Goal: Task Accomplishment & Management: Manage account settings

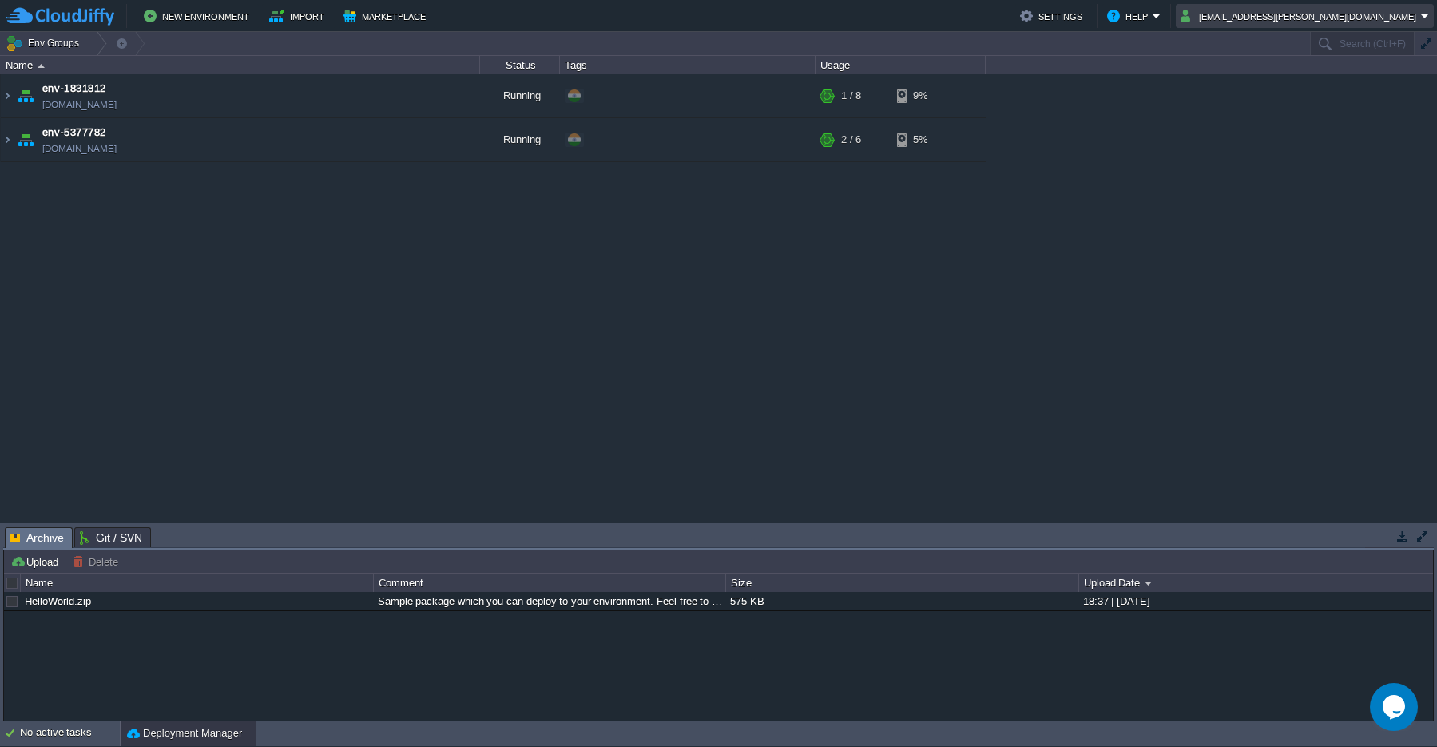
click at [1426, 25] on em "[EMAIL_ADDRESS][PERSON_NAME][DOMAIN_NAME]" at bounding box center [1304, 15] width 248 height 19
click at [1107, 279] on div "env-1831812 [DOMAIN_NAME] Running + Add to Env Group RAM 5% CPU 1% 1 / 8 9% env…" at bounding box center [718, 298] width 1437 height 448
click at [342, 99] on button "button" at bounding box center [344, 96] width 14 height 14
click at [9, 105] on img at bounding box center [7, 95] width 13 height 43
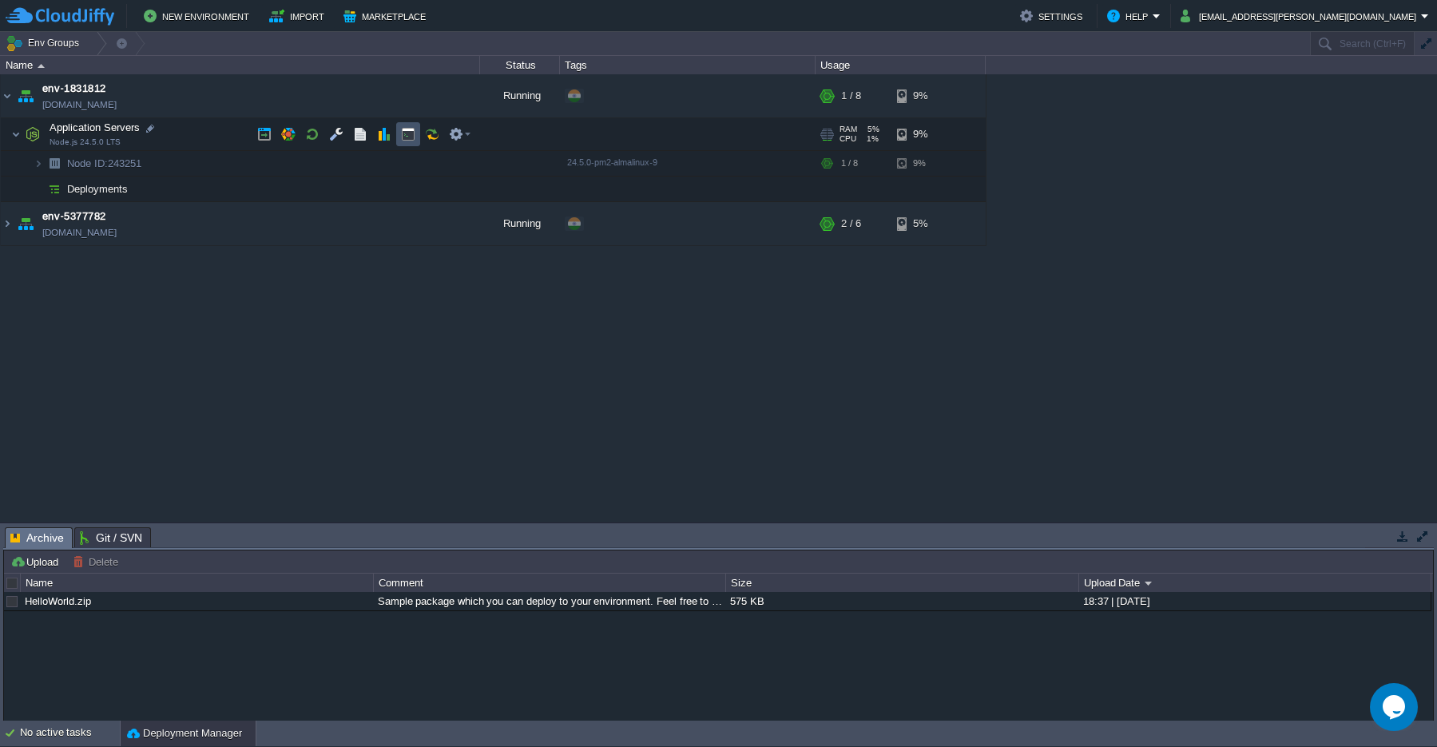
click at [404, 137] on button "button" at bounding box center [408, 134] width 14 height 14
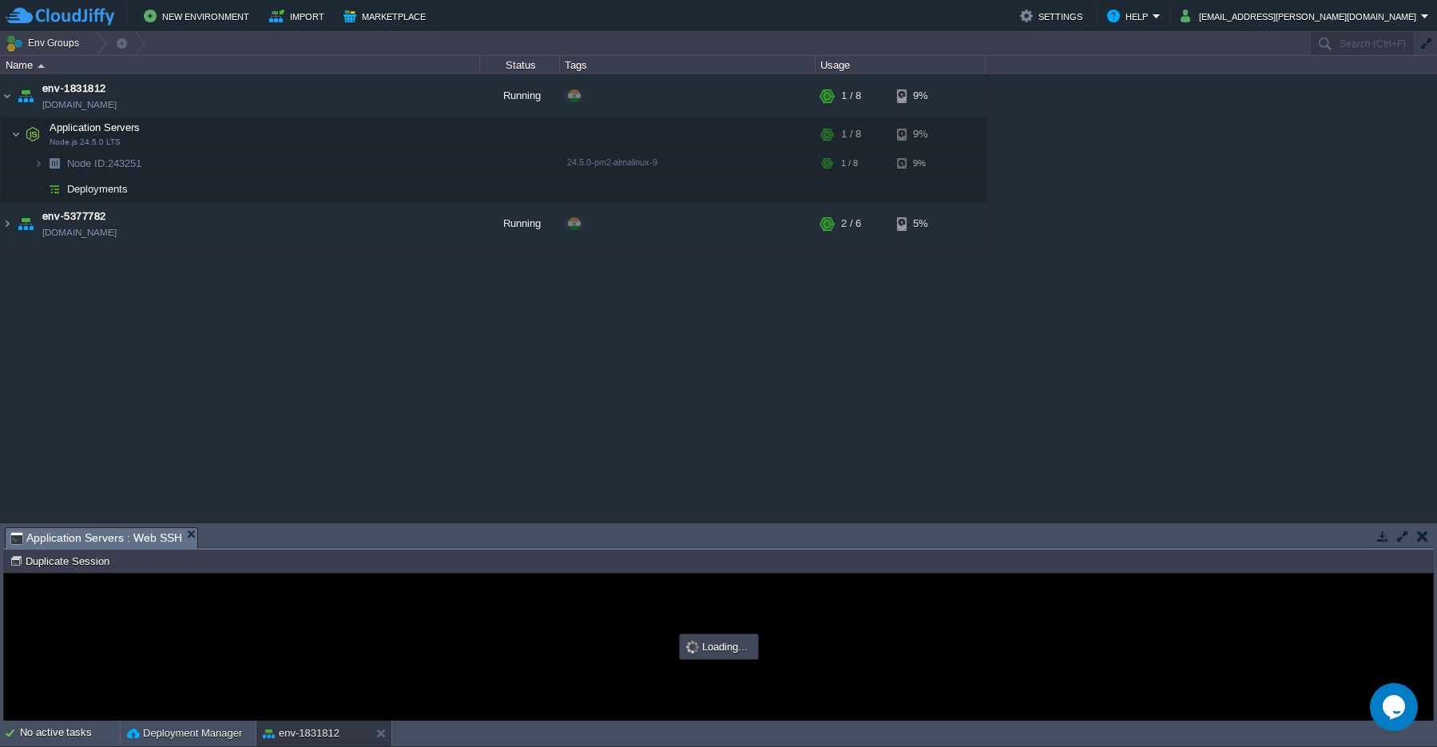
type input "#000000"
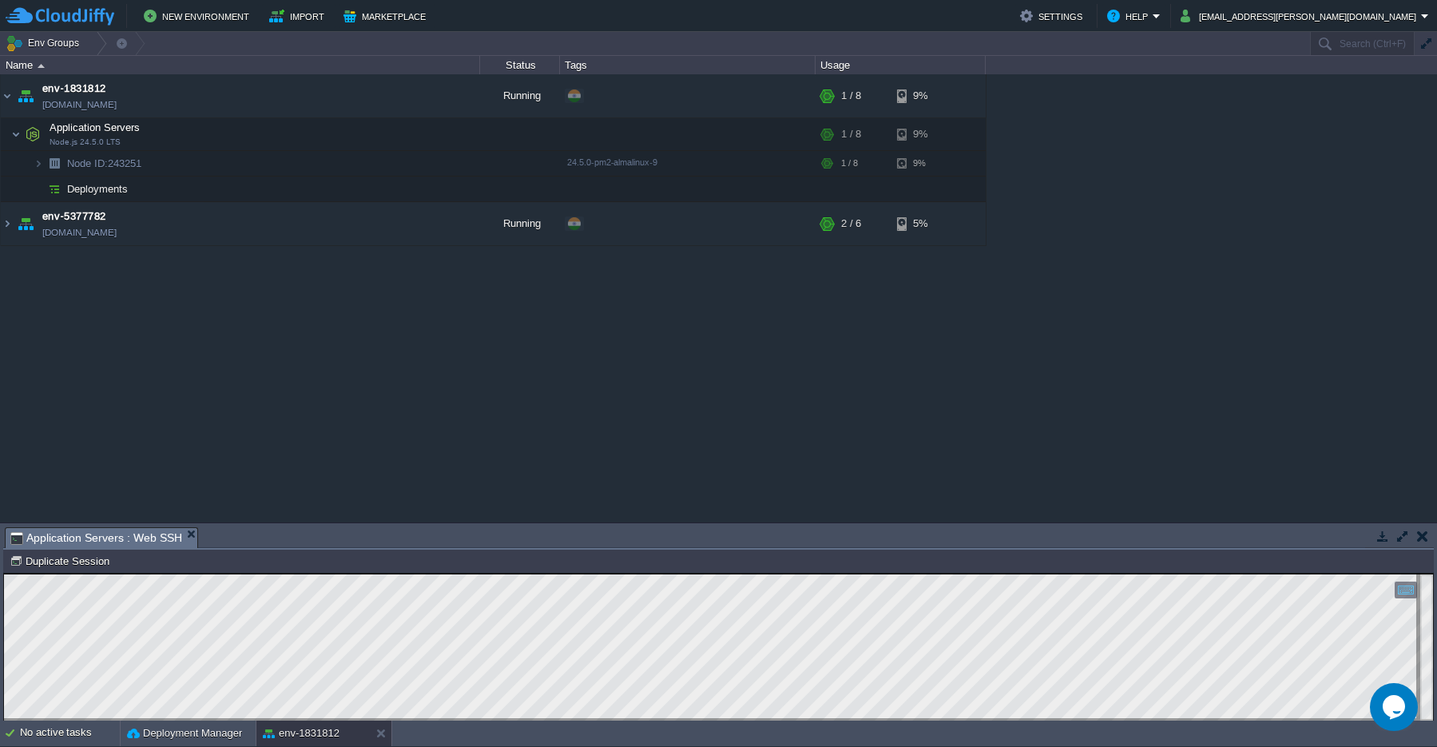
click at [1404, 537] on button "button" at bounding box center [1402, 536] width 14 height 14
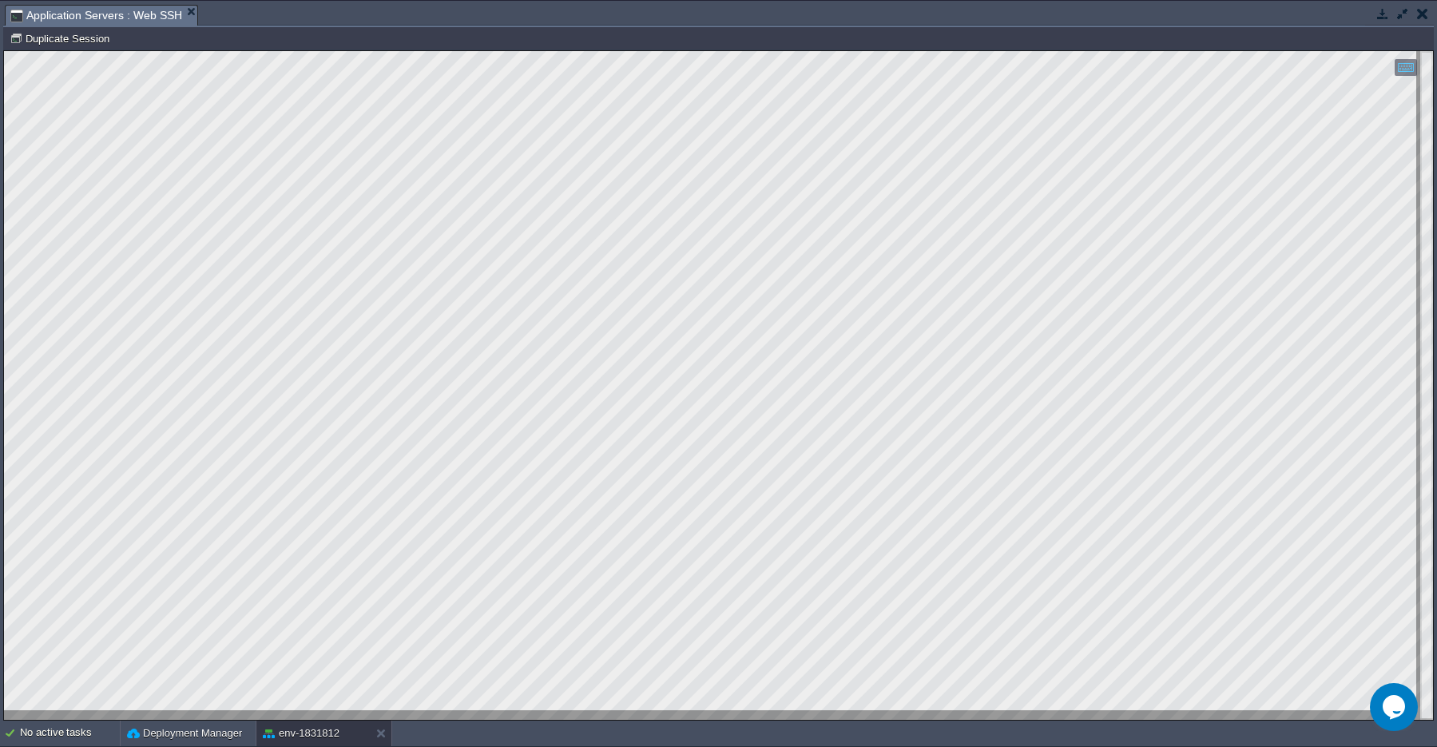
scroll to position [7, 0]
click at [1398, 20] on button "button" at bounding box center [1402, 13] width 14 height 14
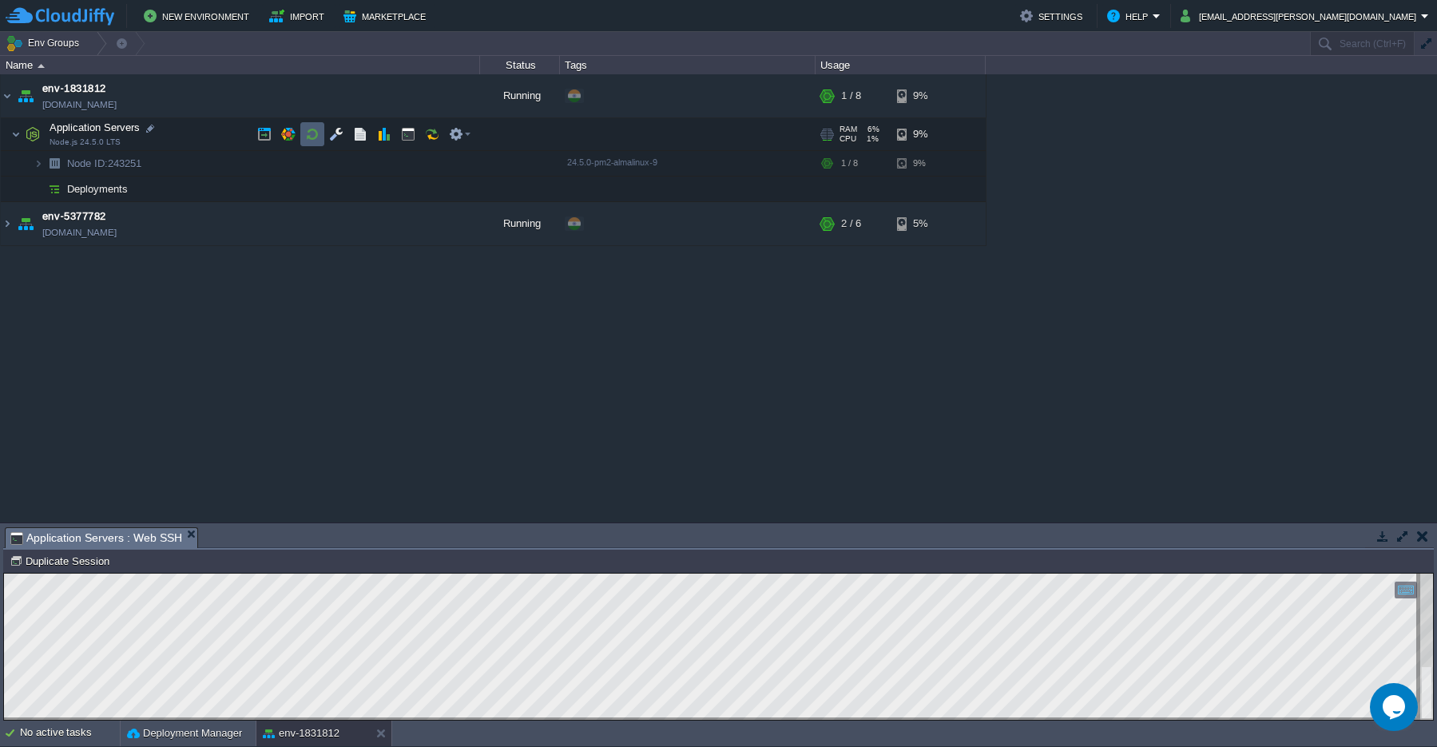
click at [309, 141] on td at bounding box center [312, 134] width 24 height 24
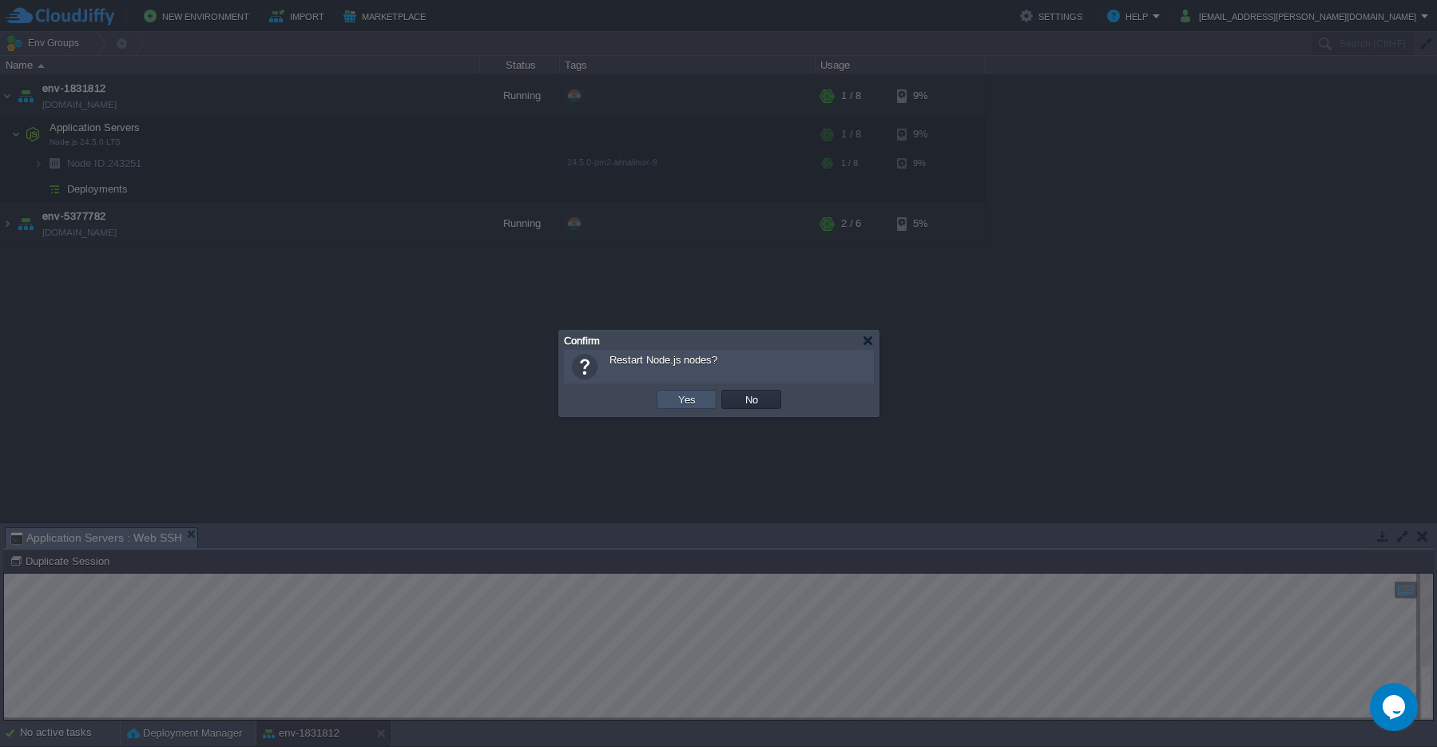
click at [675, 396] on button "Yes" at bounding box center [686, 399] width 27 height 14
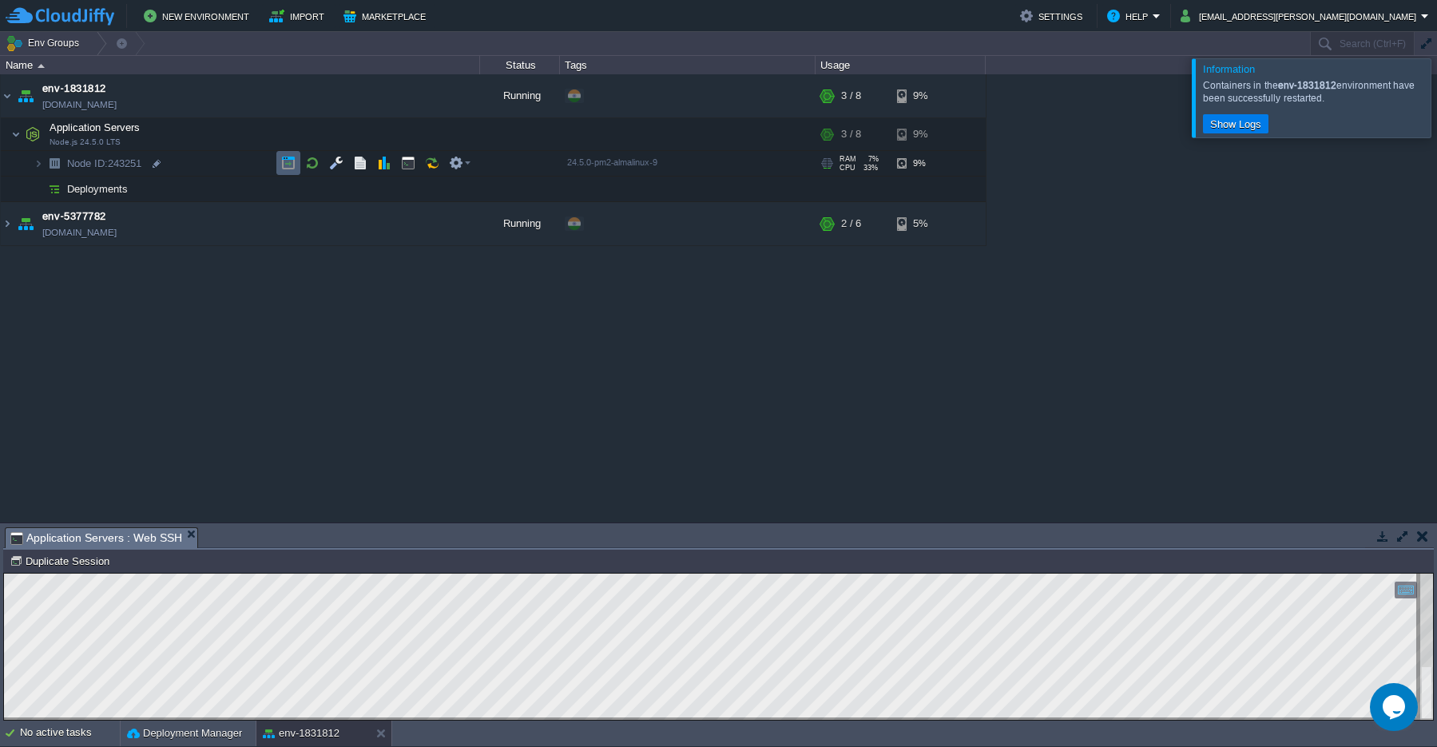
click at [288, 166] on button "button" at bounding box center [288, 163] width 14 height 14
click at [346, 103] on td at bounding box center [344, 96] width 24 height 24
click at [1422, 538] on button "button" at bounding box center [1422, 536] width 11 height 14
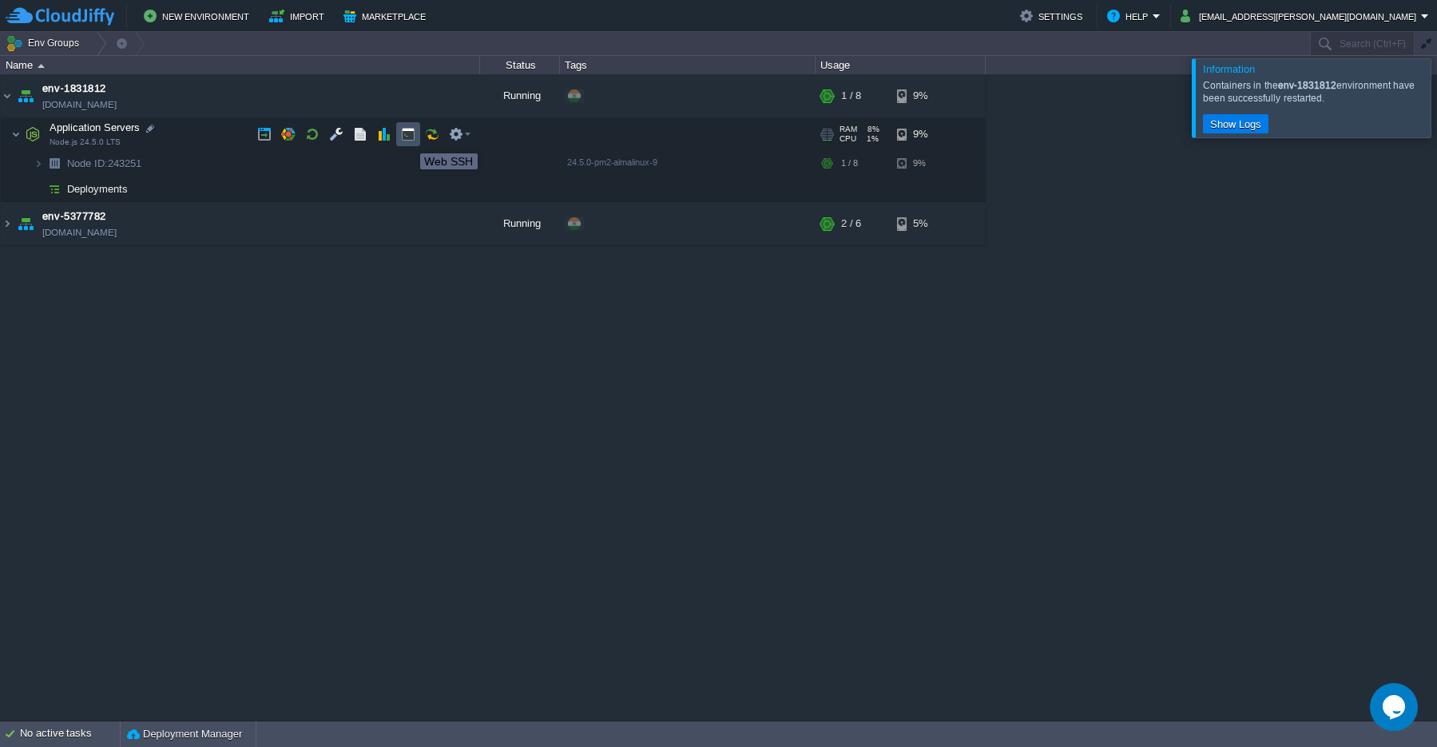
click at [408, 139] on button "button" at bounding box center [408, 134] width 14 height 14
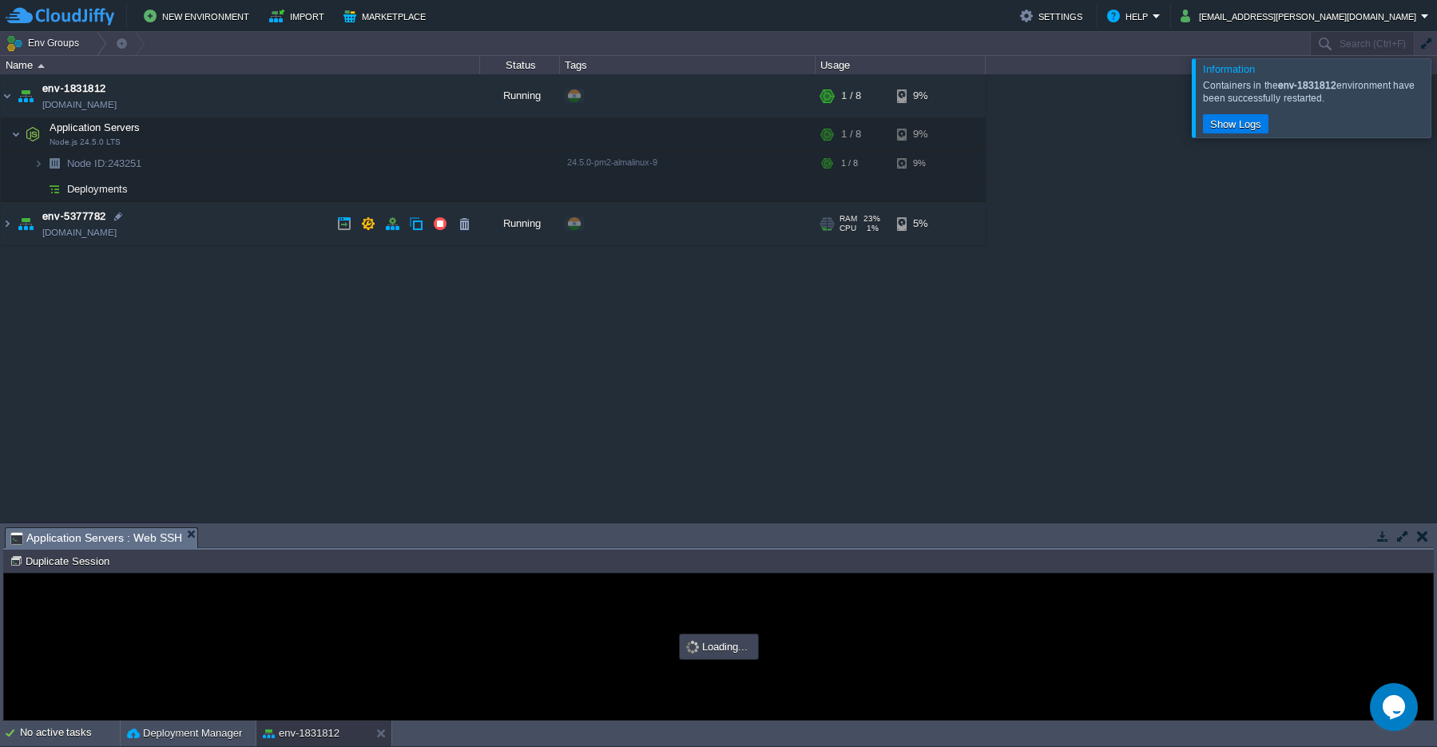
scroll to position [0, 0]
type input "#000000"
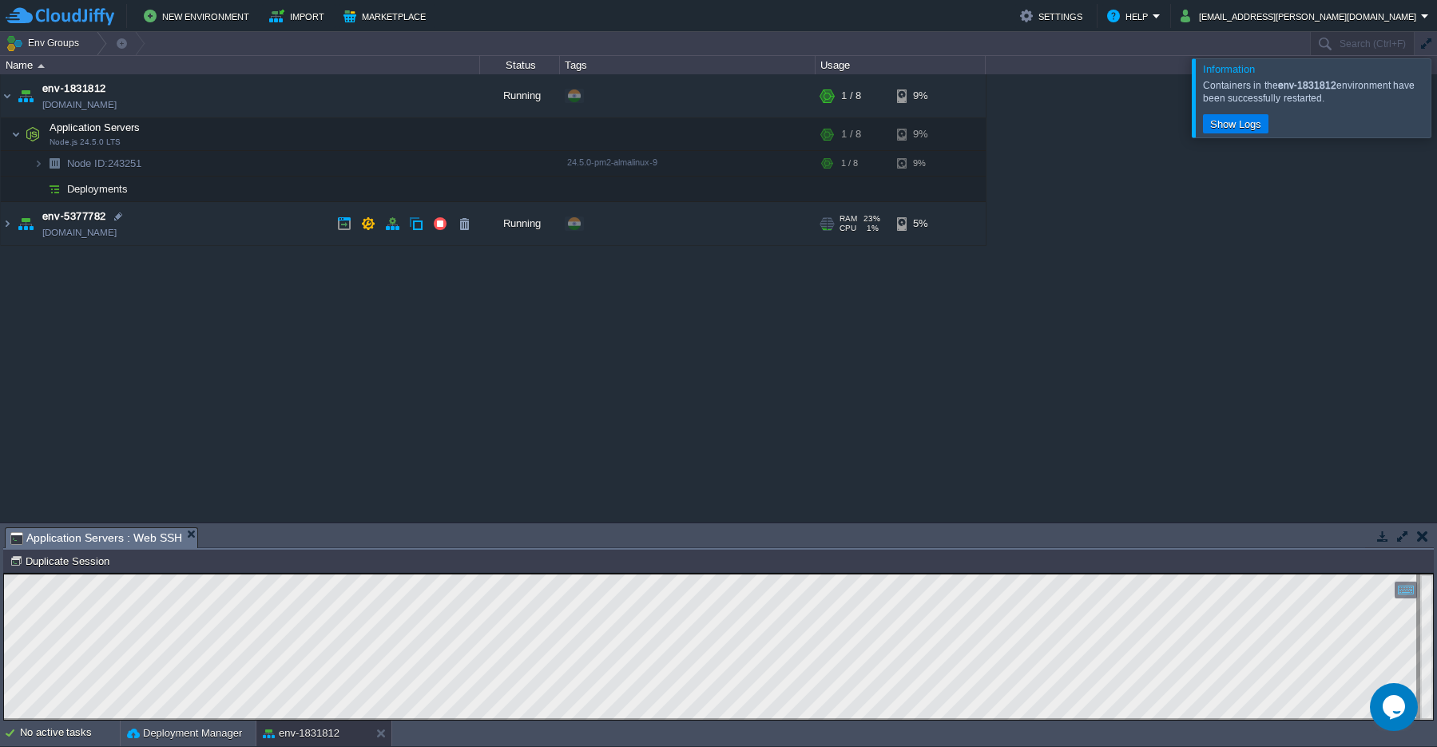
scroll to position [7, 0]
click at [1405, 538] on button "button" at bounding box center [1402, 536] width 14 height 14
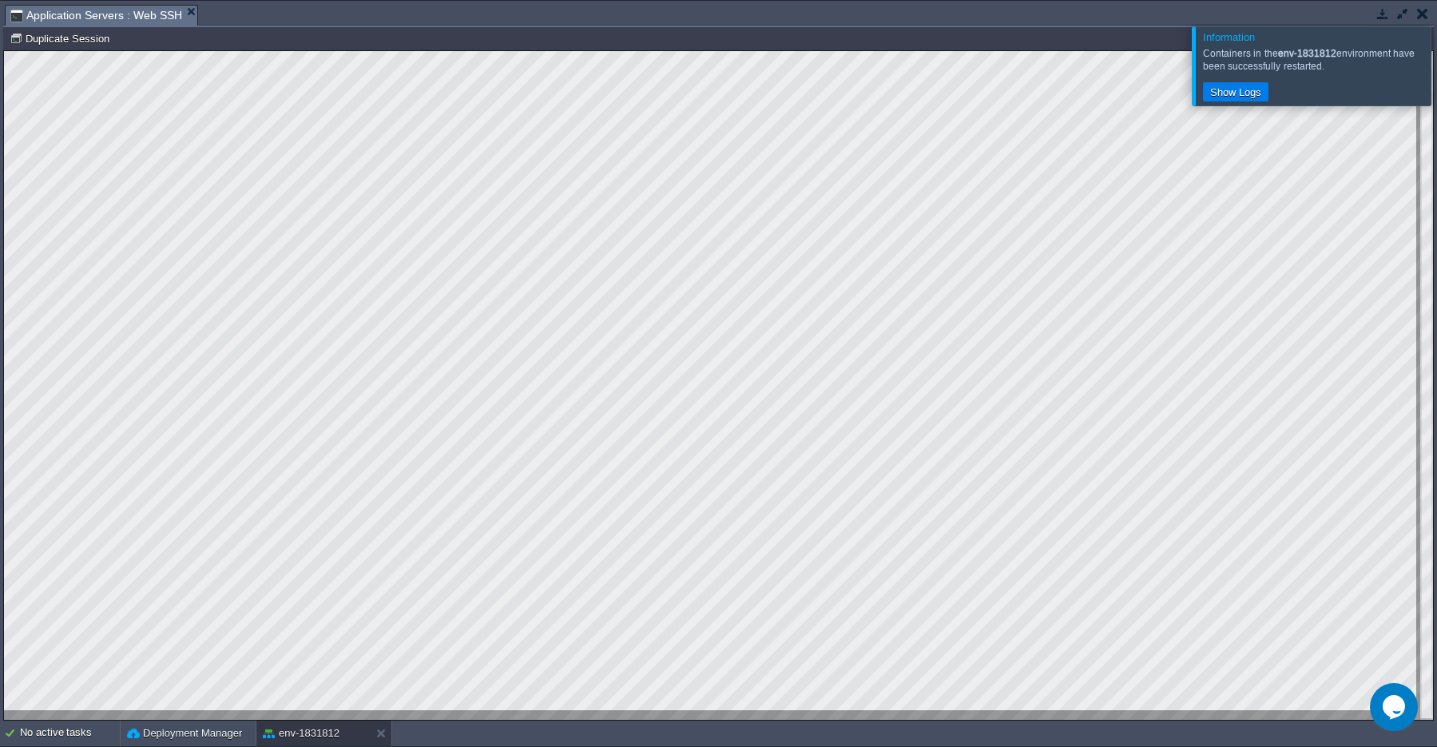
click at [1402, 19] on button "button" at bounding box center [1402, 13] width 14 height 14
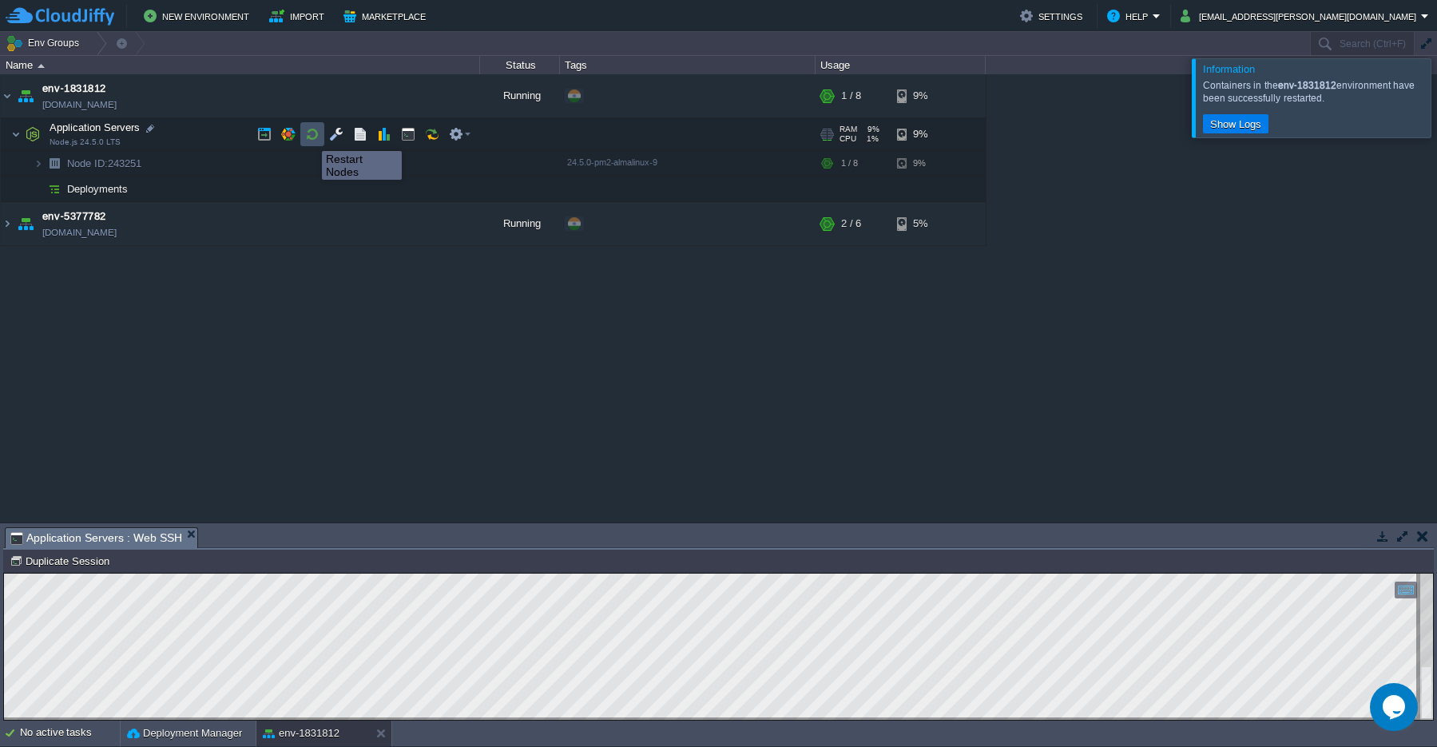
click at [310, 137] on button "button" at bounding box center [312, 134] width 14 height 14
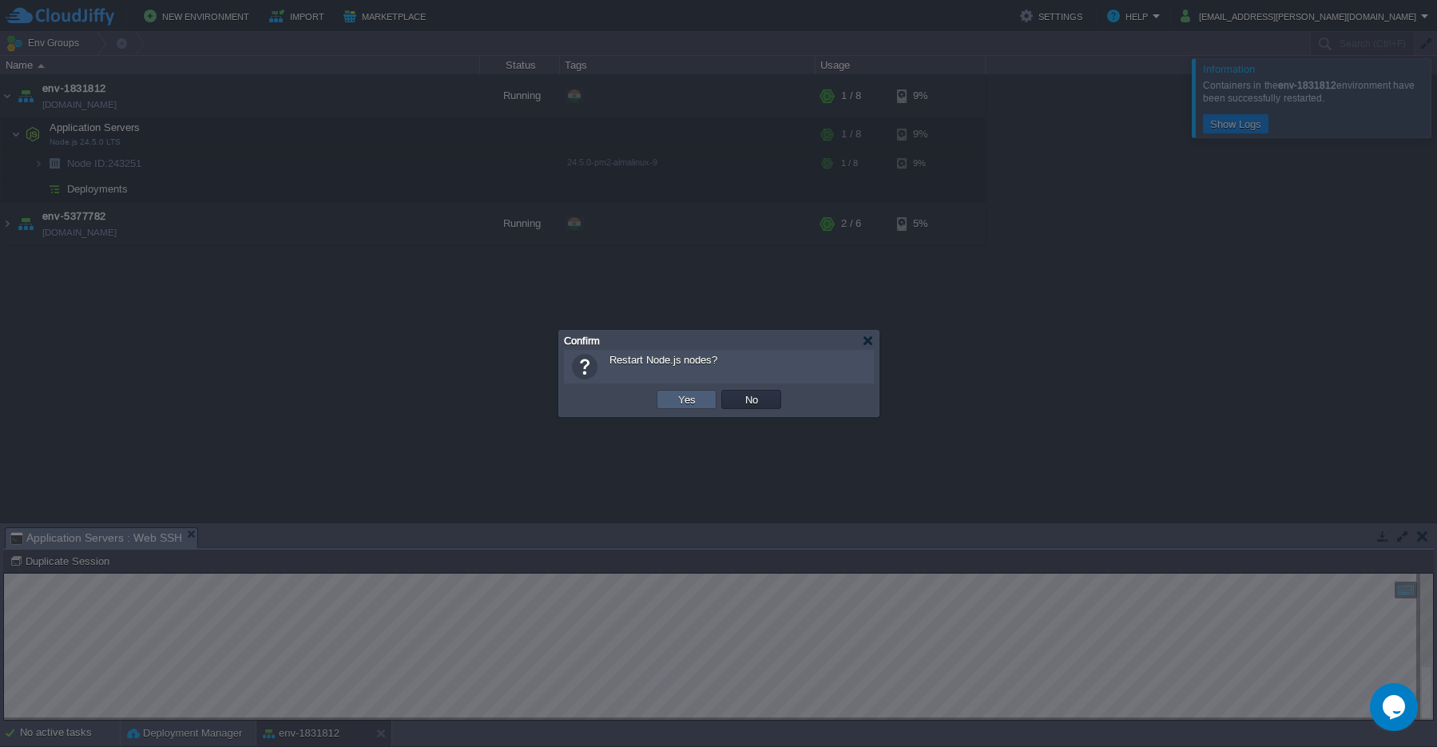
click at [691, 406] on td "Yes" at bounding box center [686, 399] width 60 height 19
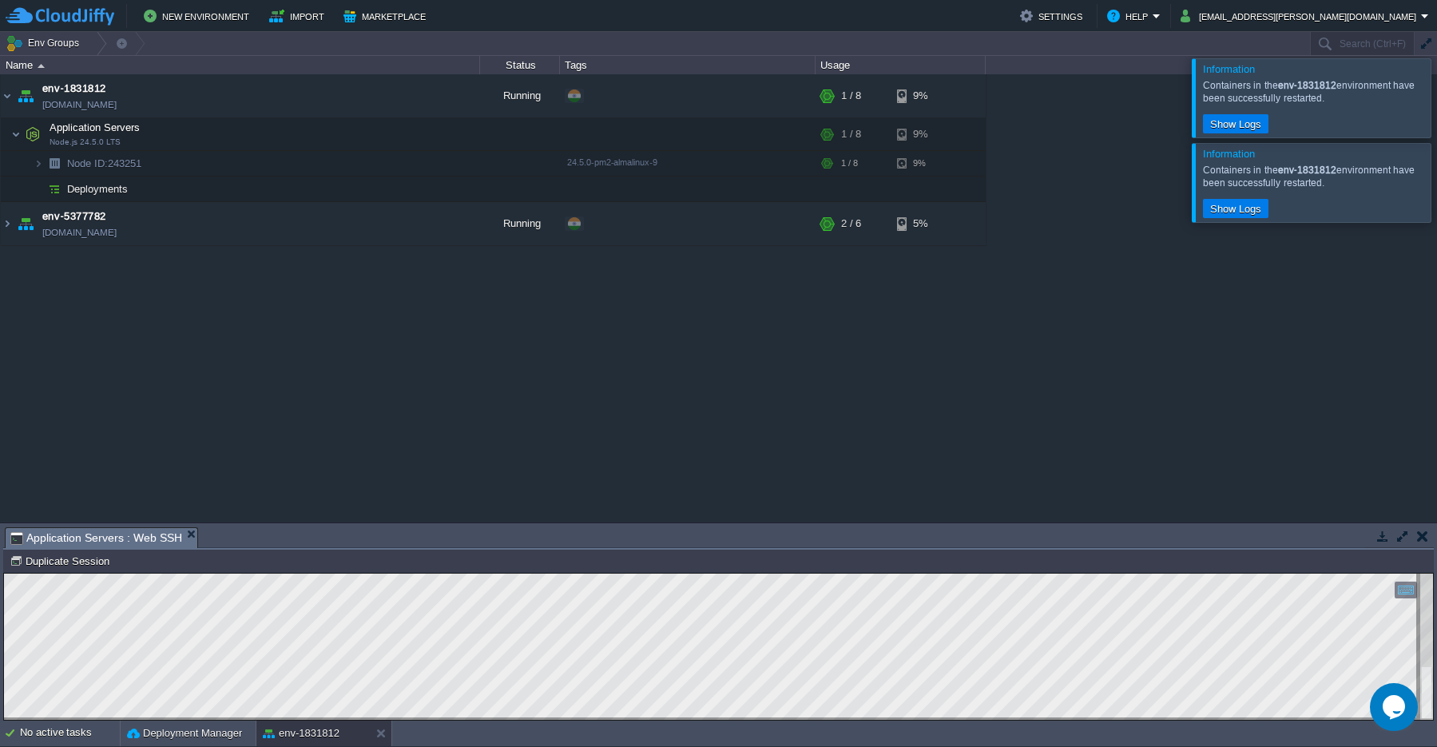
click at [1418, 541] on button "button" at bounding box center [1422, 536] width 11 height 14
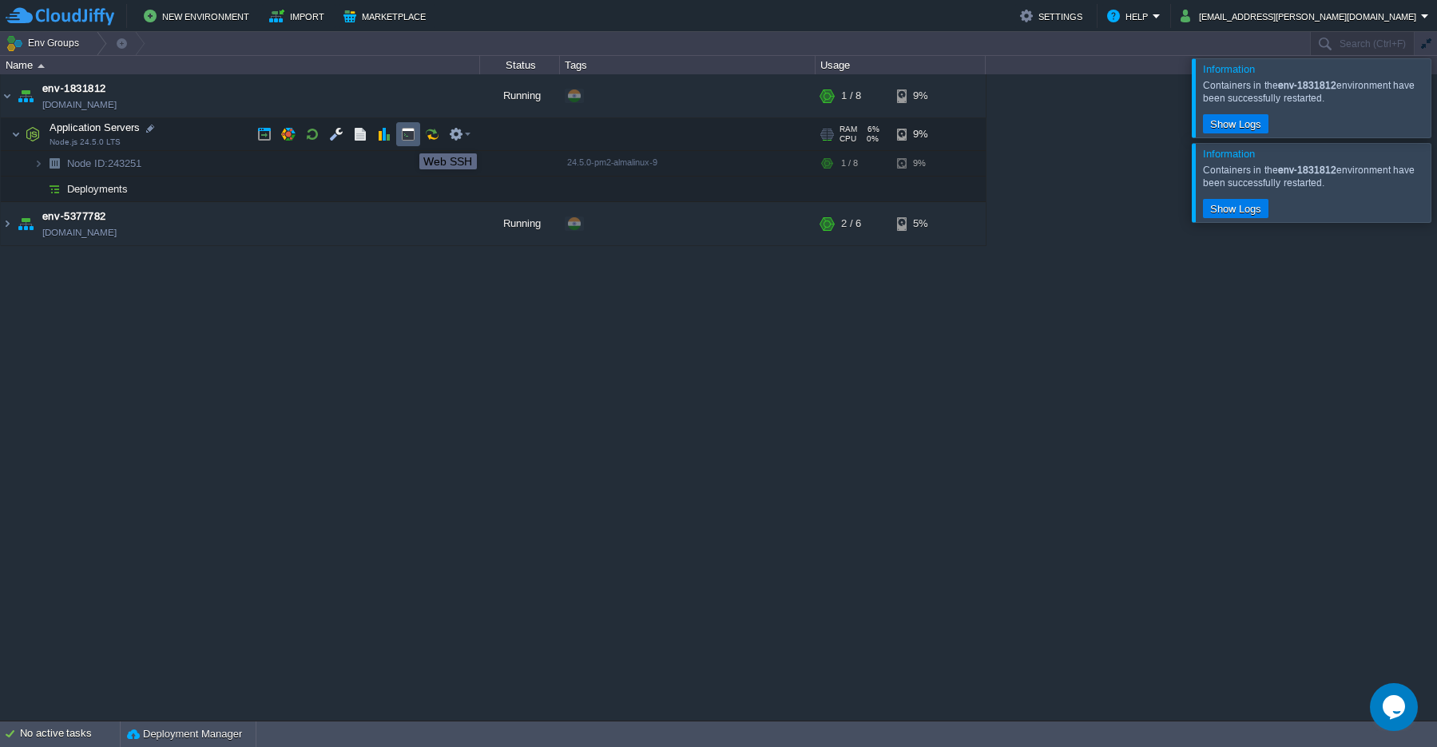
click at [407, 139] on button "button" at bounding box center [408, 134] width 14 height 14
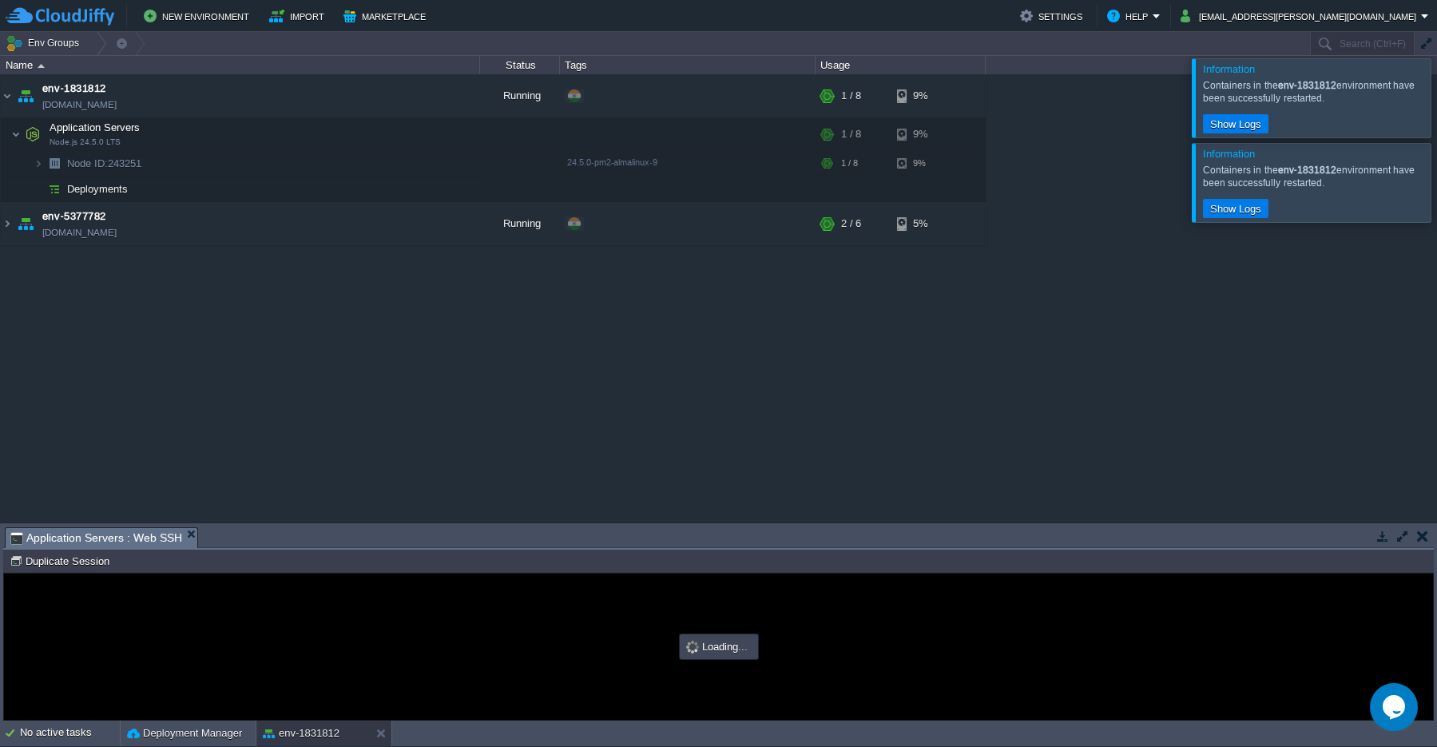
scroll to position [0, 0]
type input "#000000"
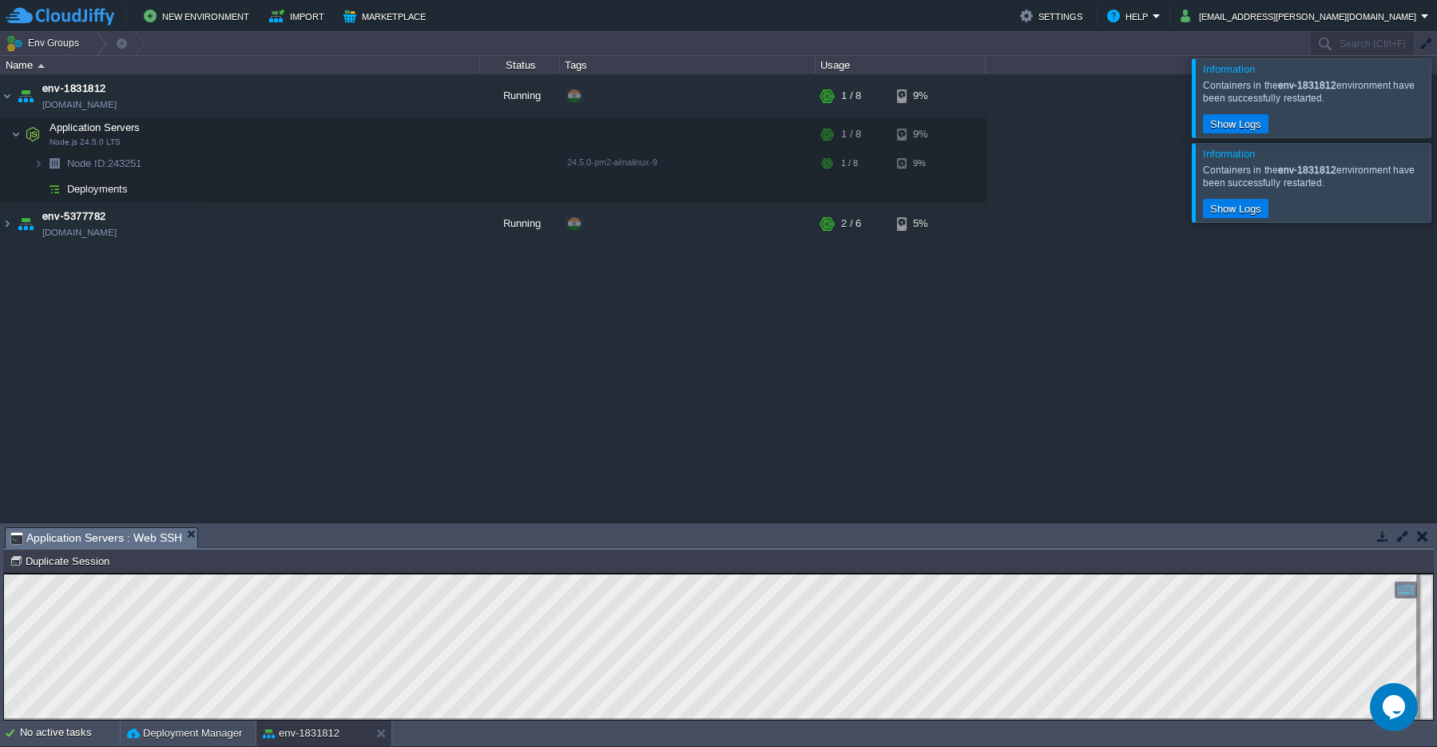
scroll to position [7, 0]
click at [307, 137] on button "button" at bounding box center [312, 134] width 14 height 14
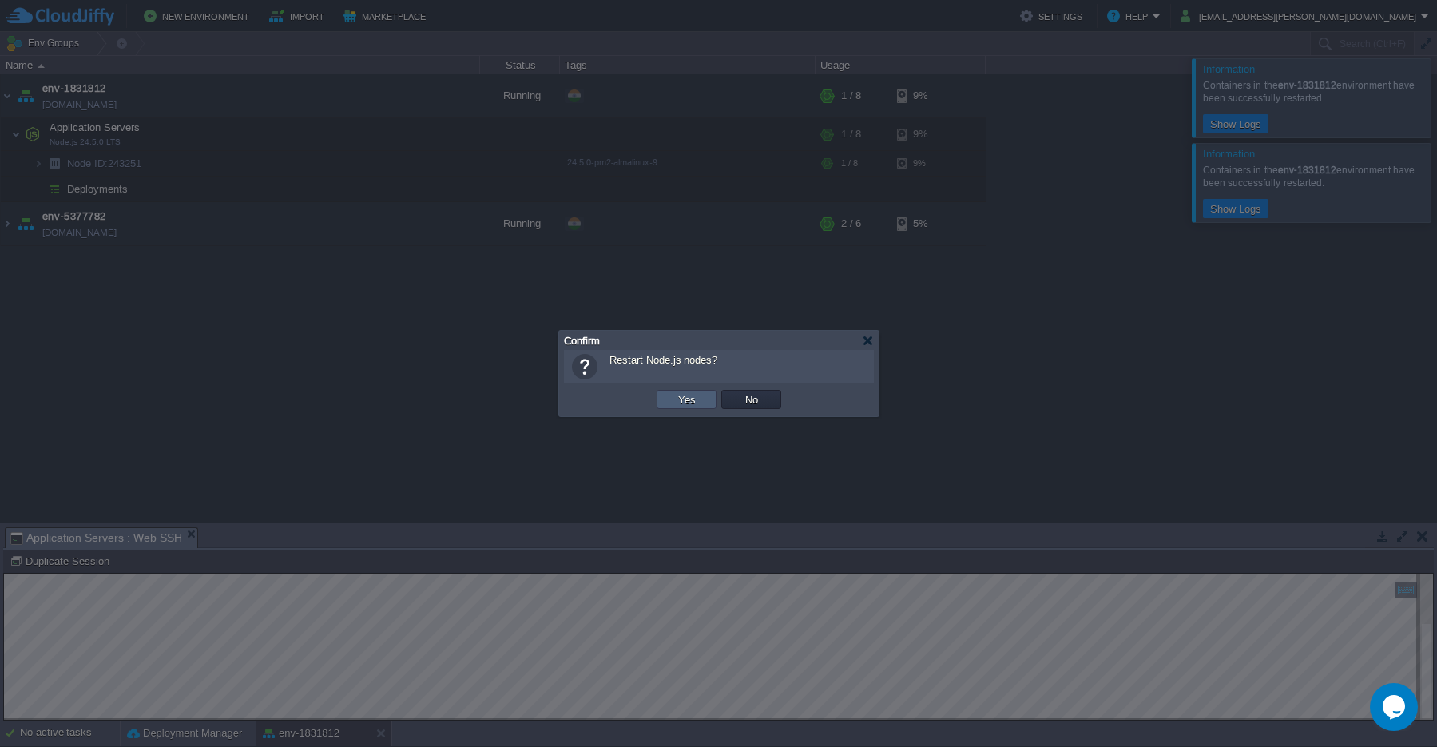
click at [680, 400] on button "Yes" at bounding box center [686, 399] width 27 height 14
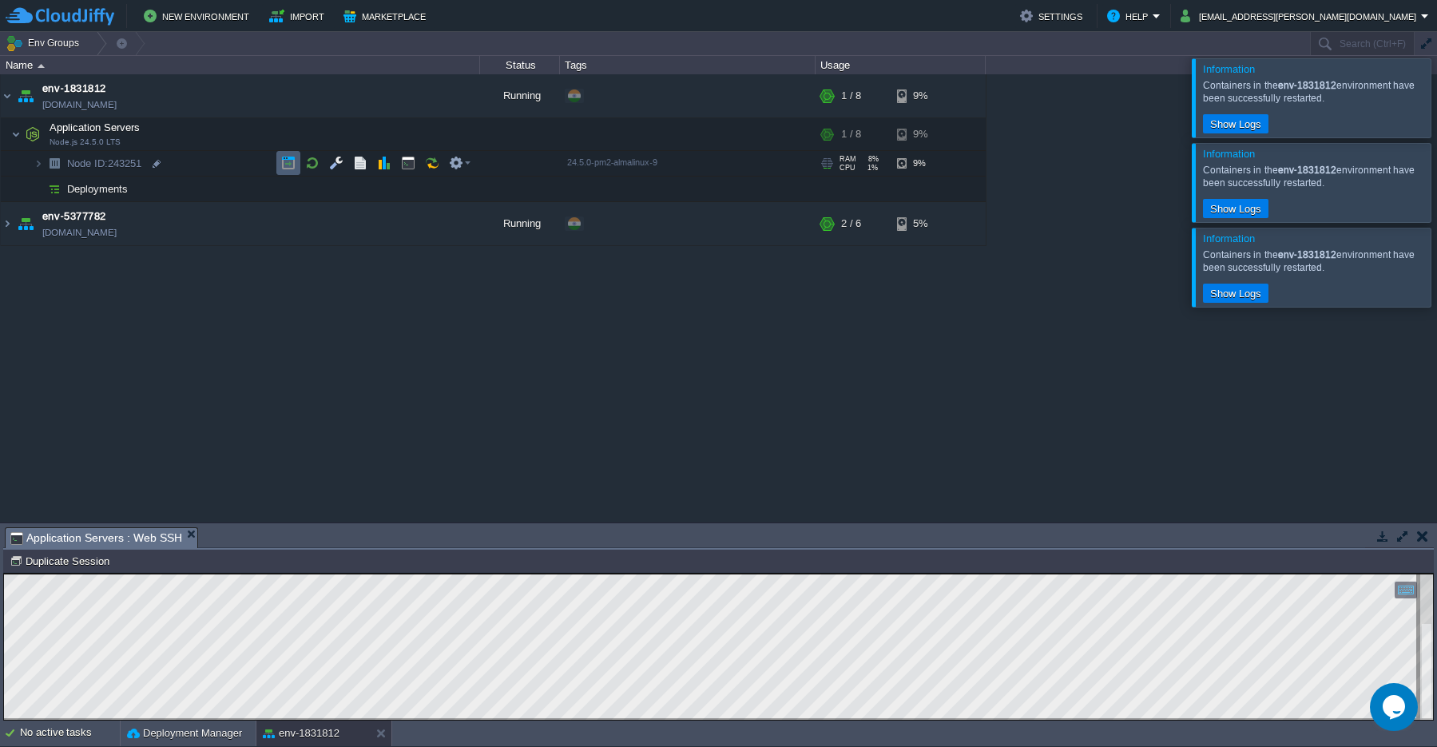
click at [291, 161] on button "button" at bounding box center [288, 163] width 14 height 14
click at [1406, 544] on td at bounding box center [1402, 535] width 20 height 19
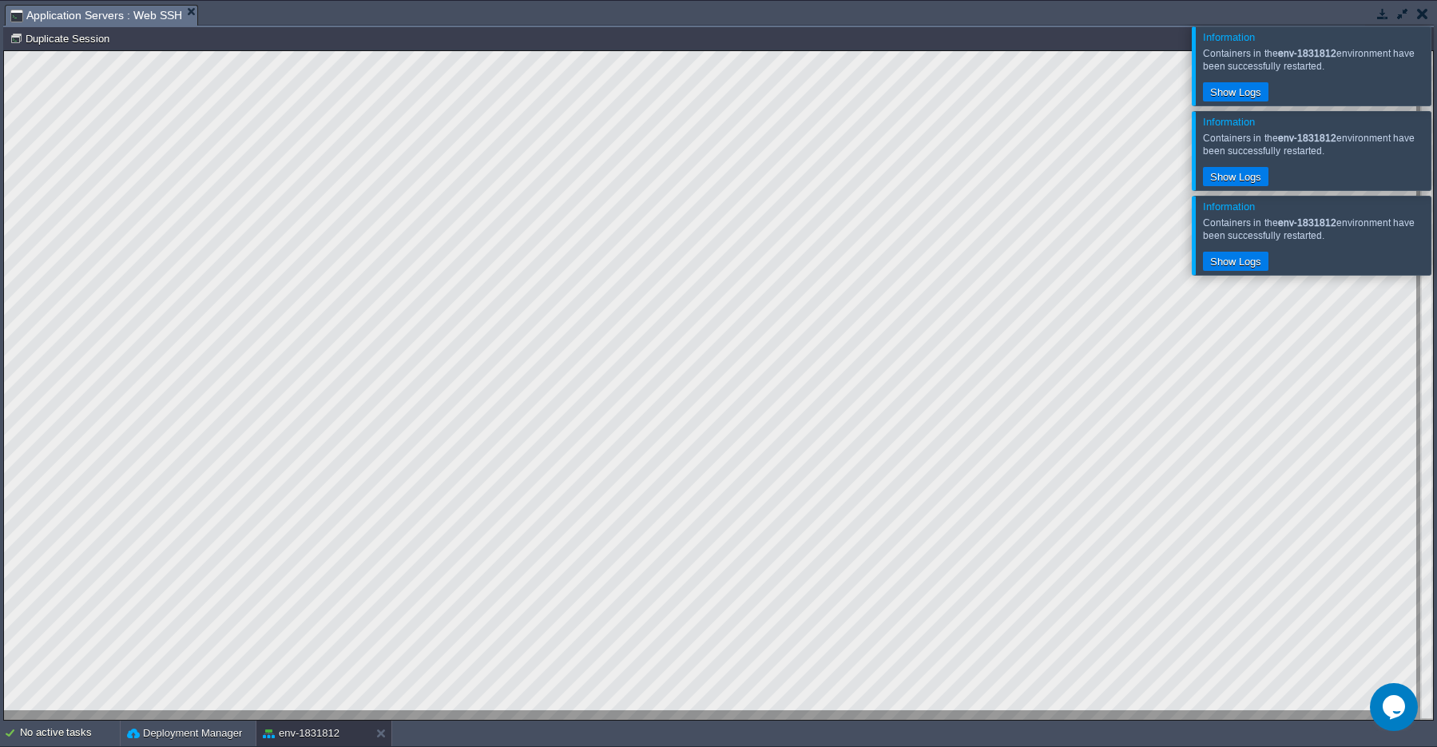
click at [1436, 148] on div at bounding box center [1456, 150] width 0 height 78
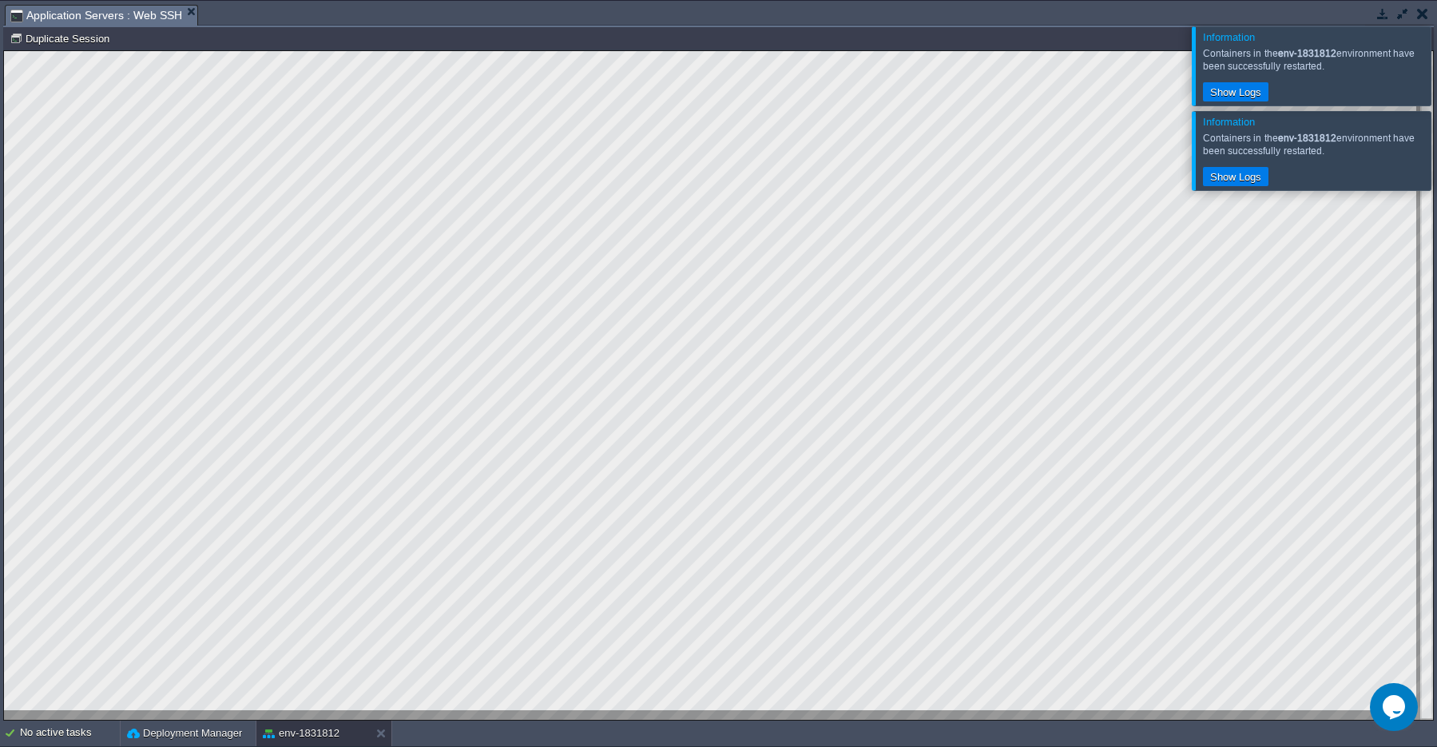
click at [1436, 67] on div at bounding box center [1456, 65] width 0 height 78
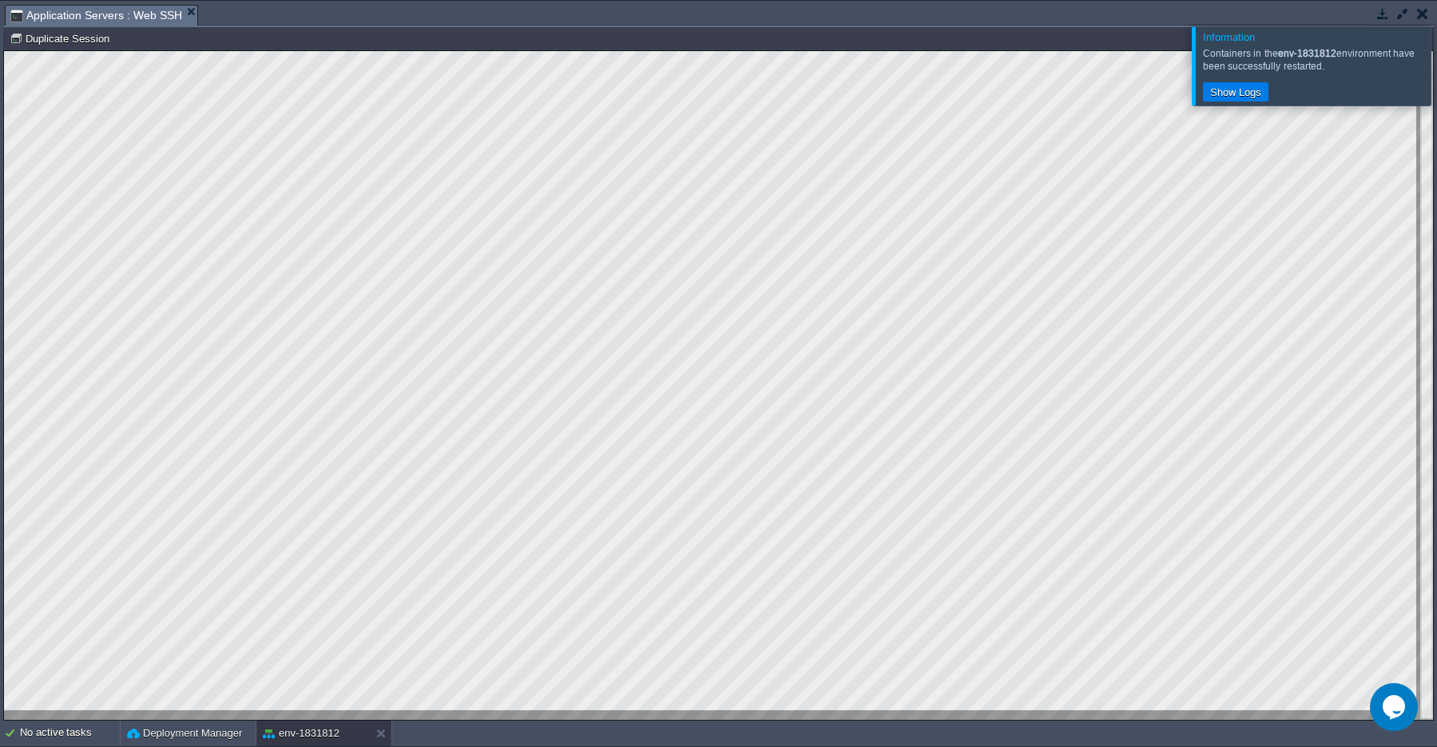
click at [1436, 70] on div at bounding box center [1456, 65] width 0 height 78
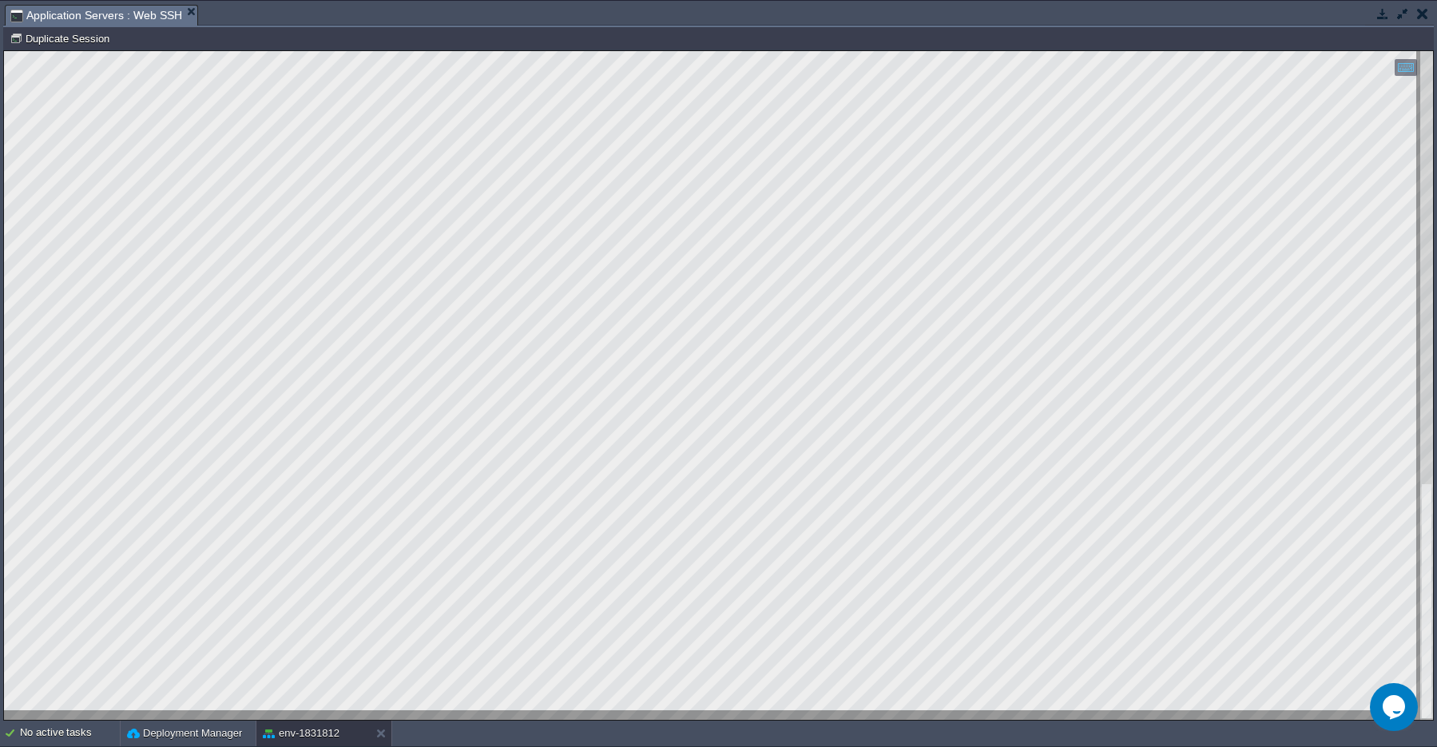
click at [1402, 16] on button "button" at bounding box center [1402, 13] width 14 height 14
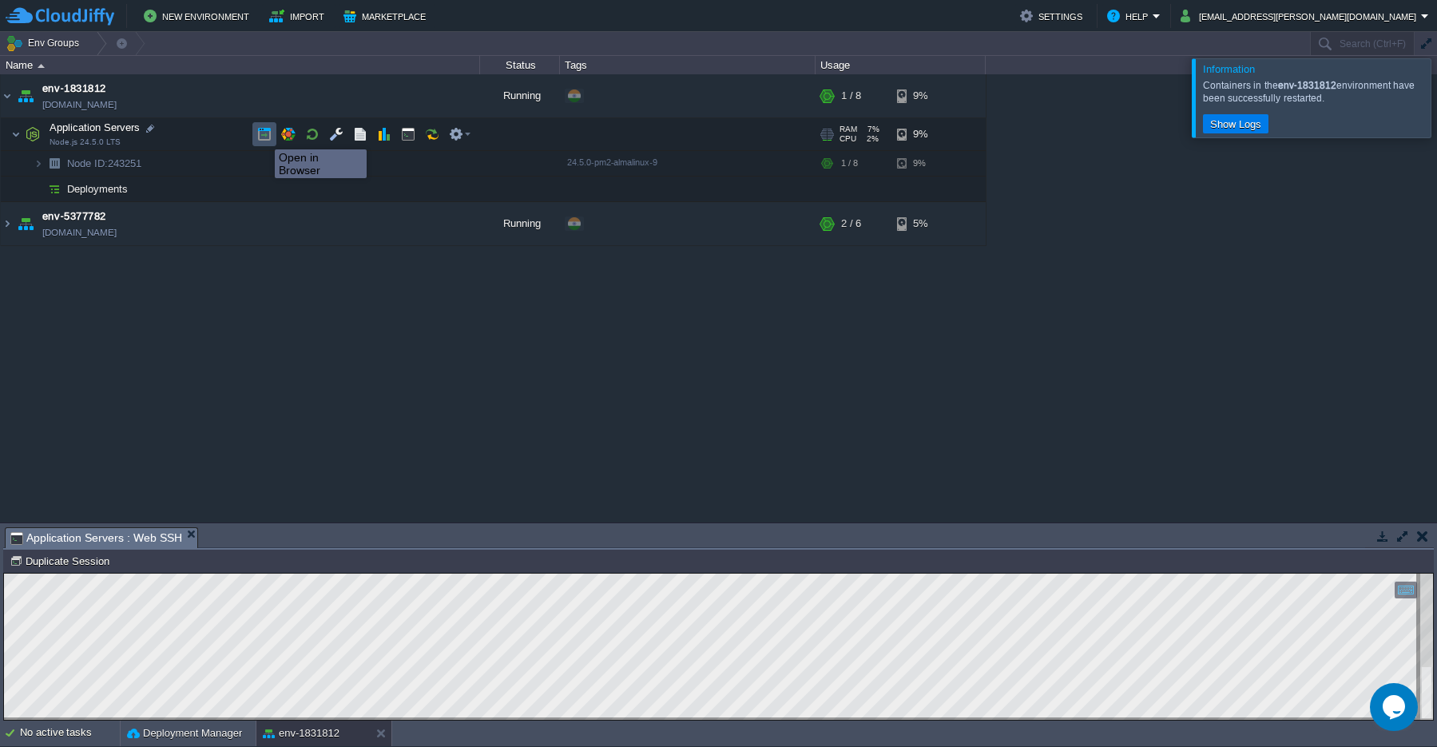
click at [263, 135] on button "button" at bounding box center [264, 134] width 14 height 14
click at [406, 139] on button "button" at bounding box center [408, 134] width 14 height 14
click at [1418, 539] on button "button" at bounding box center [1422, 536] width 11 height 14
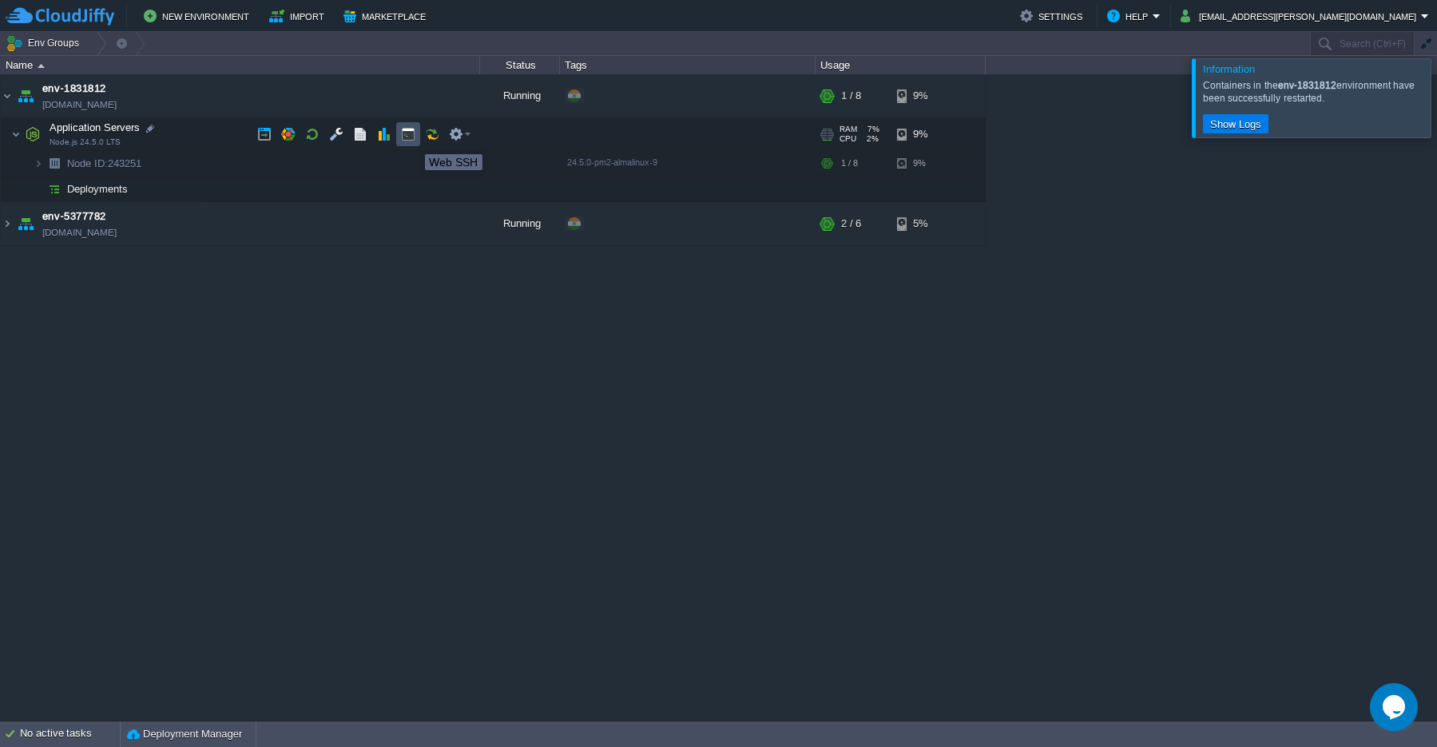
click at [410, 139] on button "button" at bounding box center [408, 134] width 14 height 14
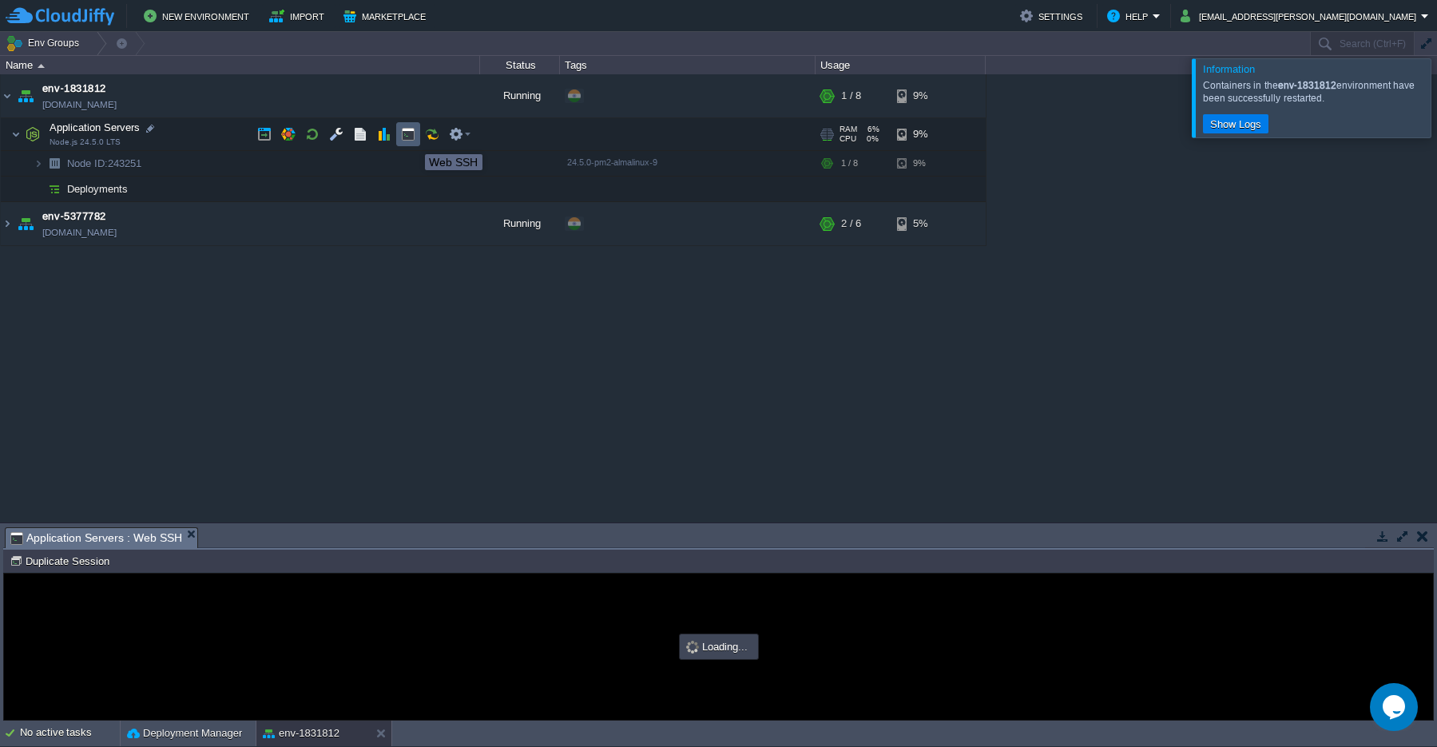
scroll to position [0, 0]
type input "#000000"
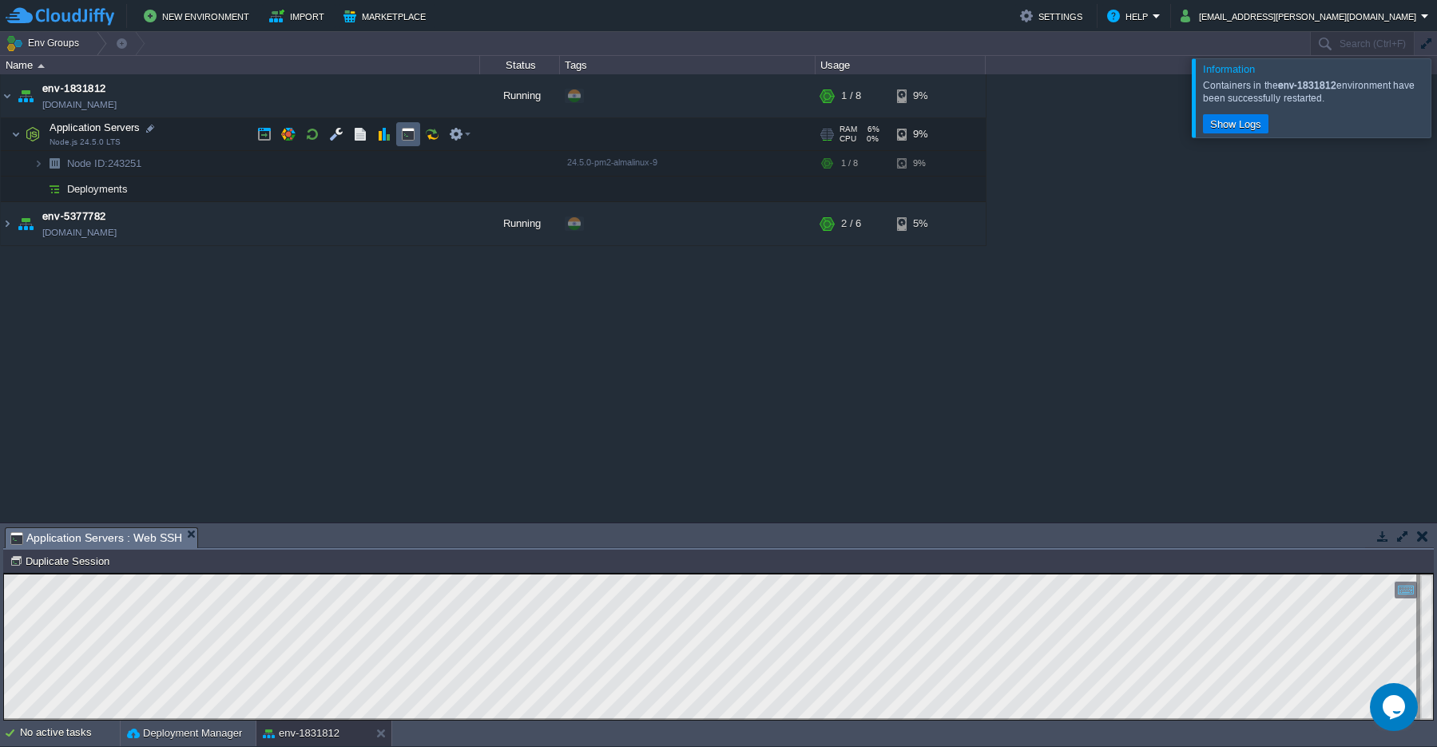
scroll to position [7, 0]
click at [311, 139] on button "button" at bounding box center [312, 134] width 14 height 14
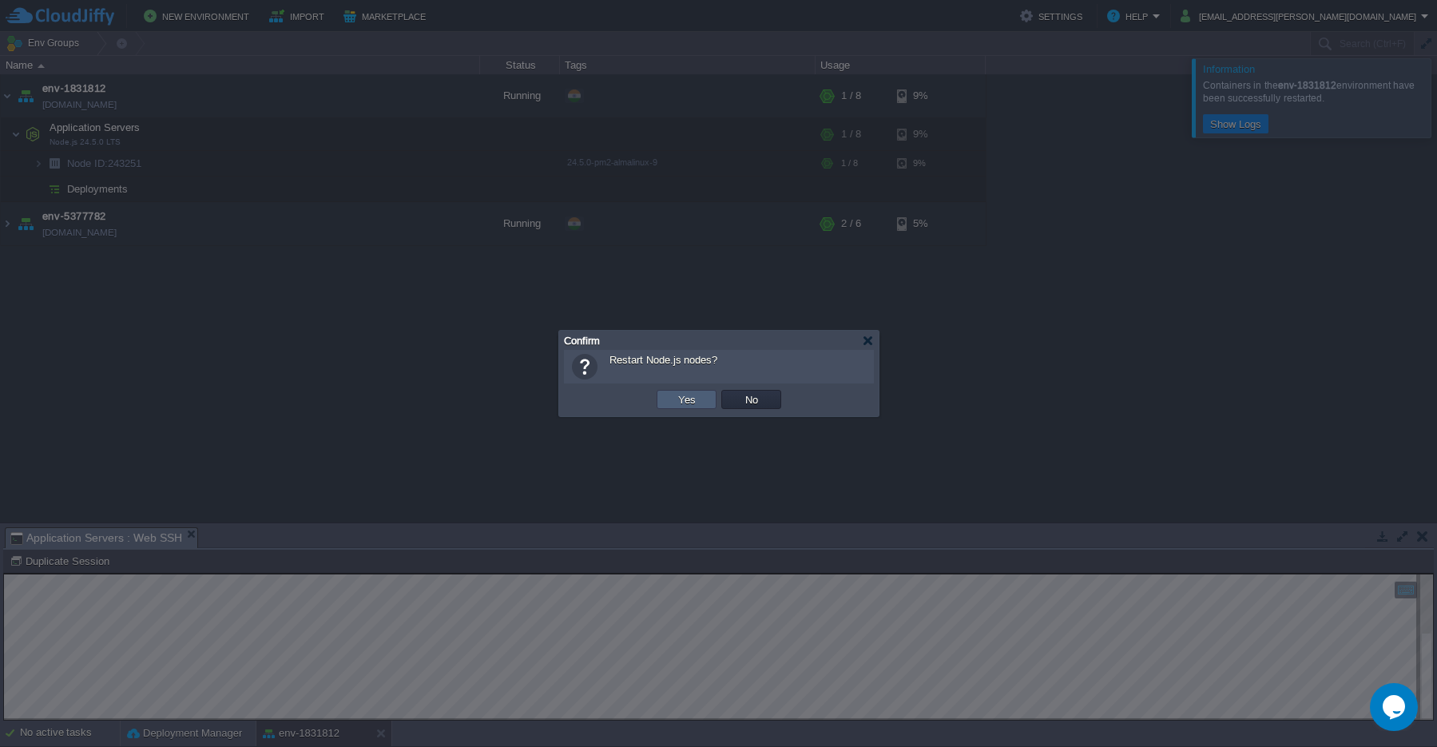
click at [668, 396] on td "Yes" at bounding box center [686, 399] width 60 height 19
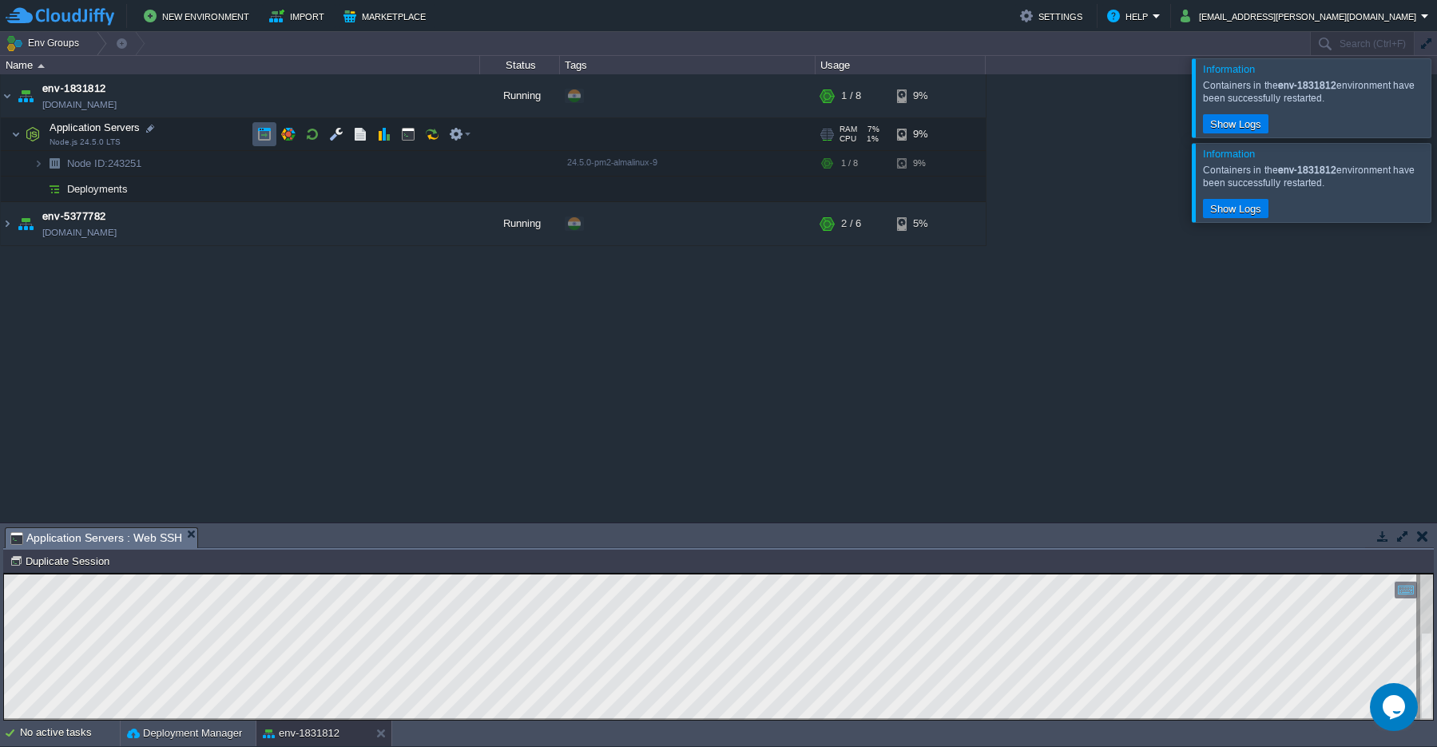
click at [268, 141] on button "button" at bounding box center [264, 134] width 14 height 14
click at [208, 24] on button "New Environment" at bounding box center [199, 15] width 110 height 19
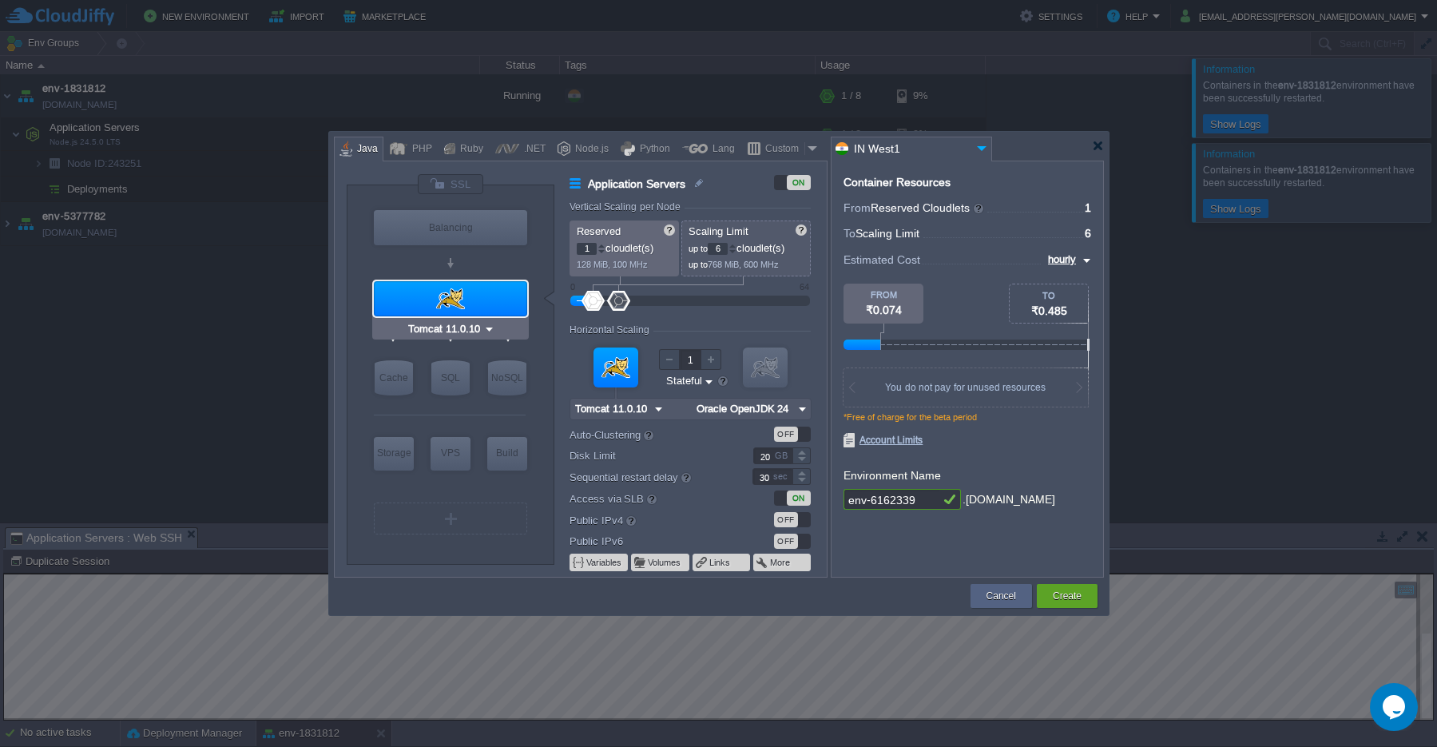
click at [473, 311] on div at bounding box center [450, 298] width 153 height 35
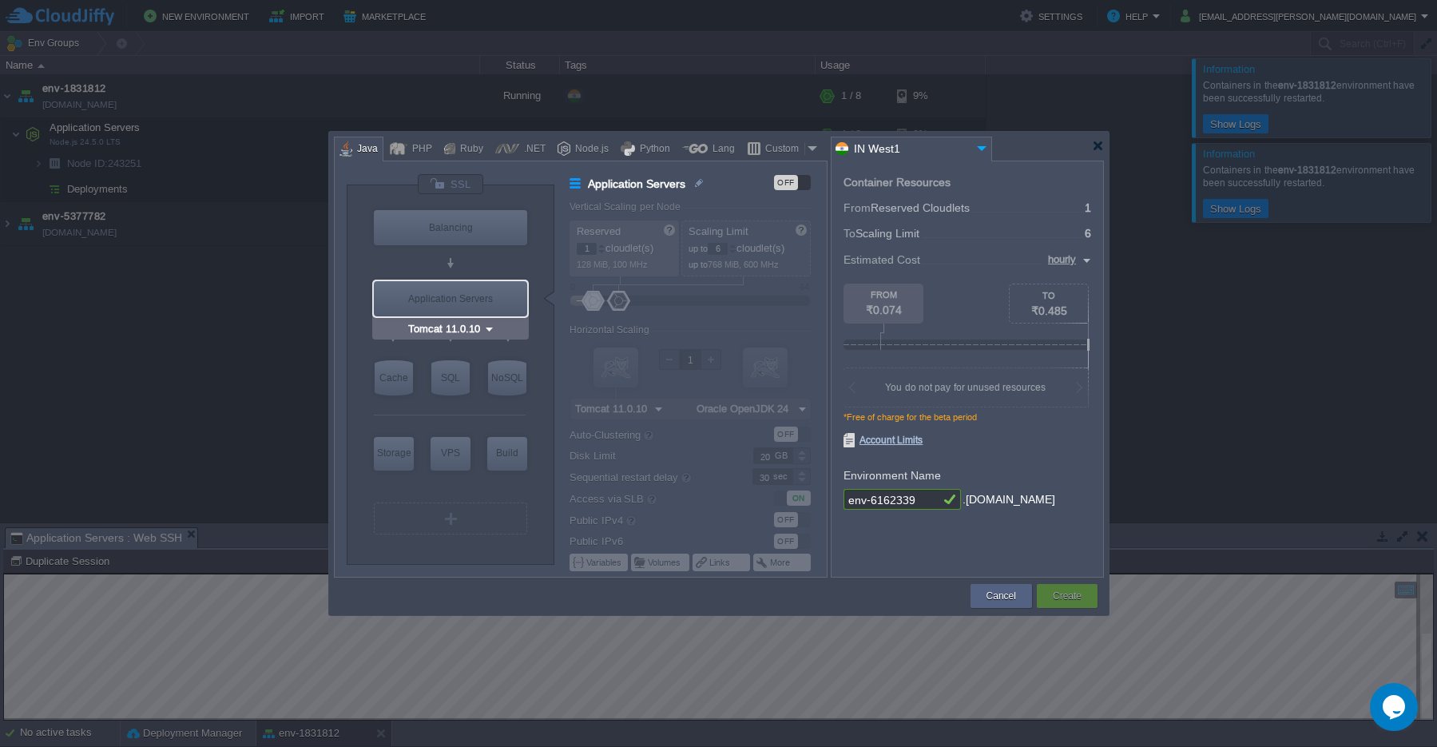
click at [445, 299] on div "Application Servers" at bounding box center [450, 298] width 153 height 35
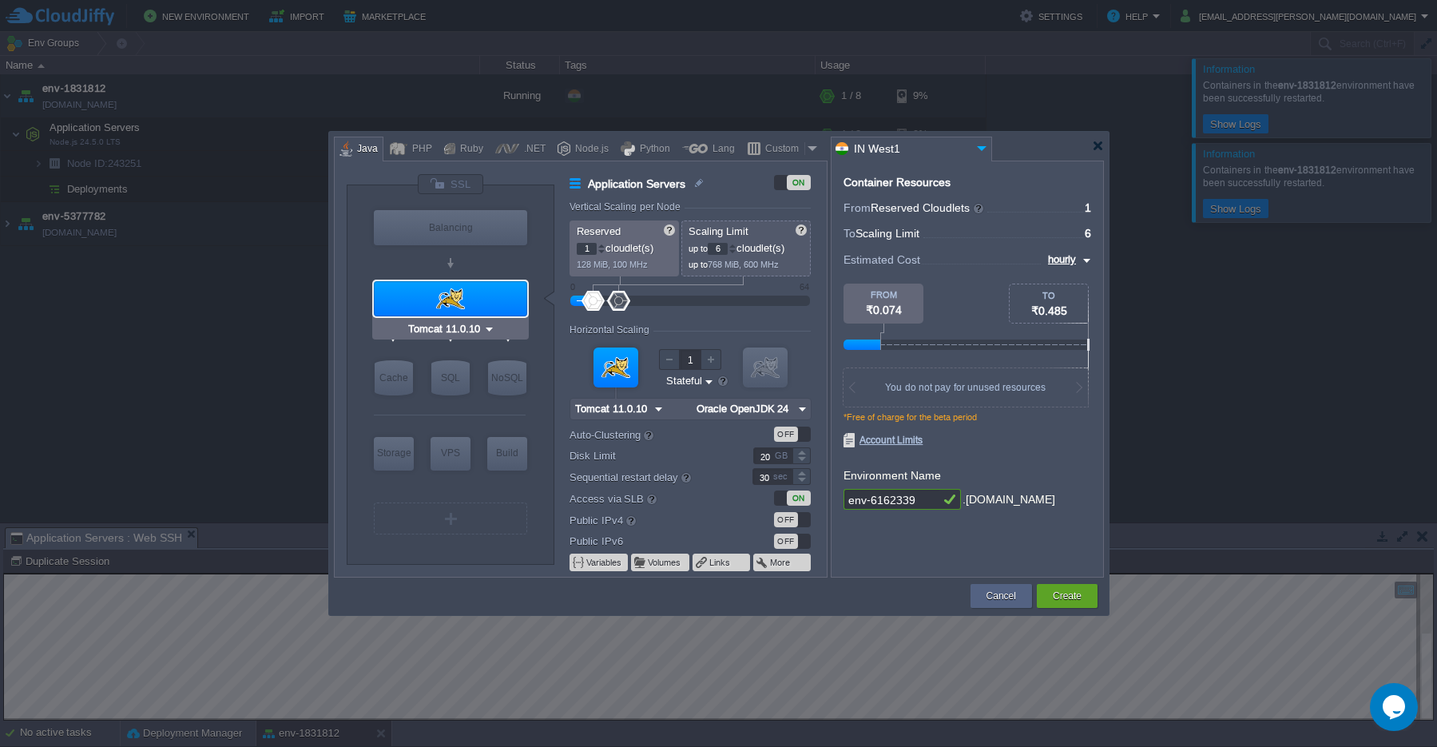
click at [446, 291] on div at bounding box center [450, 298] width 153 height 35
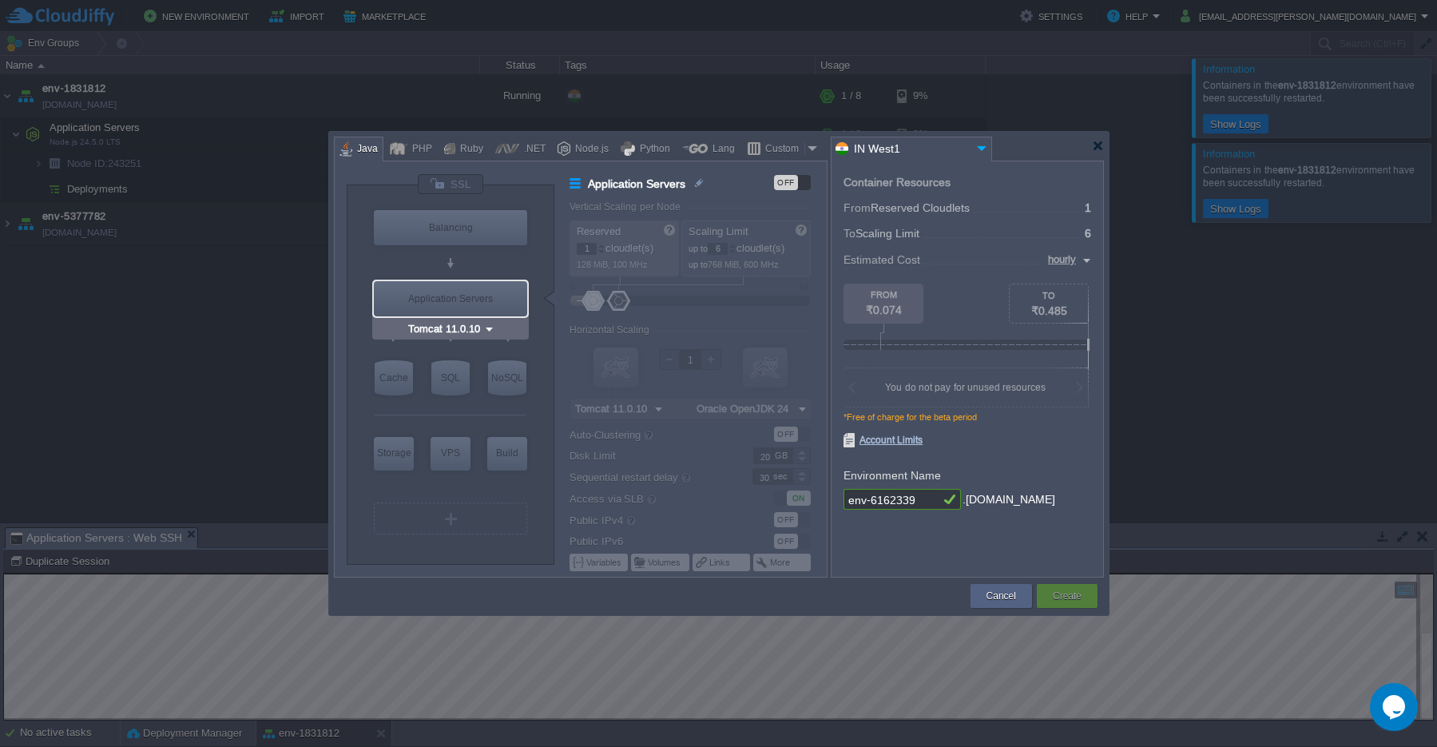
type input "NGINX 1.28.0"
click at [585, 149] on div "Node.js" at bounding box center [589, 149] width 38 height 24
type input "Application Servers"
type input "4"
type input "8"
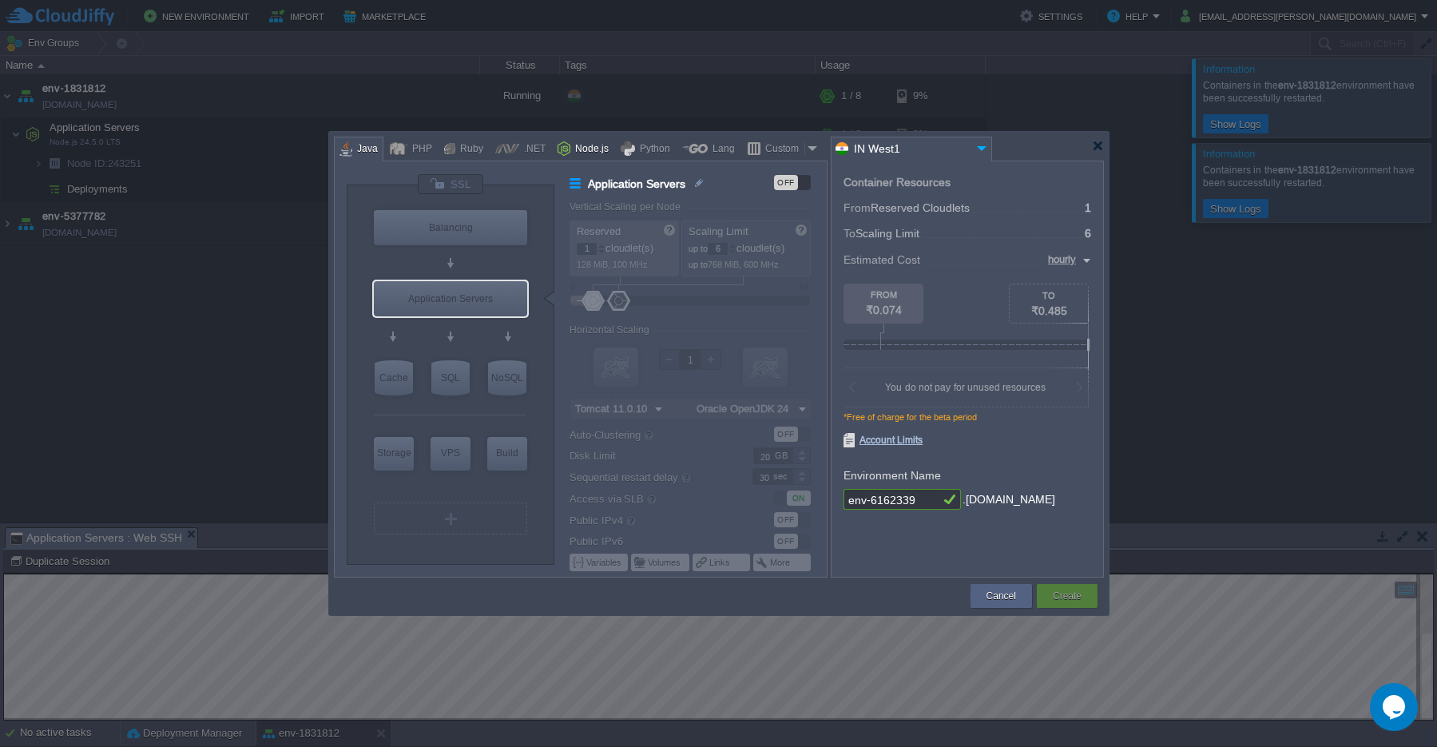
type input "Node.js 24.5.0 LTS"
type input "24.5.0-pm2"
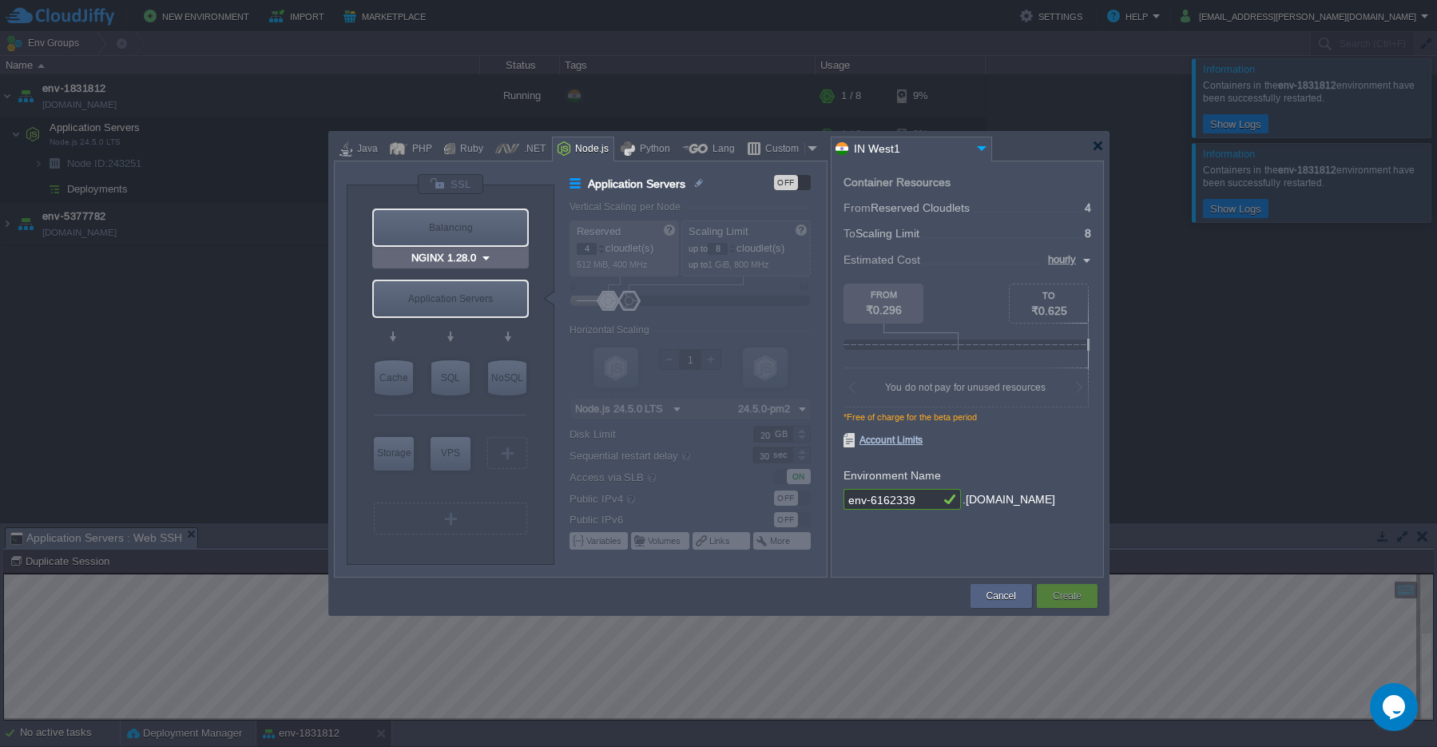
type input "Node.js 24.5.0 LTS"
click at [458, 302] on div "Application Servers" at bounding box center [450, 298] width 153 height 35
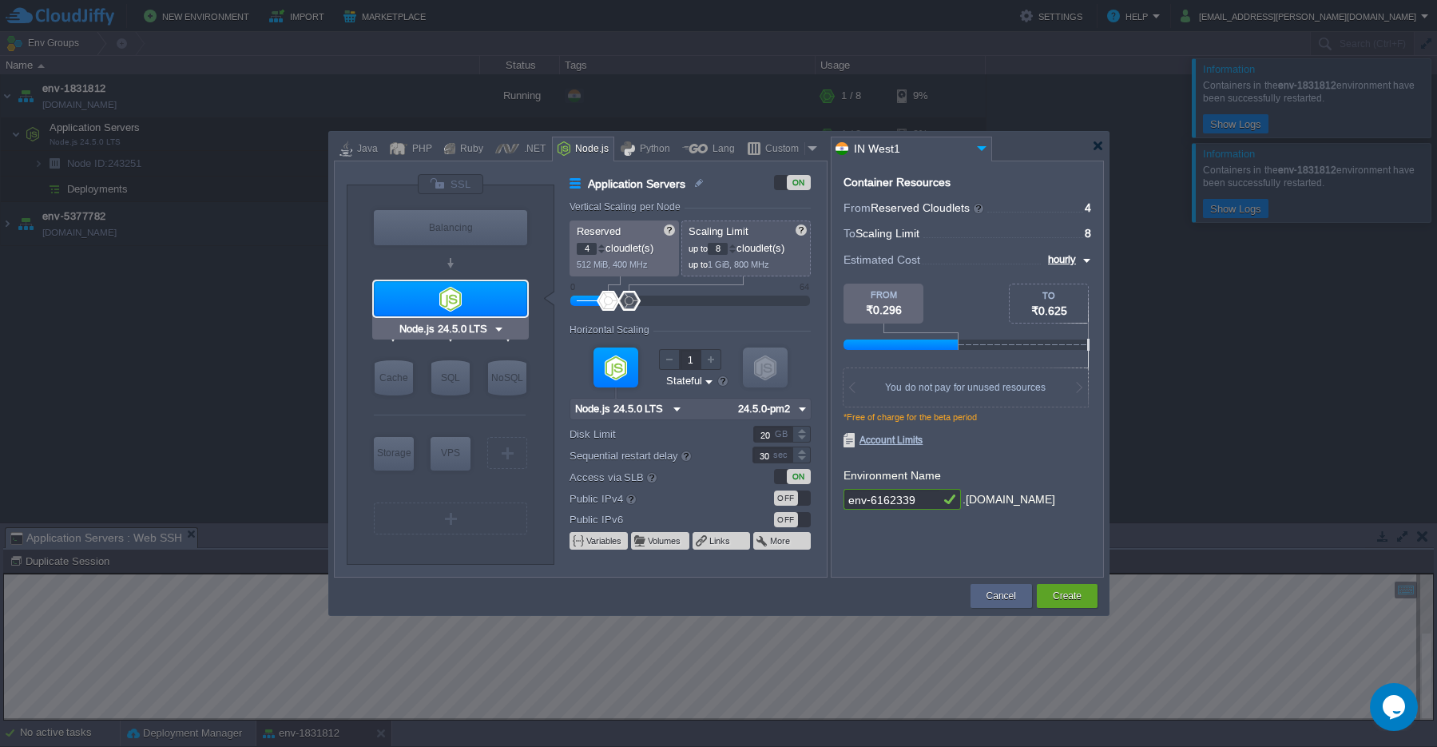
click at [495, 329] on img at bounding box center [499, 329] width 12 height 16
click at [415, 150] on div "PHP" at bounding box center [419, 149] width 25 height 24
type input "Application Servers"
type input "1"
type input "4"
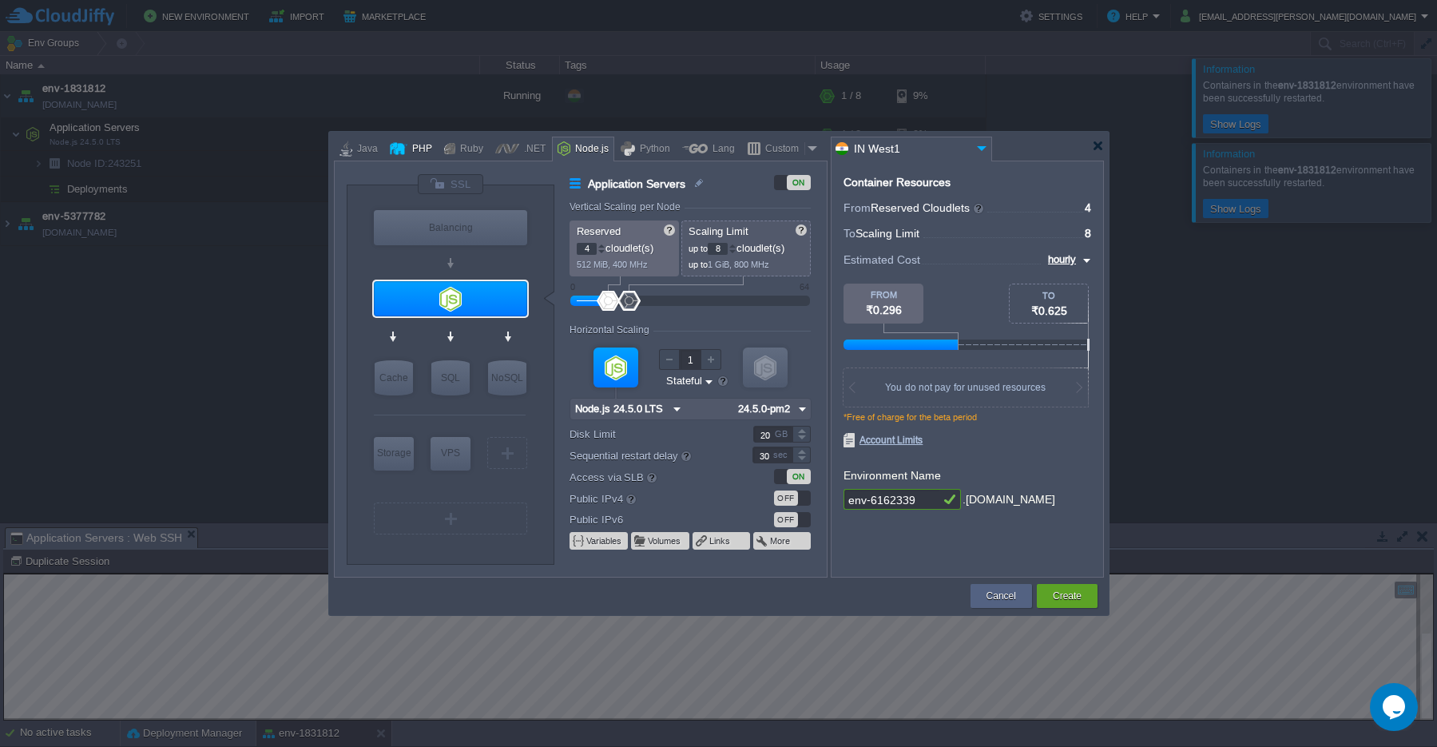
type input "Apache [DATE]"
type input "PHP [DATE]"
click at [412, 151] on div "PHP" at bounding box center [419, 149] width 25 height 24
type input "Extra Storage 2.0-10.5"
click at [1016, 598] on button "Cancel" at bounding box center [1001, 596] width 30 height 16
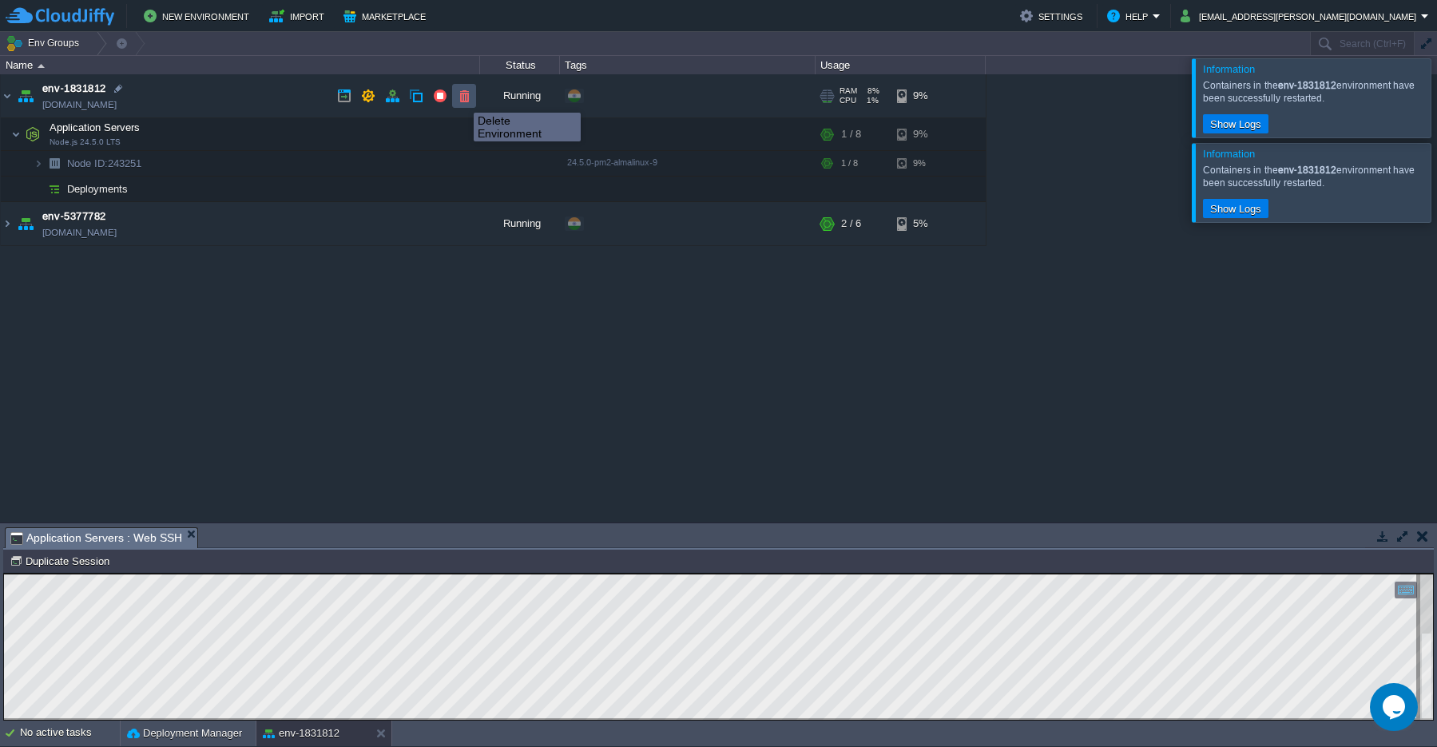
click at [462, 98] on button "button" at bounding box center [464, 96] width 14 height 14
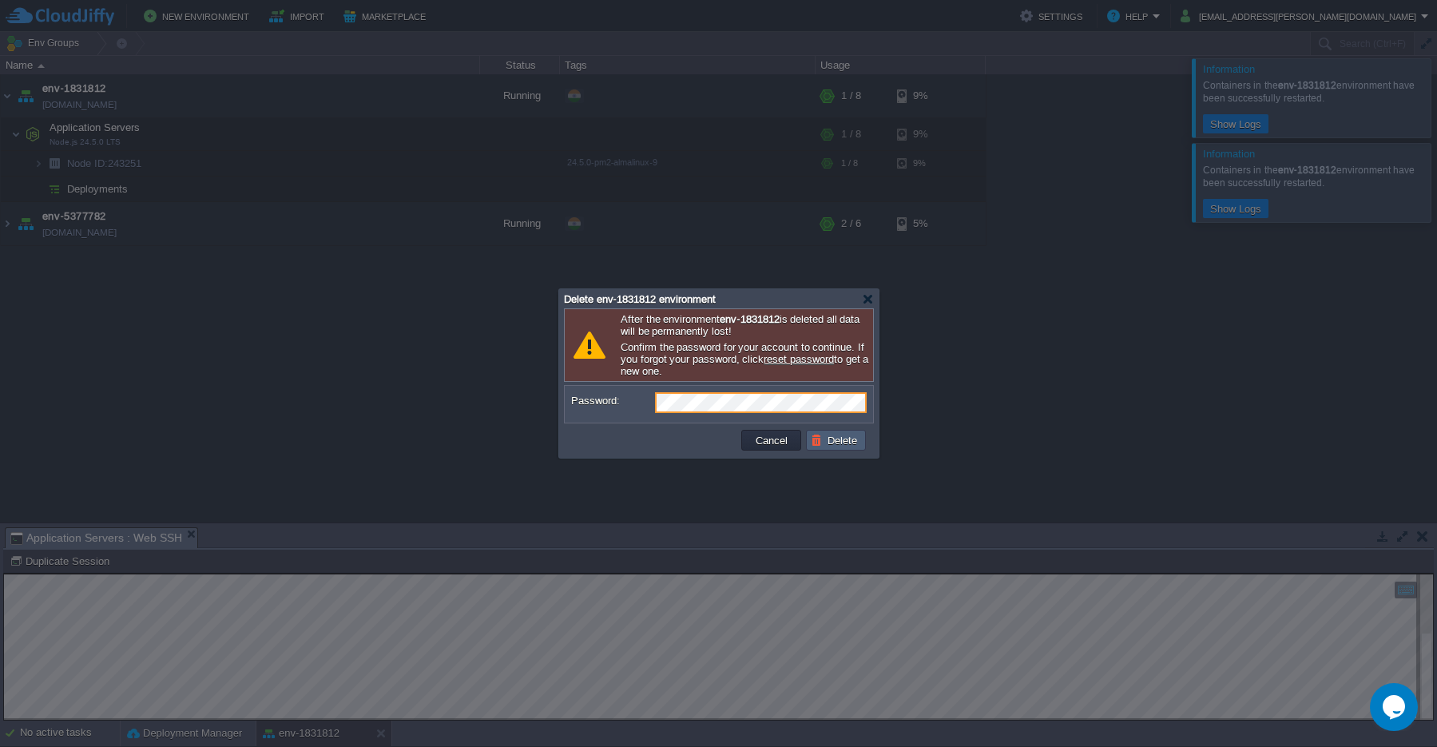
click at [831, 443] on button "Delete" at bounding box center [836, 440] width 51 height 14
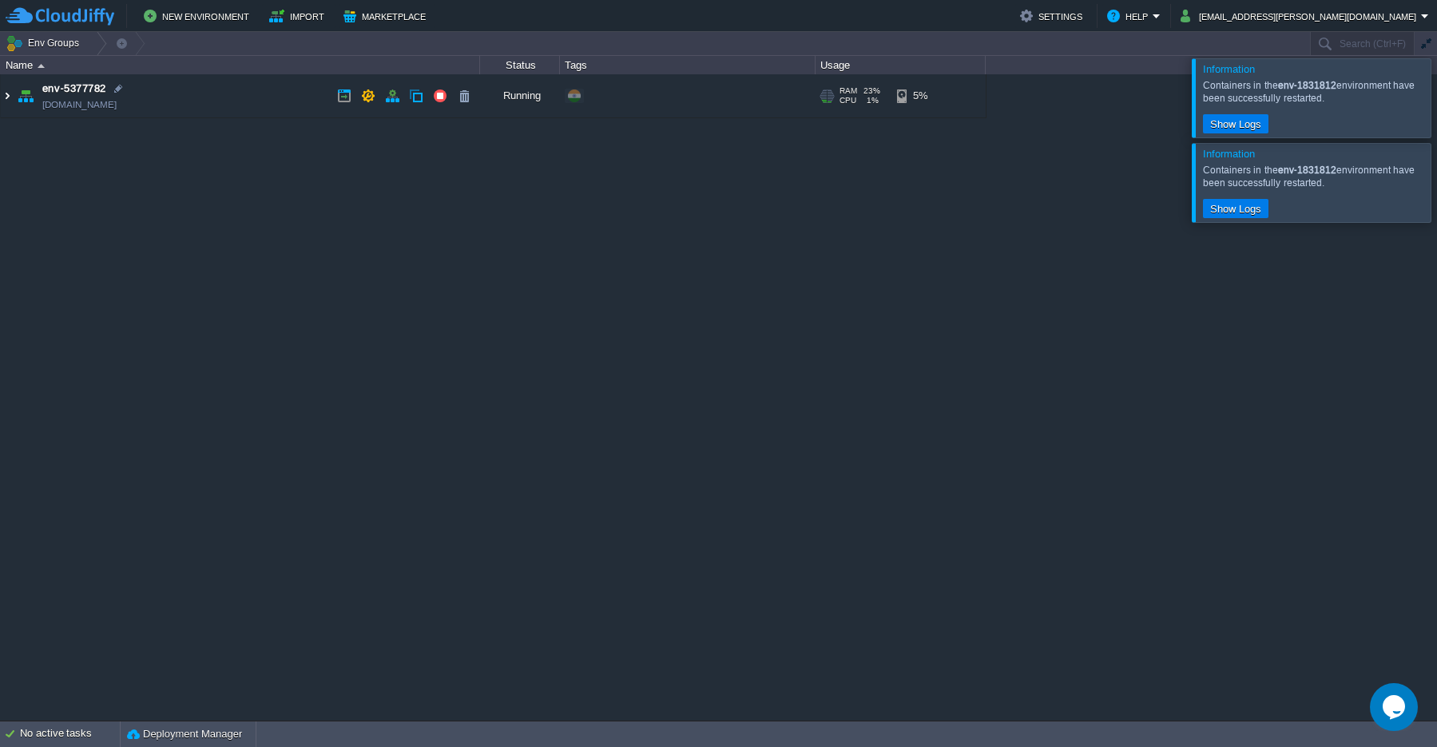
click at [3, 96] on img at bounding box center [7, 95] width 13 height 43
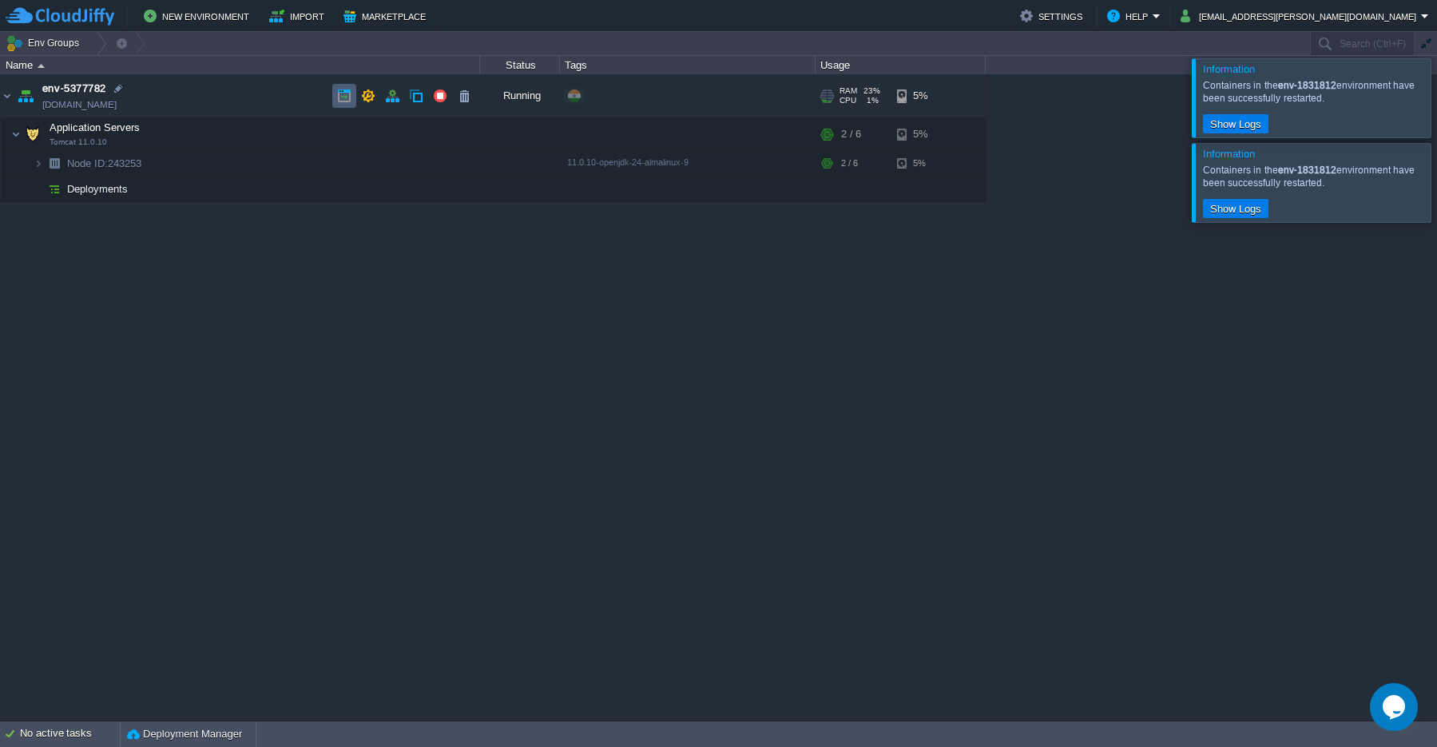
click at [342, 100] on button "button" at bounding box center [344, 96] width 14 height 14
click at [406, 139] on button "button" at bounding box center [408, 134] width 14 height 14
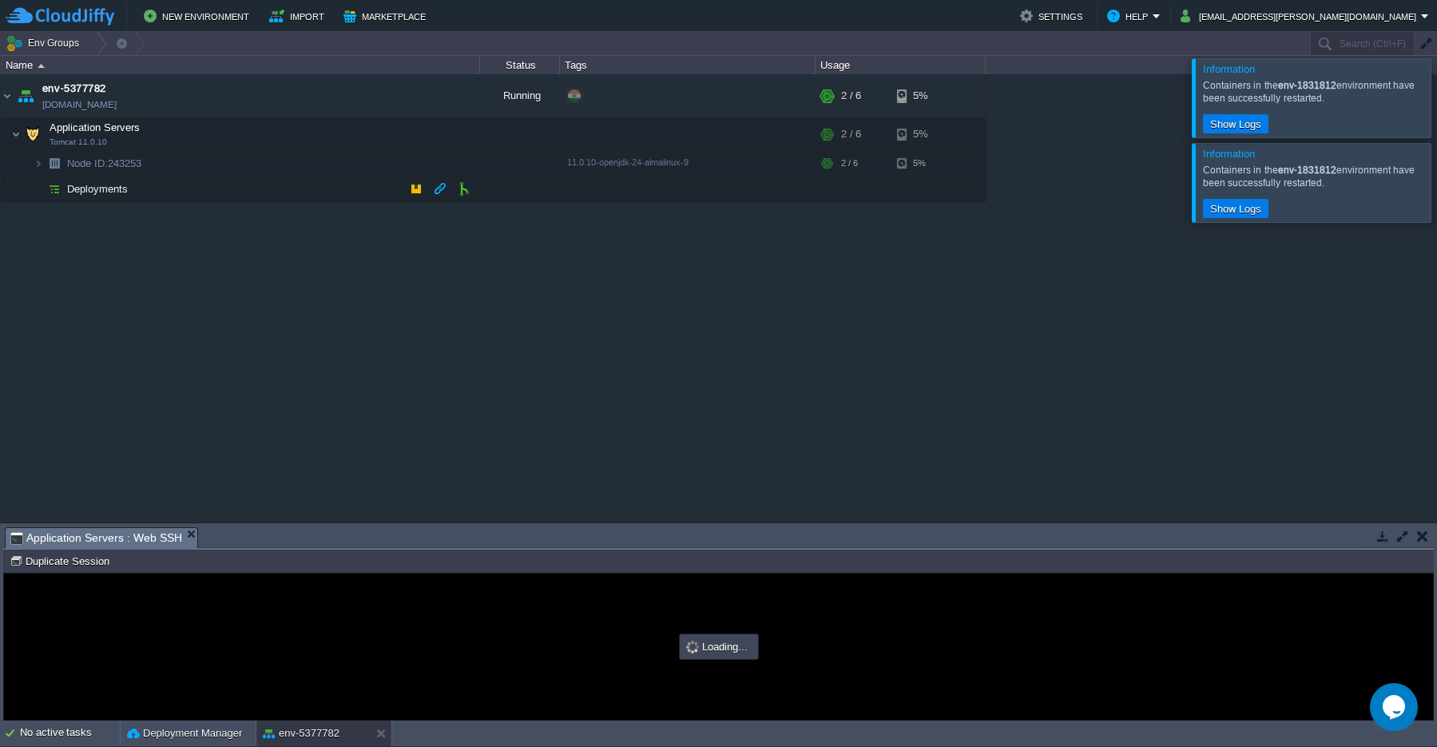
scroll to position [0, 0]
type input "#000000"
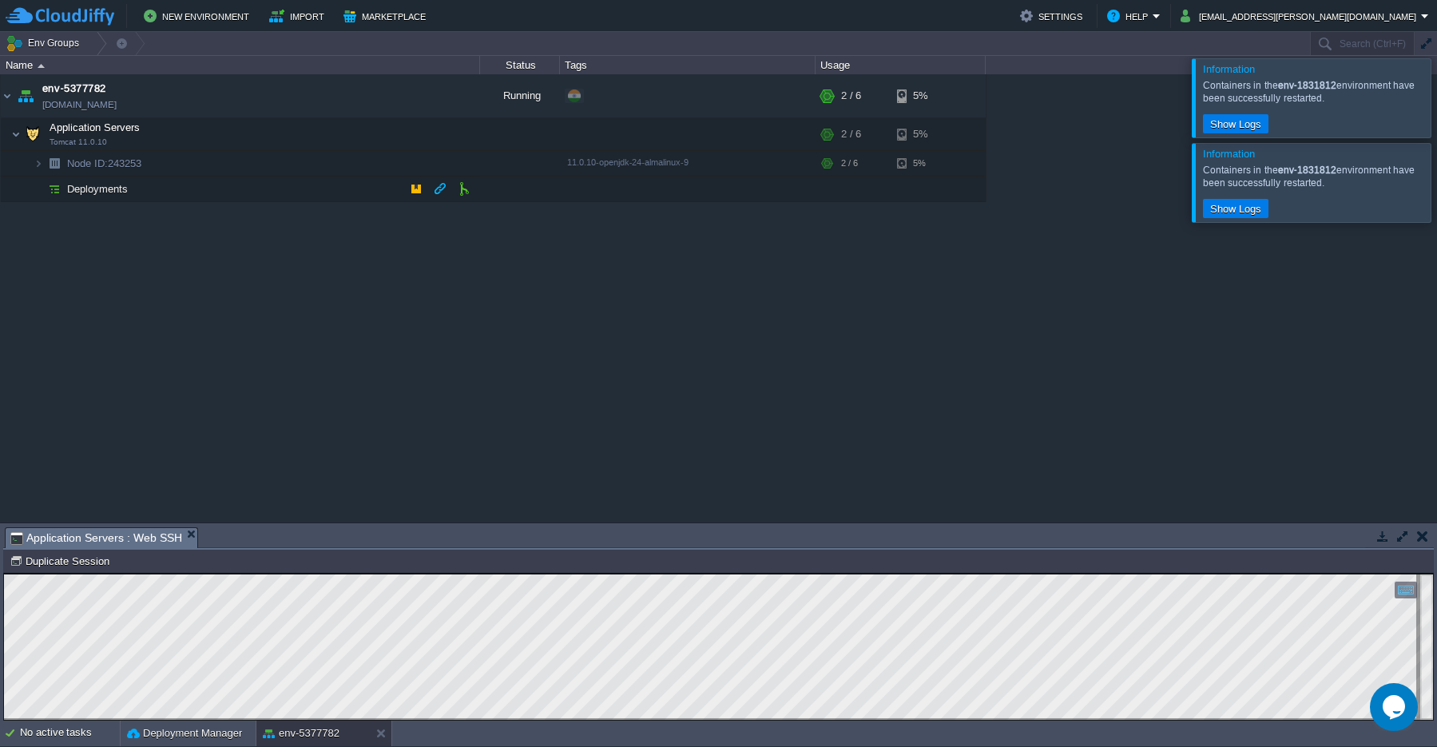
click at [1399, 537] on button "button" at bounding box center [1402, 536] width 14 height 14
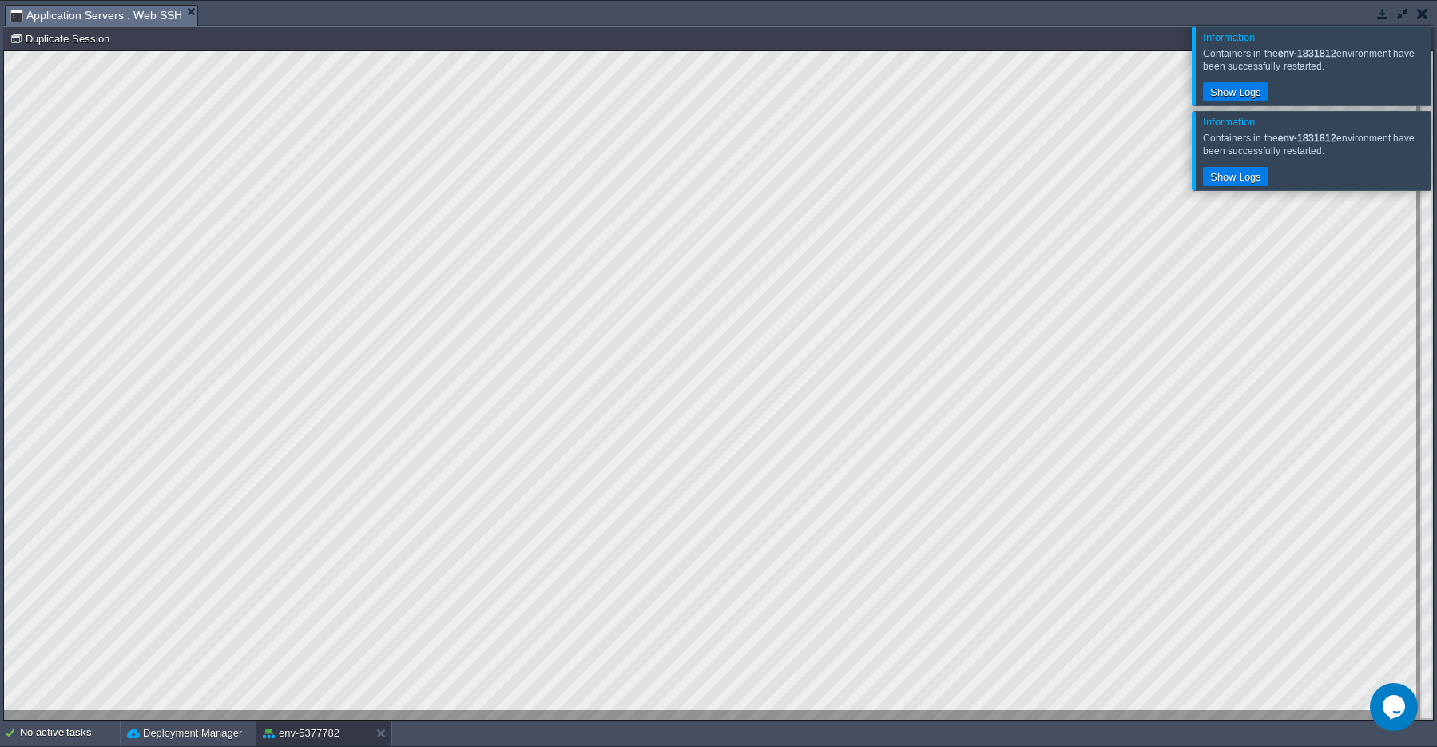
scroll to position [7, 0]
click at [1403, 23] on div at bounding box center [1399, 15] width 69 height 22
click at [1252, 97] on button "Show Logs" at bounding box center [1235, 92] width 61 height 14
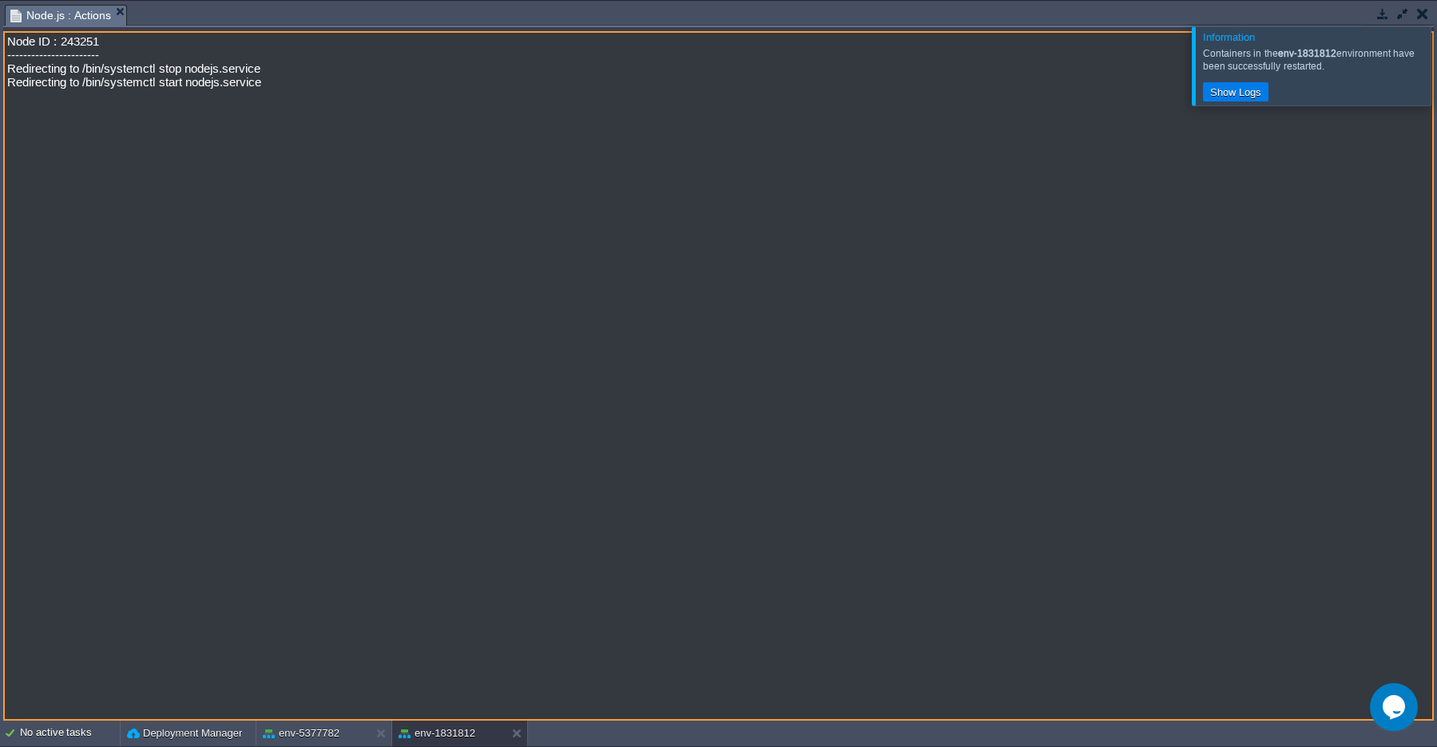
click at [1231, 106] on textarea "Node ID : 243251 ----------------------- Redirecting to /bin/systemctl stop nod…" at bounding box center [718, 375] width 1430 height 689
click at [1240, 90] on button "Show Logs" at bounding box center [1235, 92] width 61 height 14
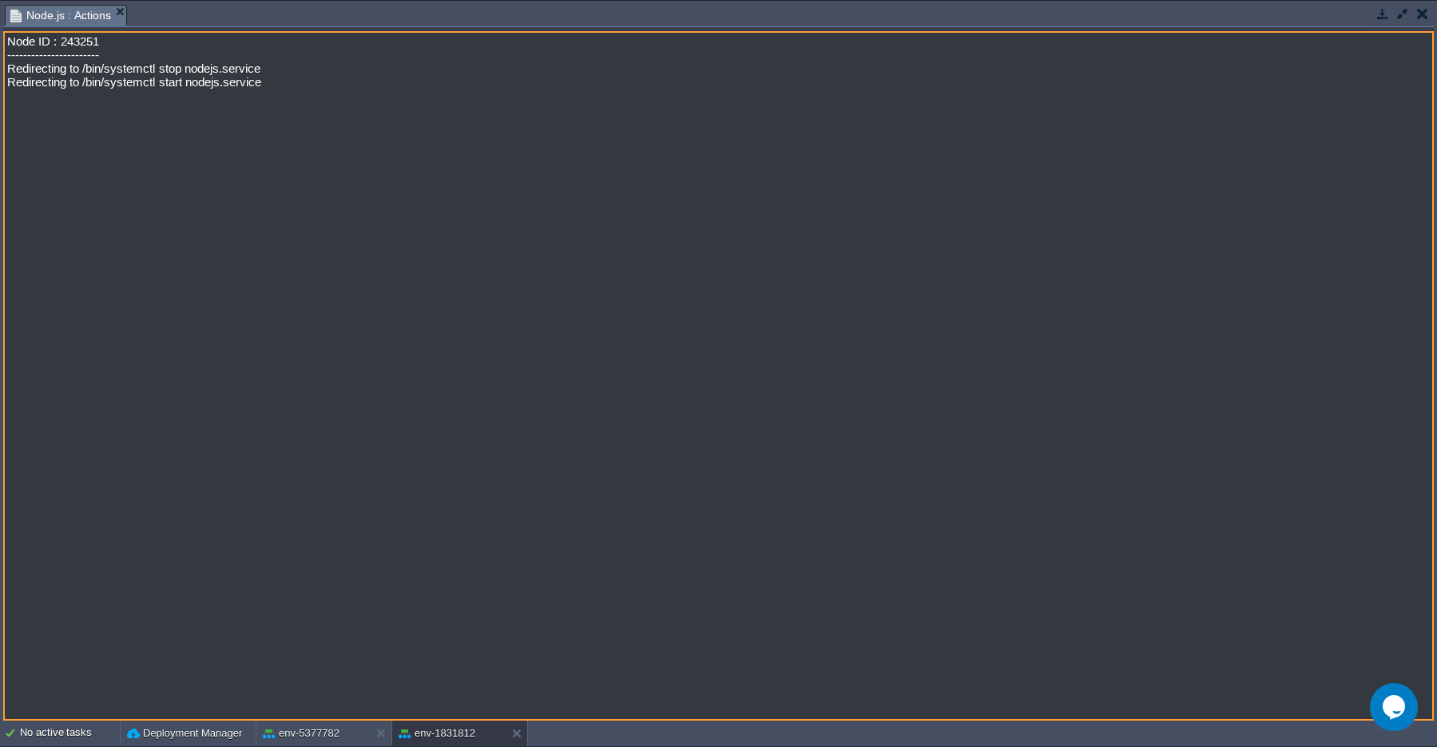
click at [1418, 16] on button "button" at bounding box center [1422, 13] width 11 height 14
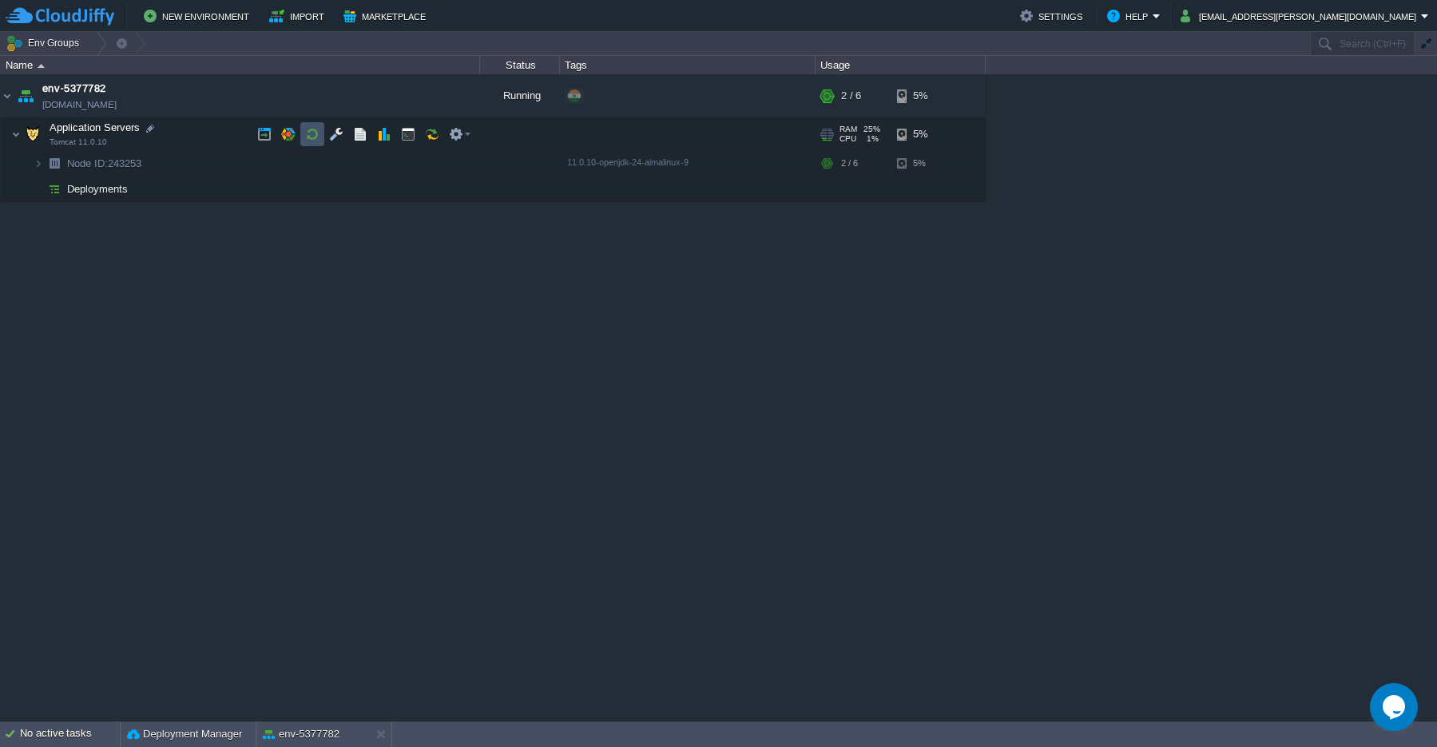
drag, startPoint x: 305, startPoint y: 133, endPoint x: 306, endPoint y: 147, distance: 13.6
click at [306, 141] on td at bounding box center [312, 134] width 24 height 24
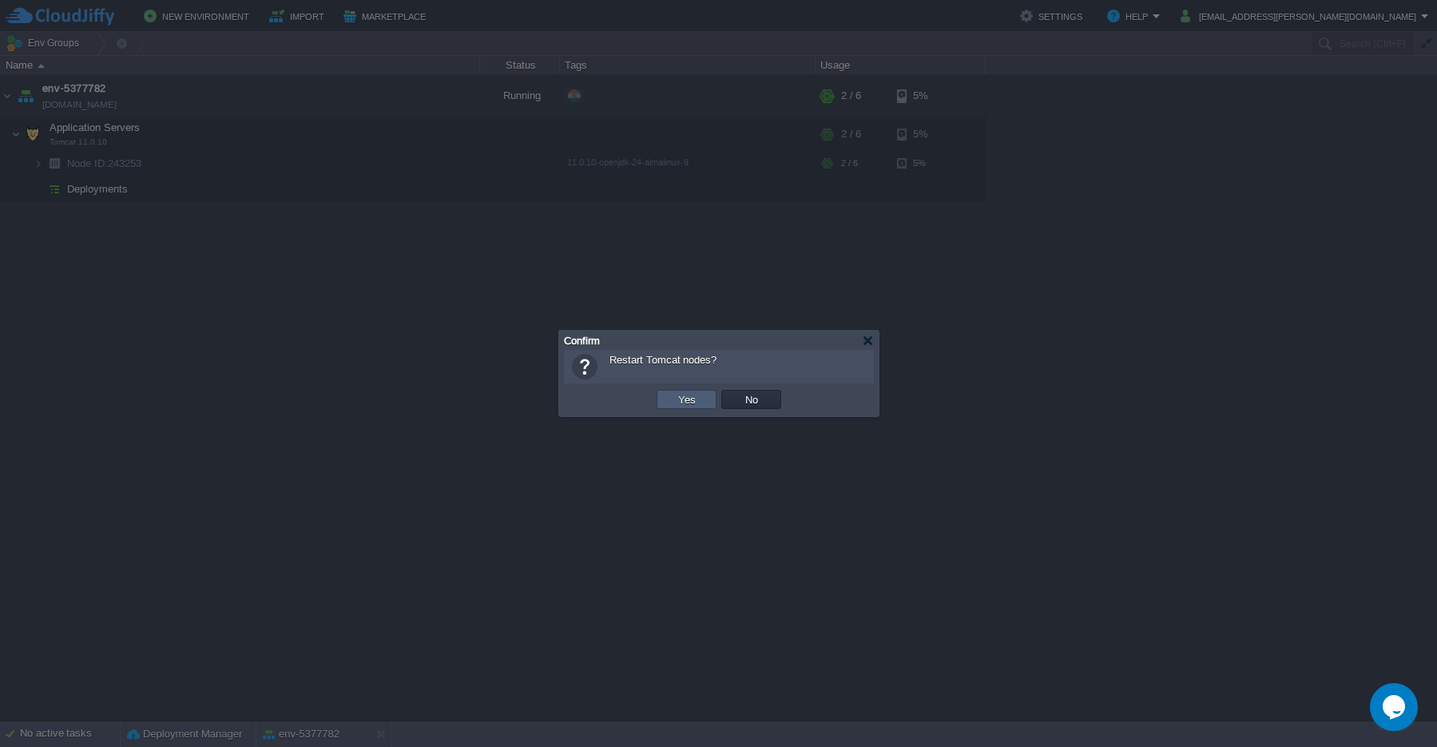
click at [688, 405] on button "Yes" at bounding box center [686, 399] width 27 height 14
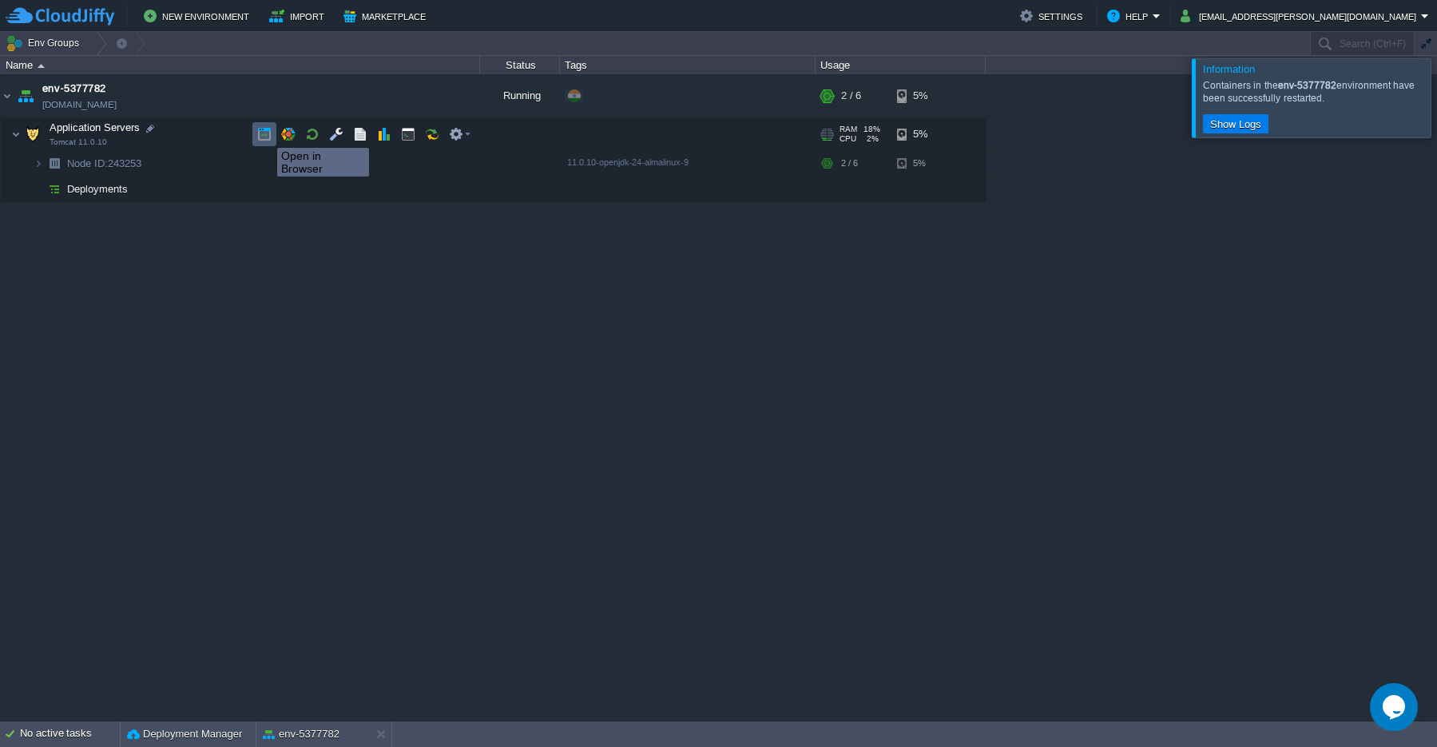
click at [266, 135] on button "button" at bounding box center [264, 134] width 14 height 14
click at [359, 139] on button "button" at bounding box center [360, 134] width 14 height 14
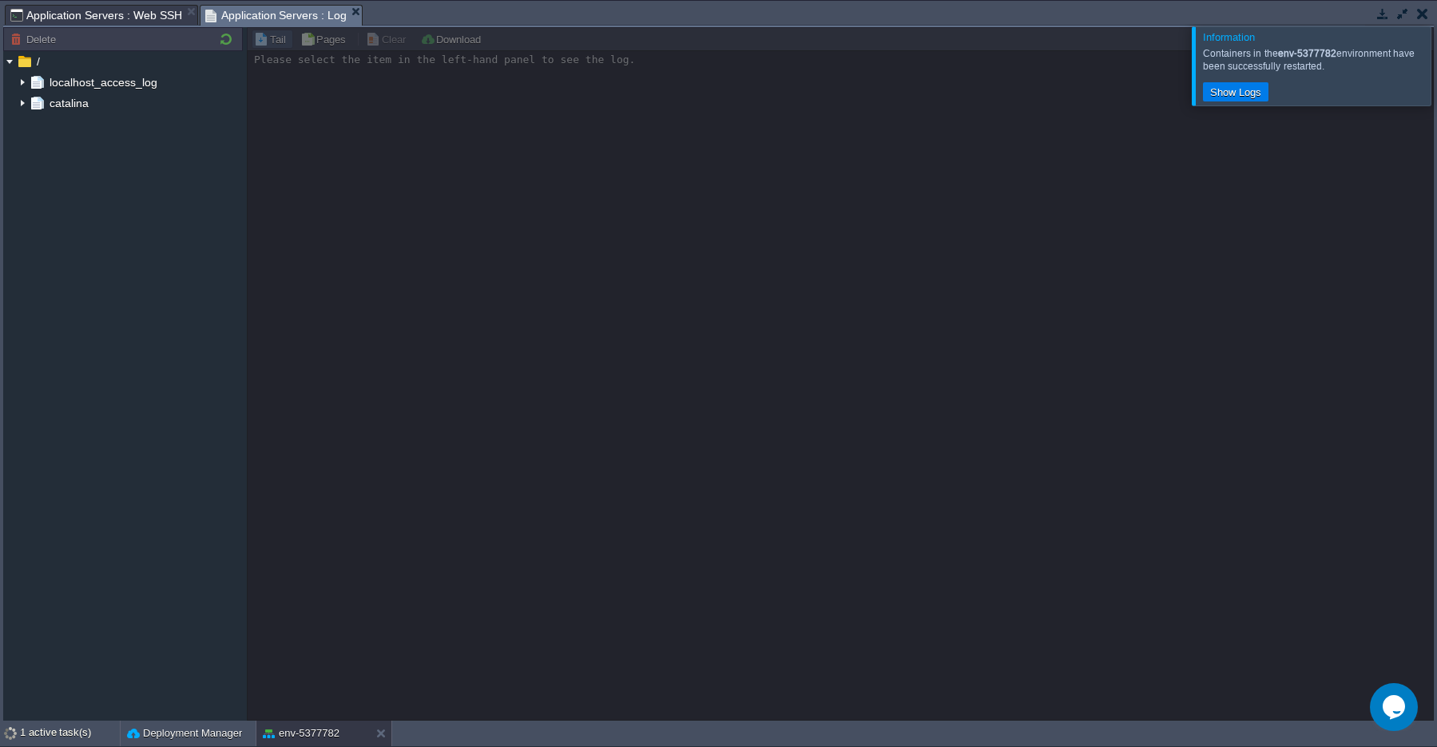
click at [1418, 17] on button "button" at bounding box center [1422, 13] width 11 height 14
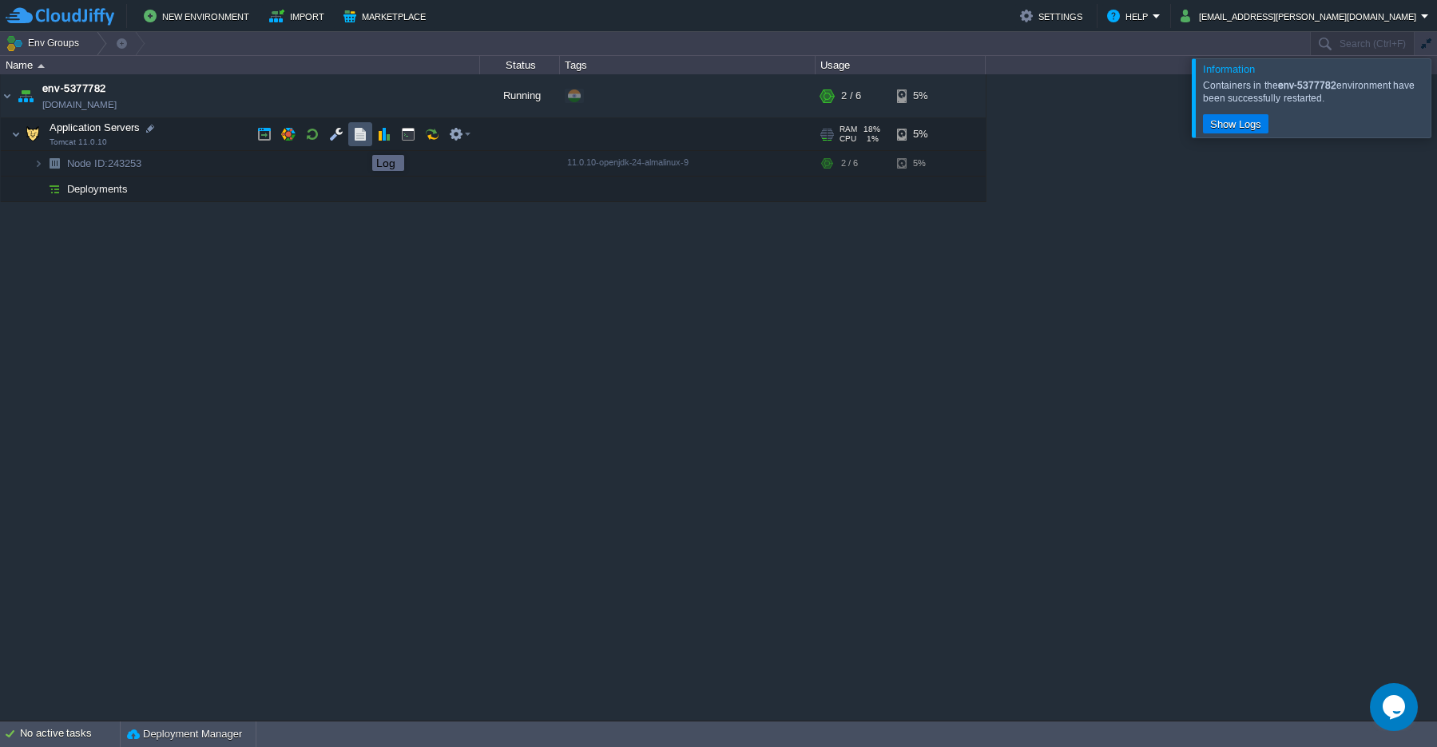
click at [360, 141] on button "button" at bounding box center [360, 134] width 14 height 14
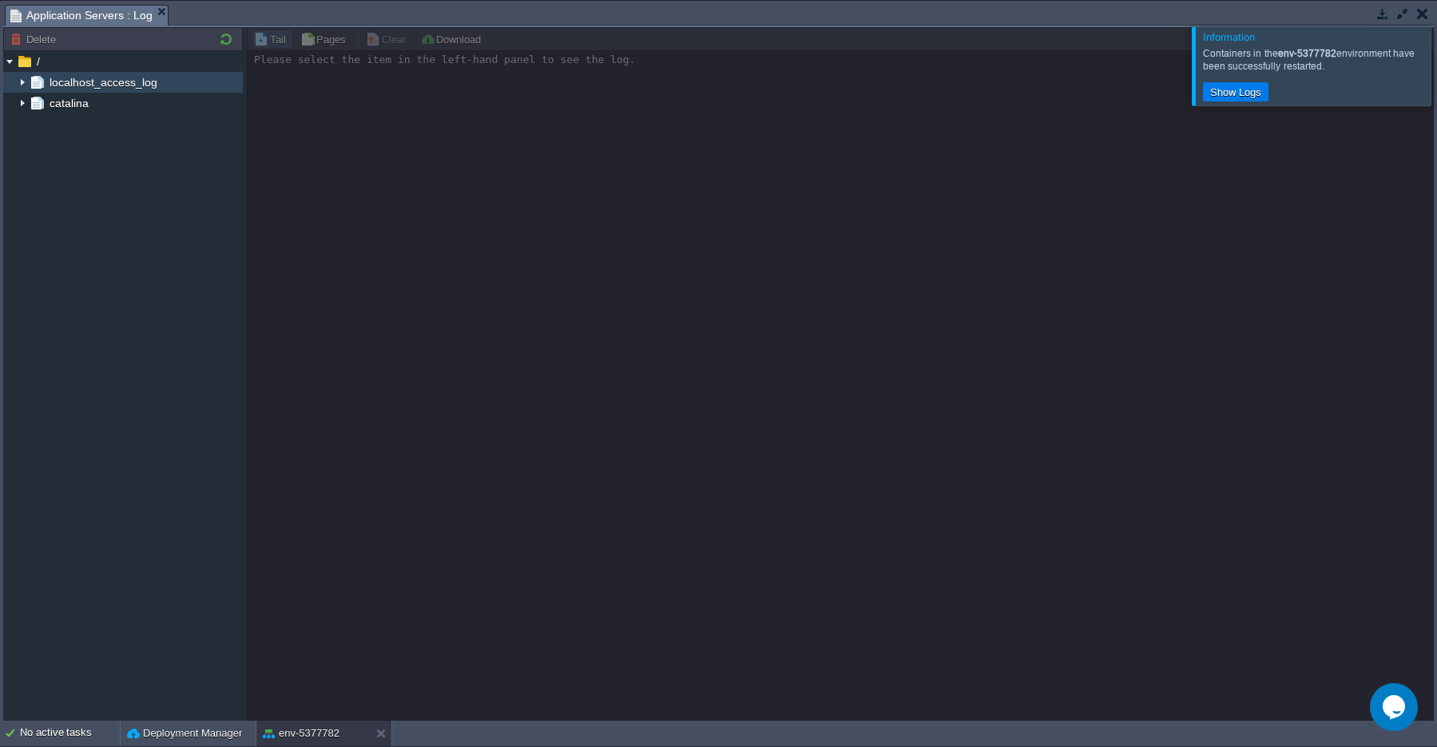
click at [97, 89] on span "localhost_access_log" at bounding box center [102, 82] width 113 height 14
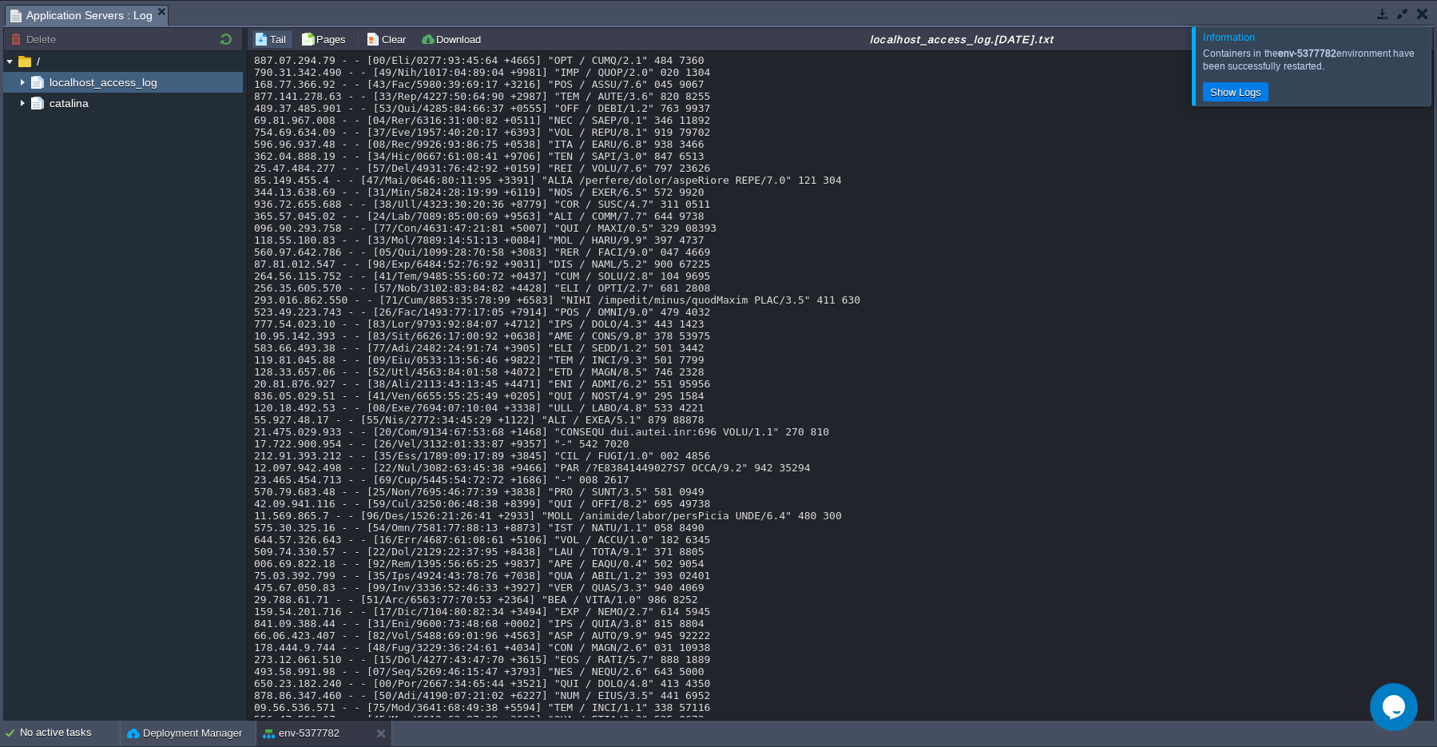
scroll to position [8305, 0]
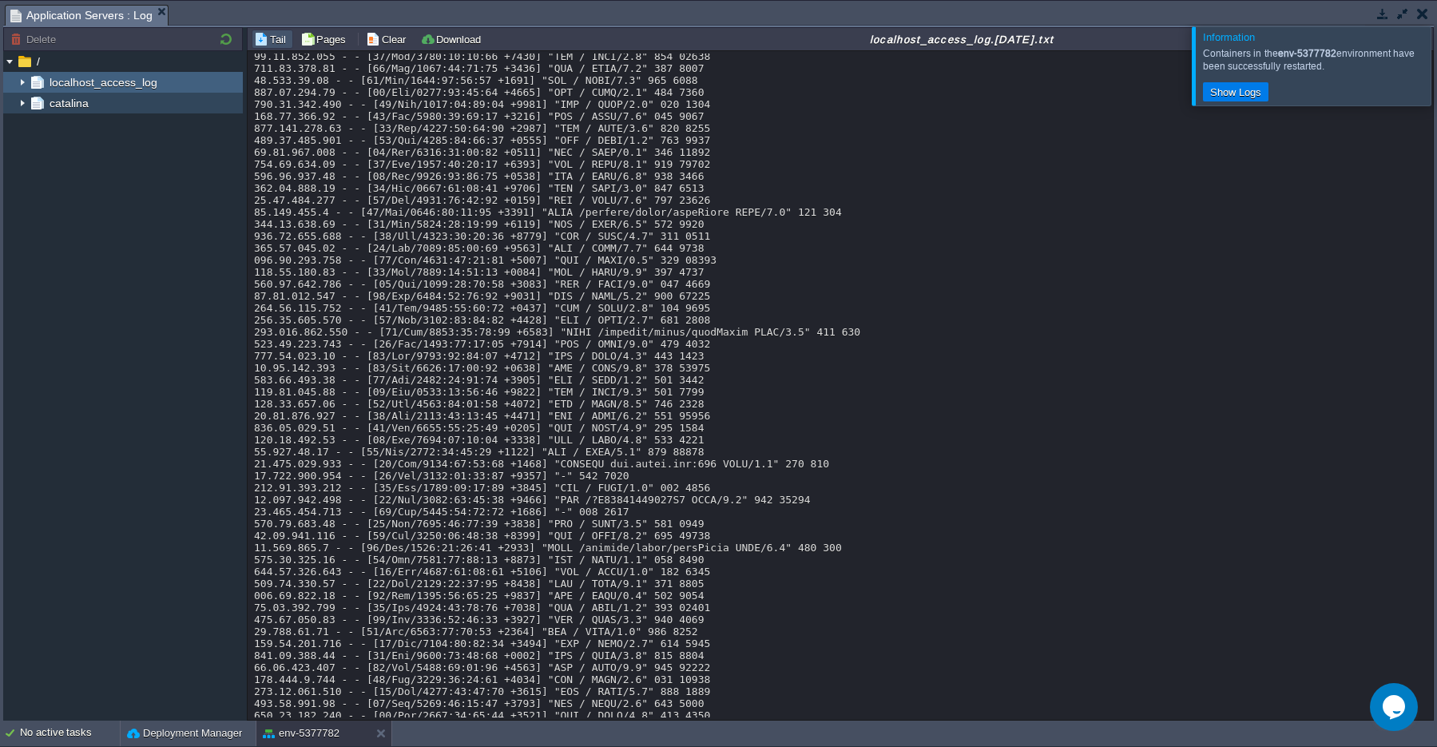
click at [64, 110] on span "catalina" at bounding box center [68, 103] width 45 height 14
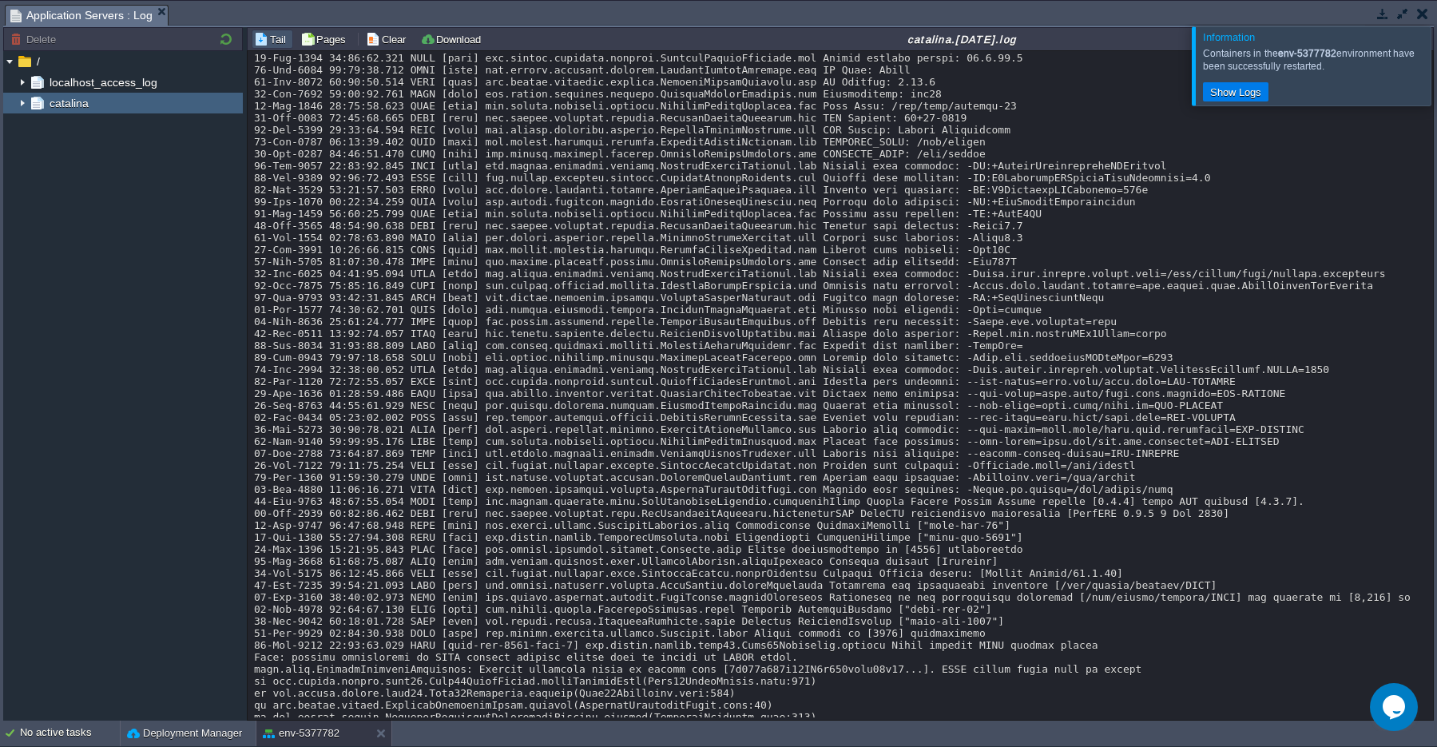
scroll to position [0, 0]
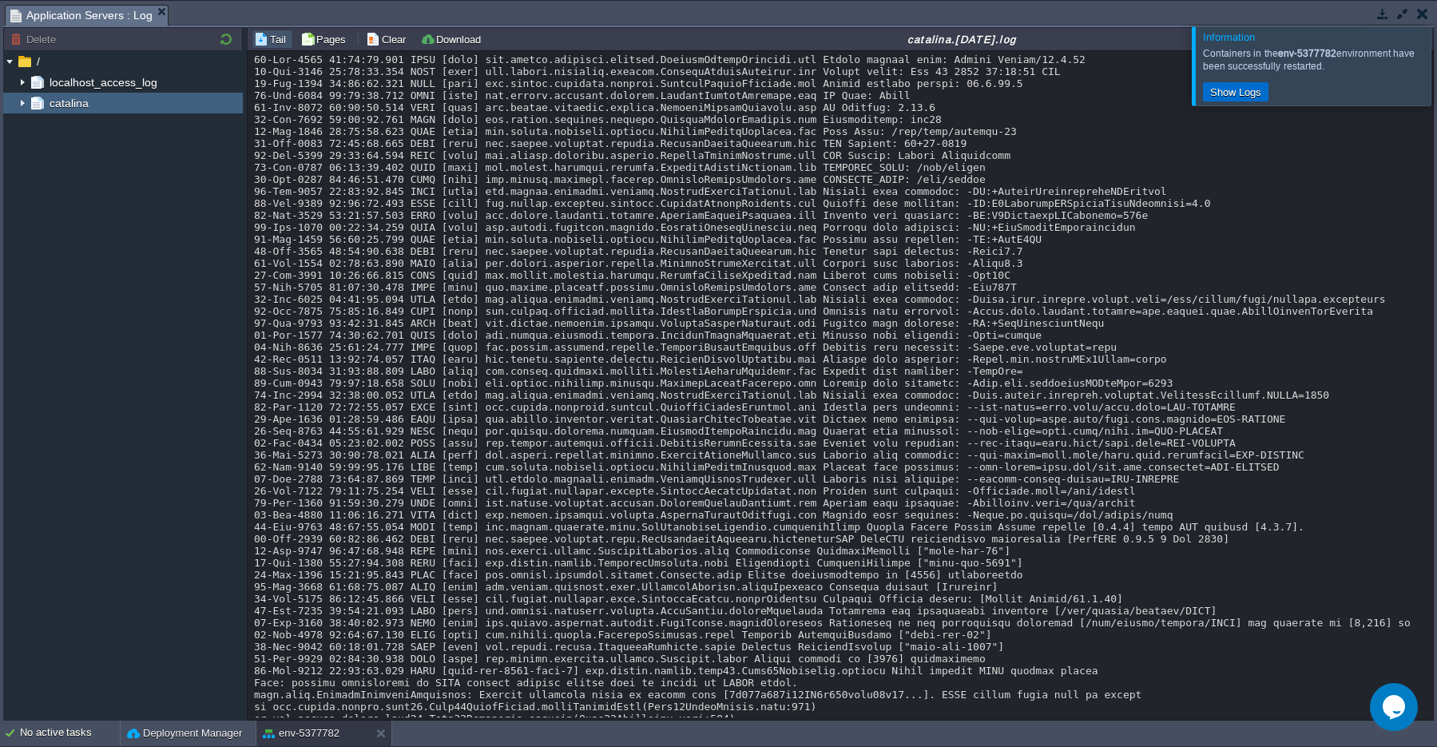
click at [1239, 97] on button "Show Logs" at bounding box center [1235, 92] width 61 height 14
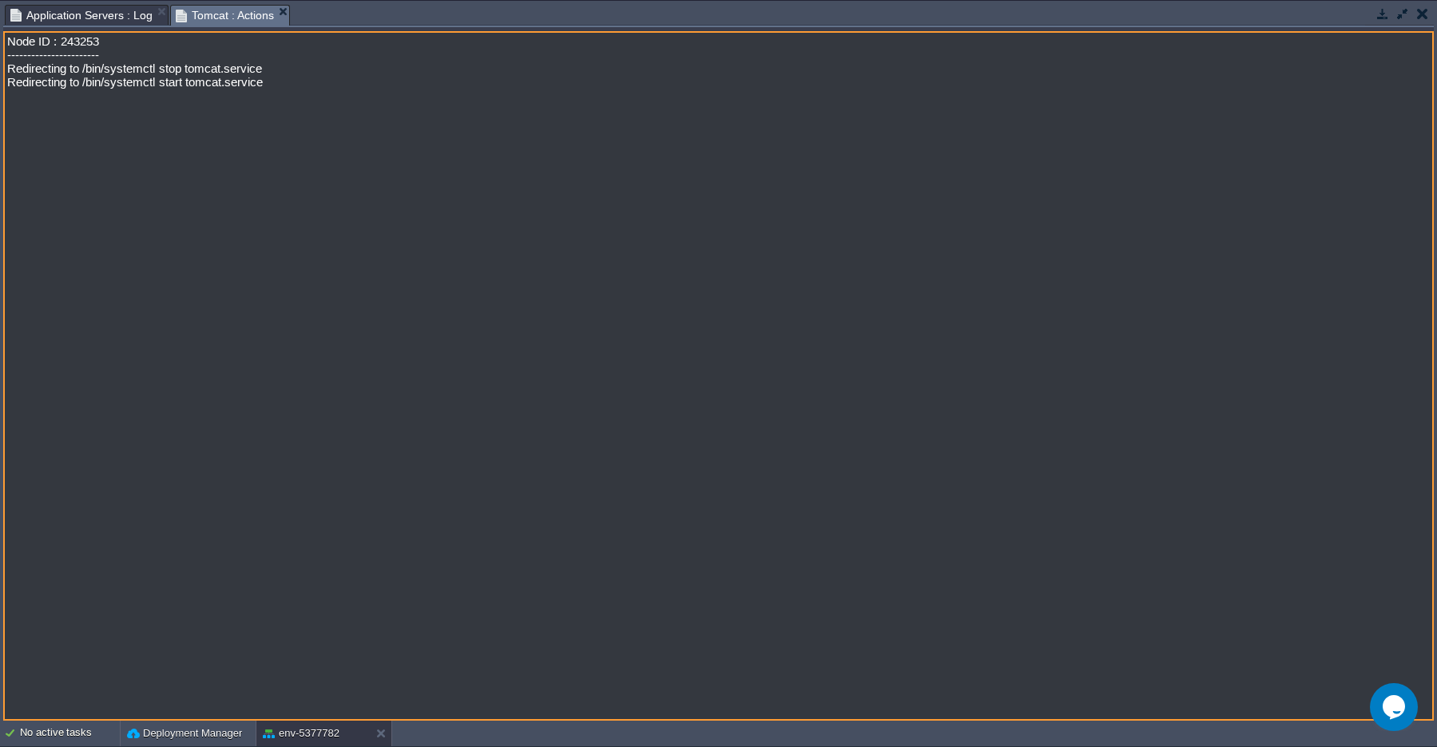
click at [93, 18] on span "Application Servers : Log" at bounding box center [81, 15] width 142 height 19
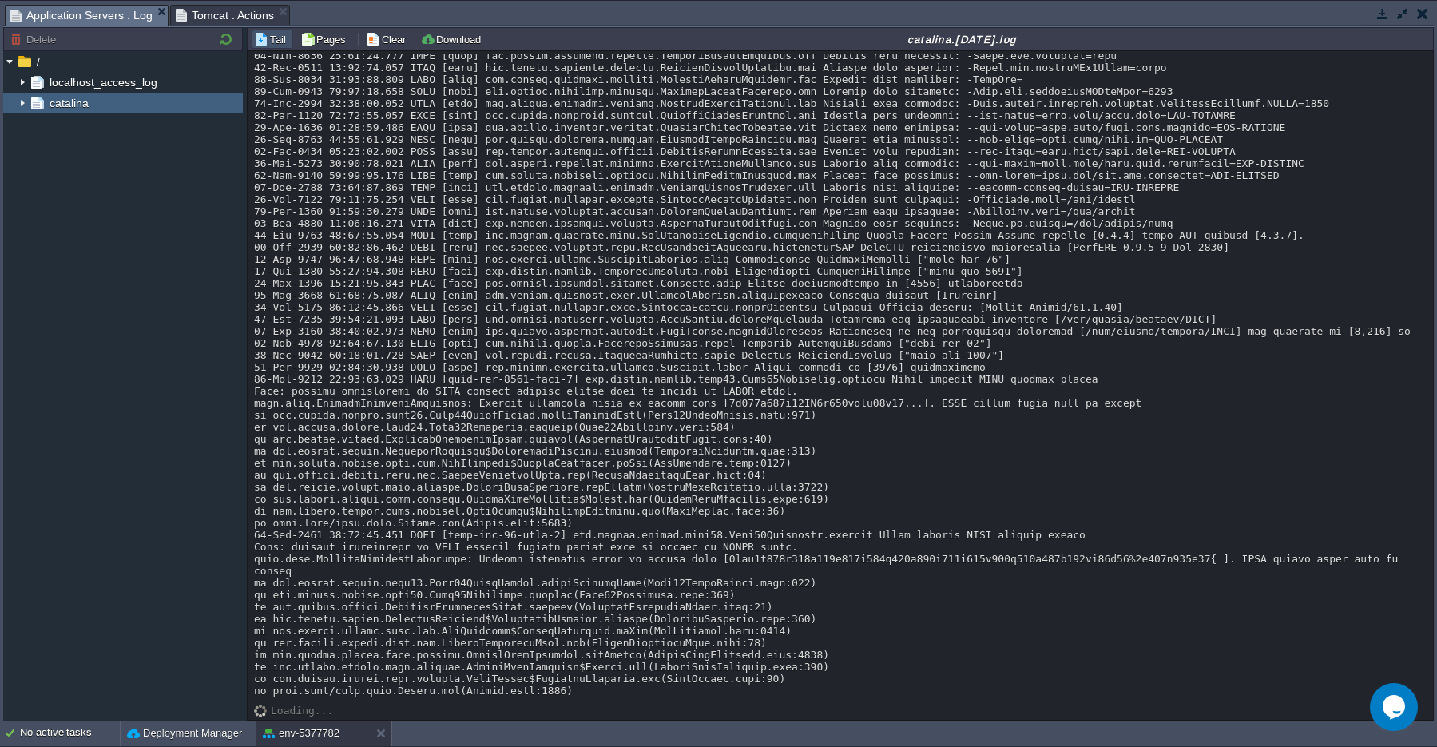
scroll to position [417, 0]
click at [81, 87] on span "localhost_access_log" at bounding box center [102, 82] width 113 height 14
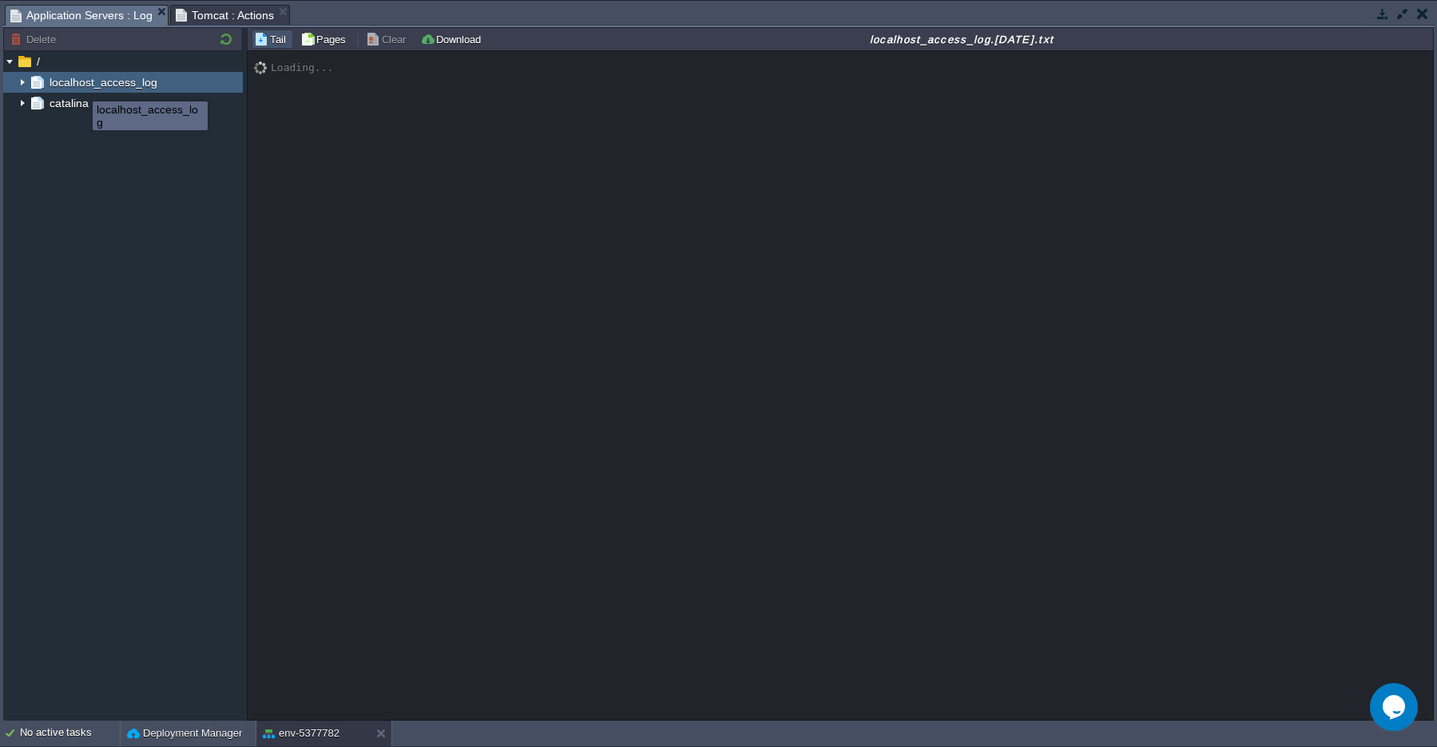
scroll to position [0, 0]
click at [235, 18] on span "Tomcat : Actions" at bounding box center [225, 15] width 99 height 19
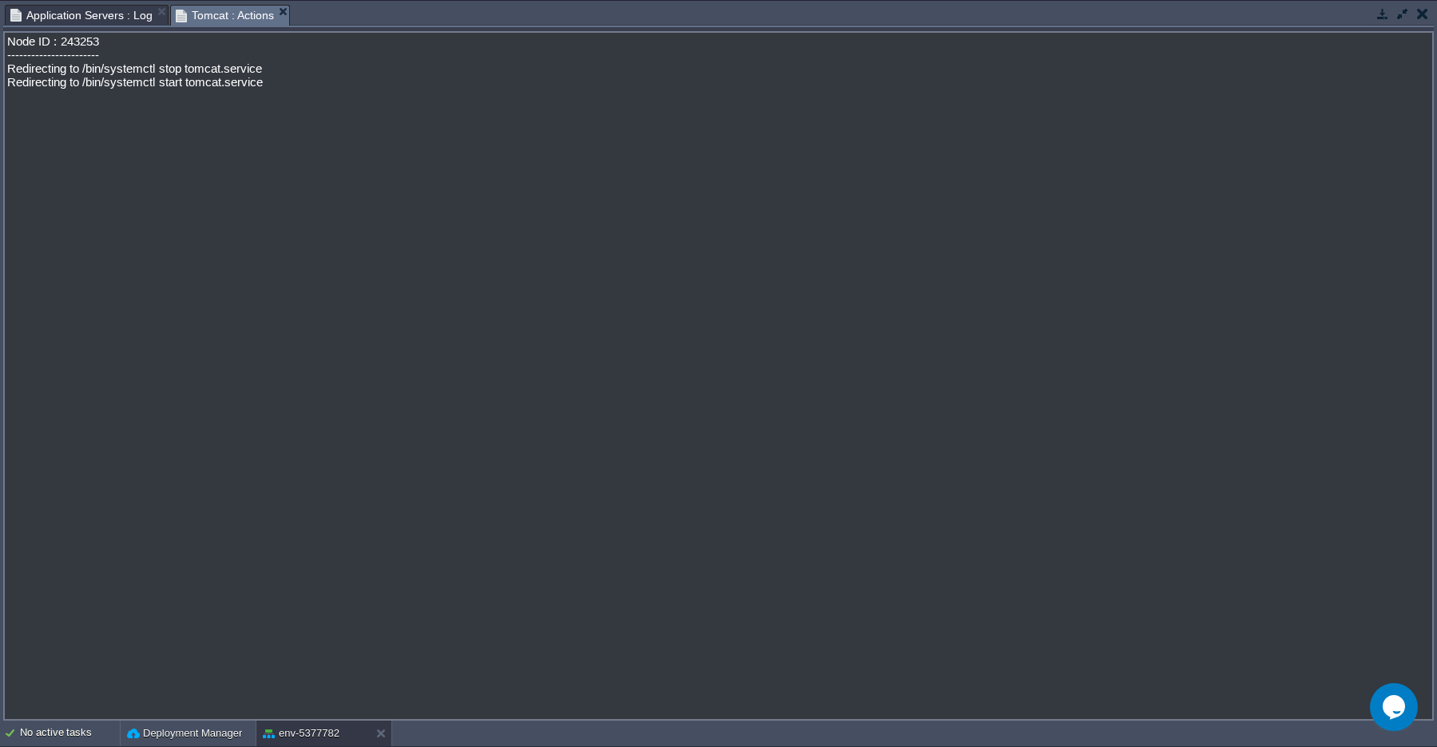
click at [85, 11] on span "Application Servers : Log" at bounding box center [81, 15] width 142 height 19
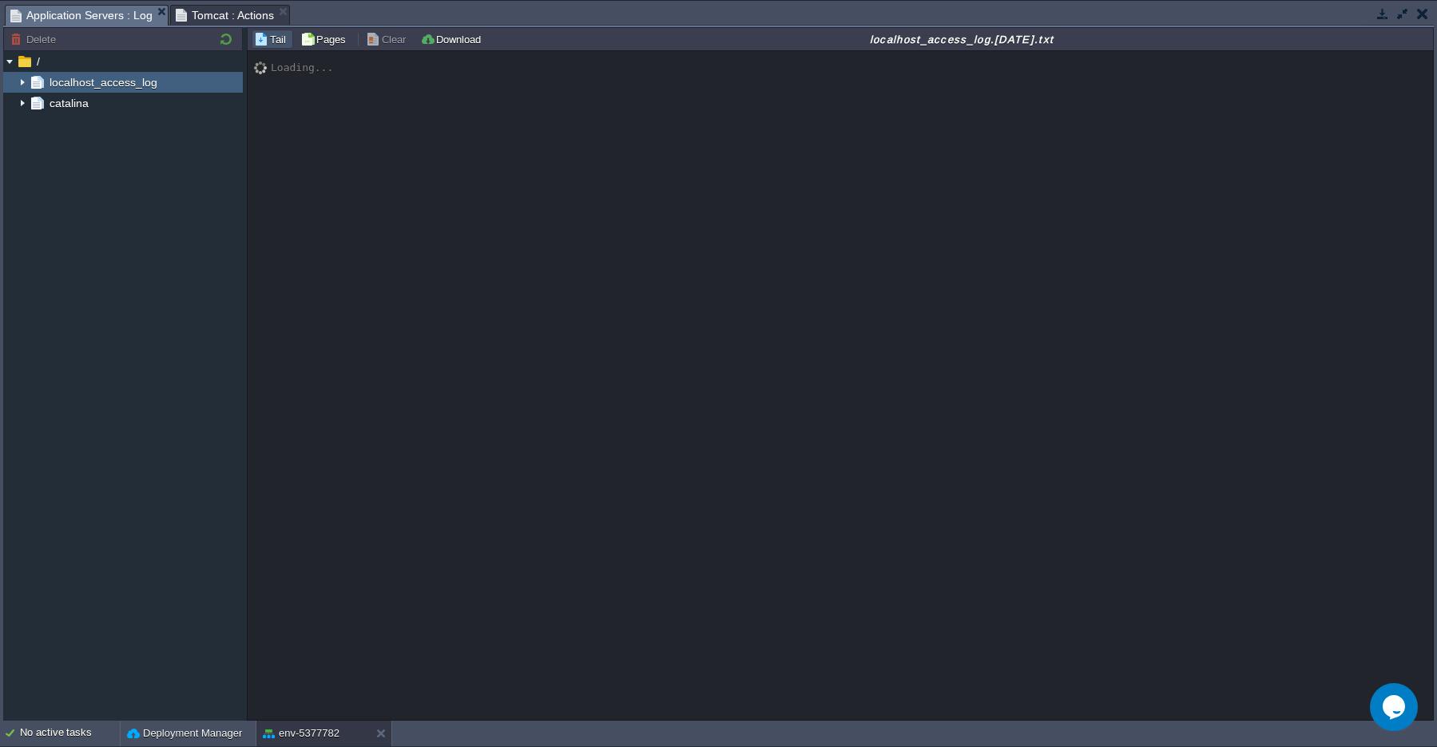
click at [1422, 20] on button "button" at bounding box center [1422, 13] width 11 height 14
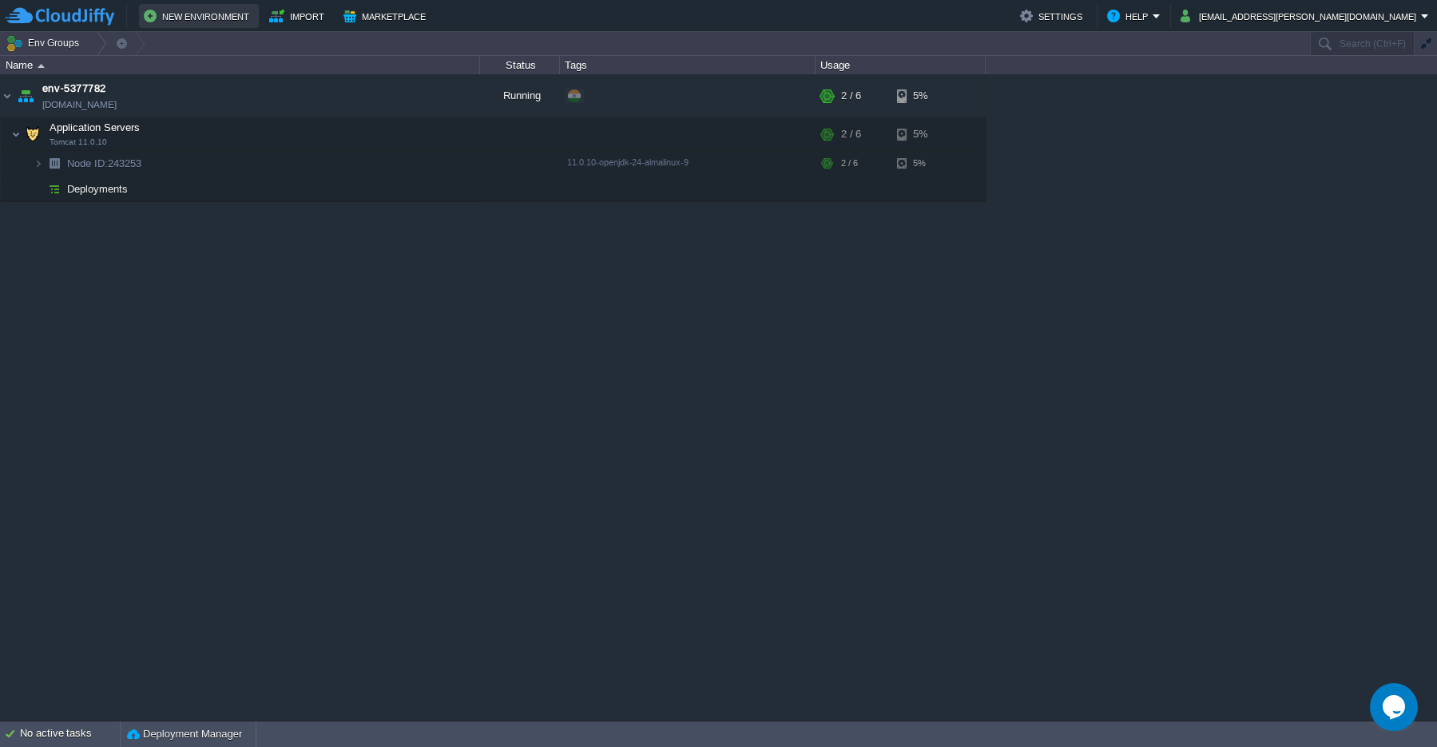
click at [181, 14] on button "New Environment" at bounding box center [199, 15] width 110 height 19
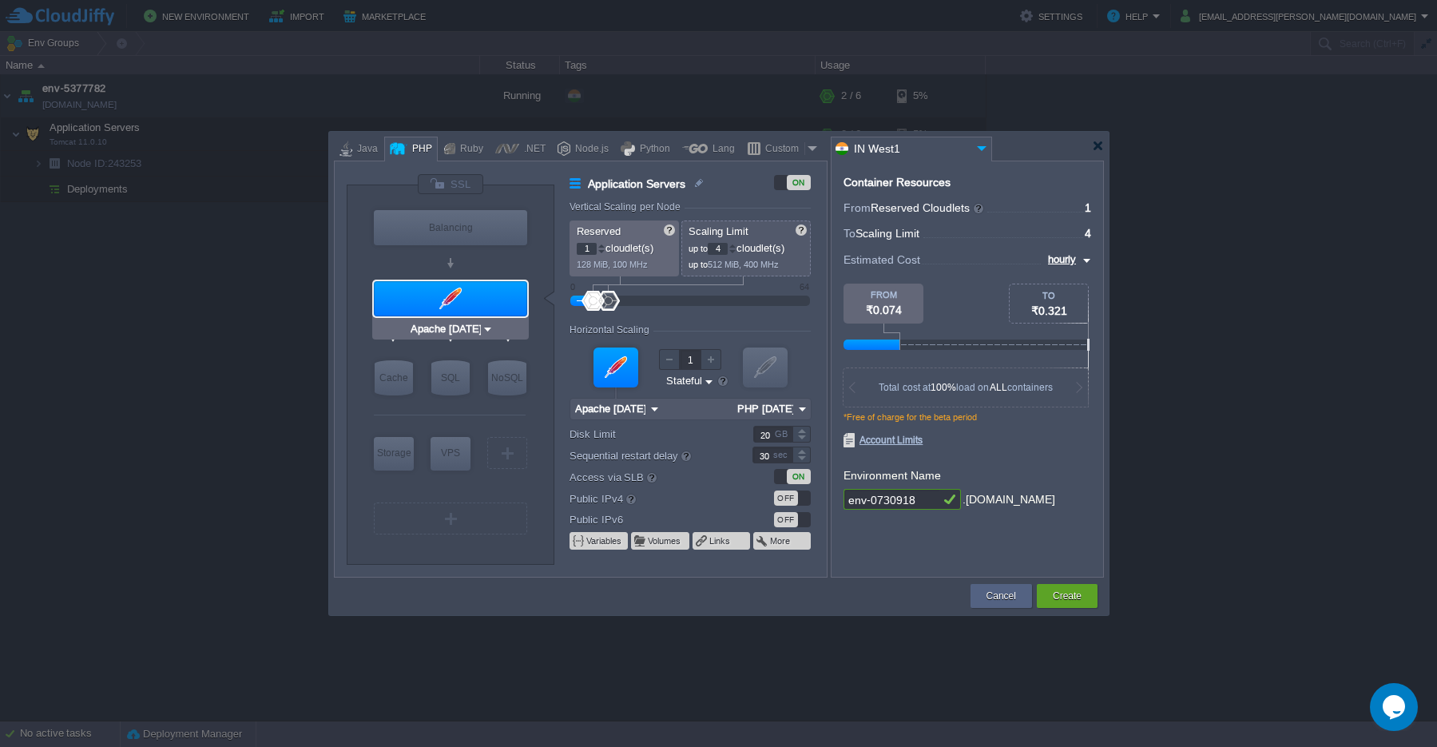
type input "NGINX 1.28.0"
click at [588, 148] on div "Node.js" at bounding box center [589, 149] width 38 height 24
type input "Application Servers"
type input "4"
type input "8"
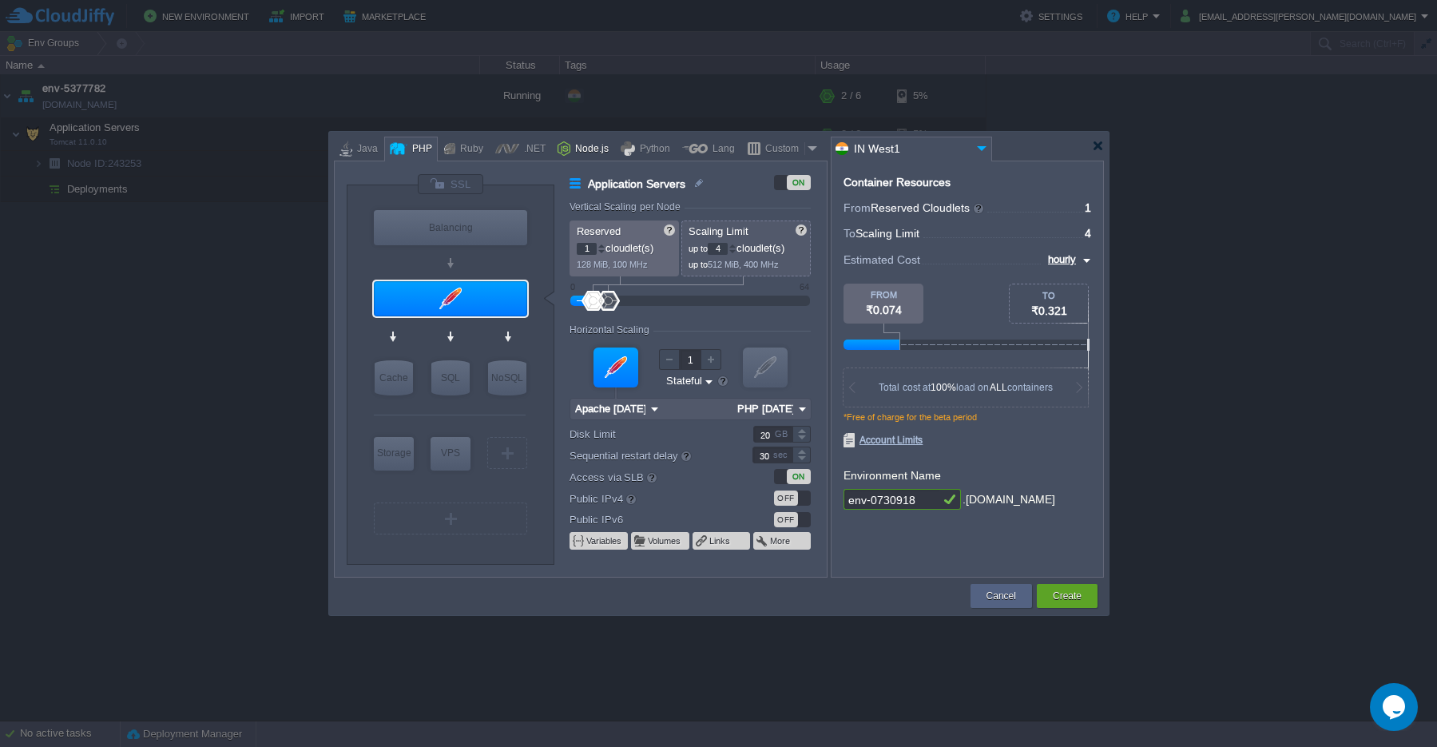
type input "Node.js 24.5.0 LTS"
type input "24.5.0-pm2"
type input "Couchbase CE 7.1.1"
click at [1076, 593] on button "Create" at bounding box center [1067, 596] width 29 height 16
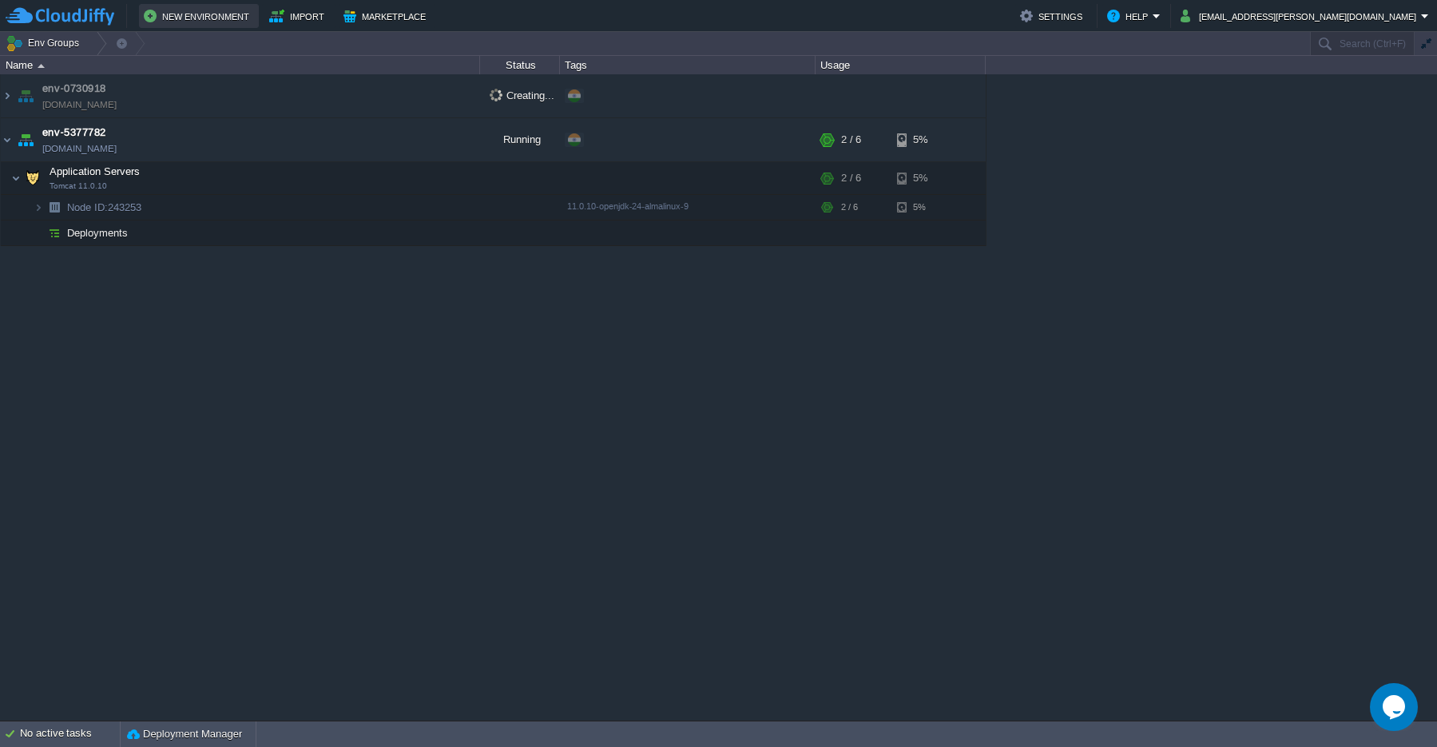
click at [192, 14] on button "New Environment" at bounding box center [199, 15] width 110 height 19
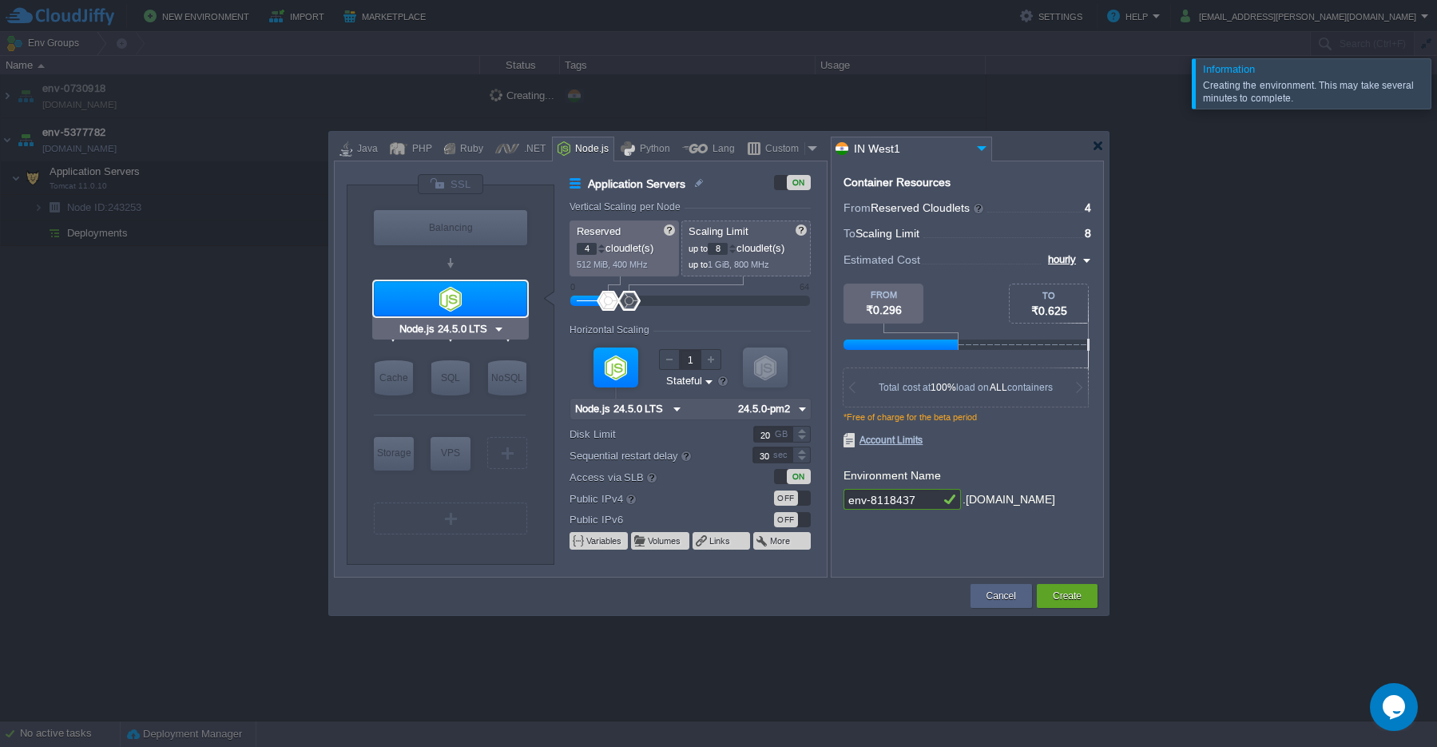
type input "NGINX 1.28.0"
click at [413, 153] on div "PHP" at bounding box center [419, 149] width 25 height 24
type input "Application Servers"
type input "1"
type input "4"
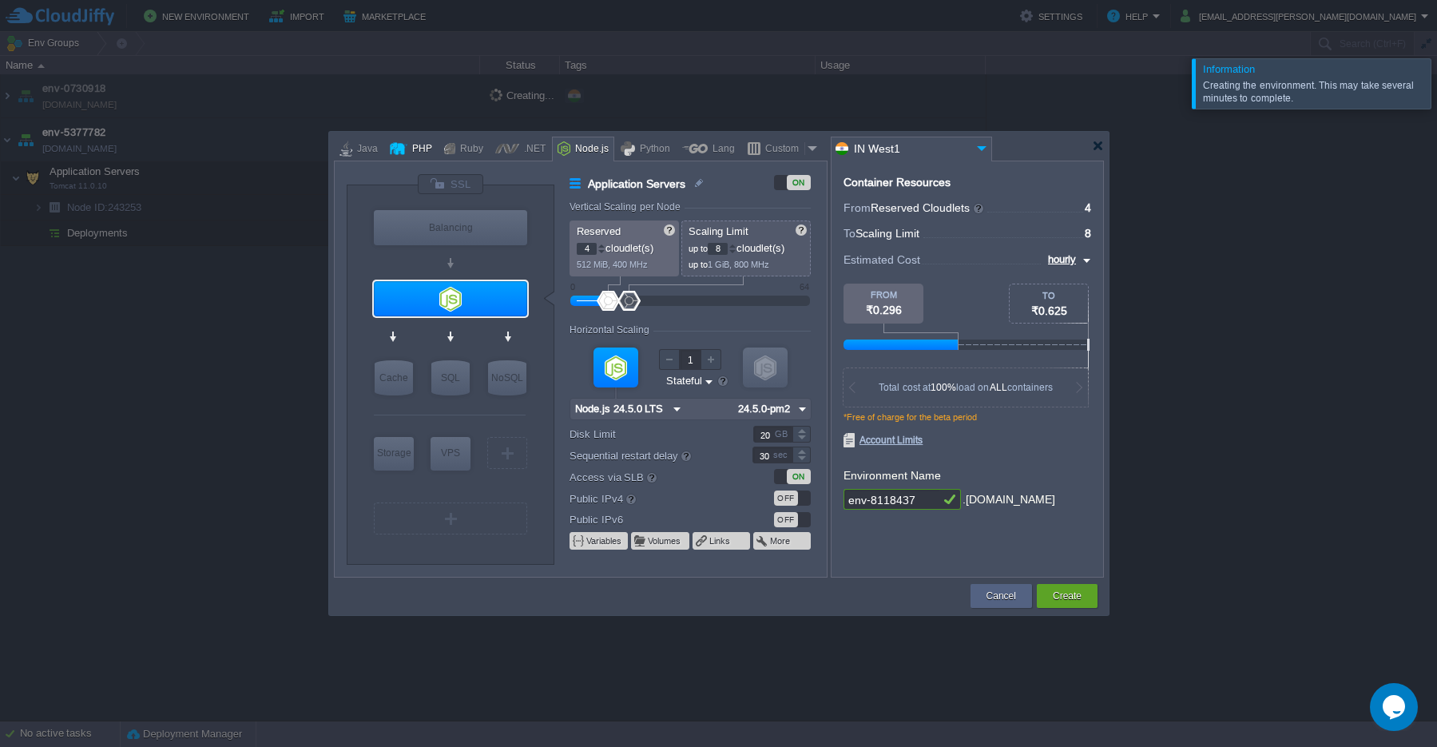
type input "Apache [DATE]"
type input "PHP [DATE]"
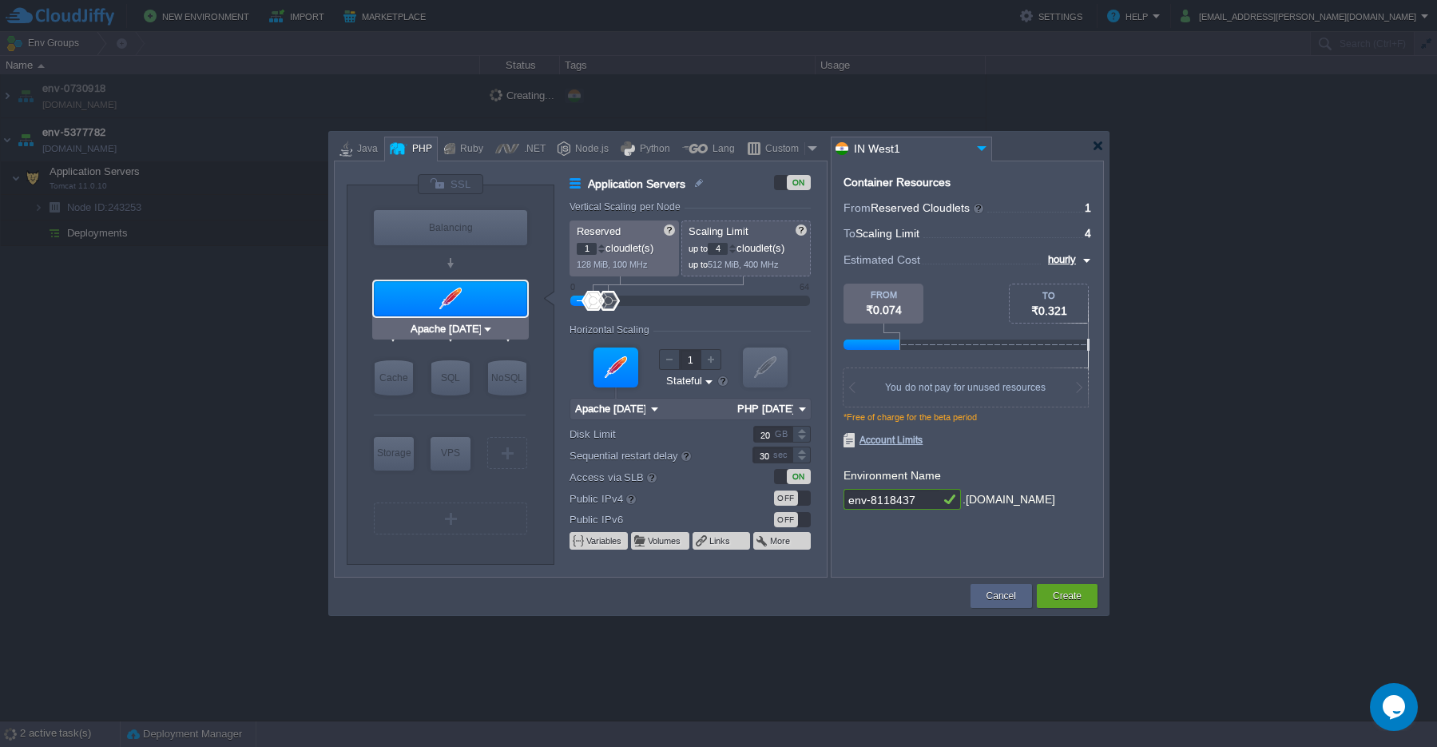
type input "Couchbase CE 7.1.1"
click at [1071, 597] on button "Create" at bounding box center [1067, 596] width 29 height 16
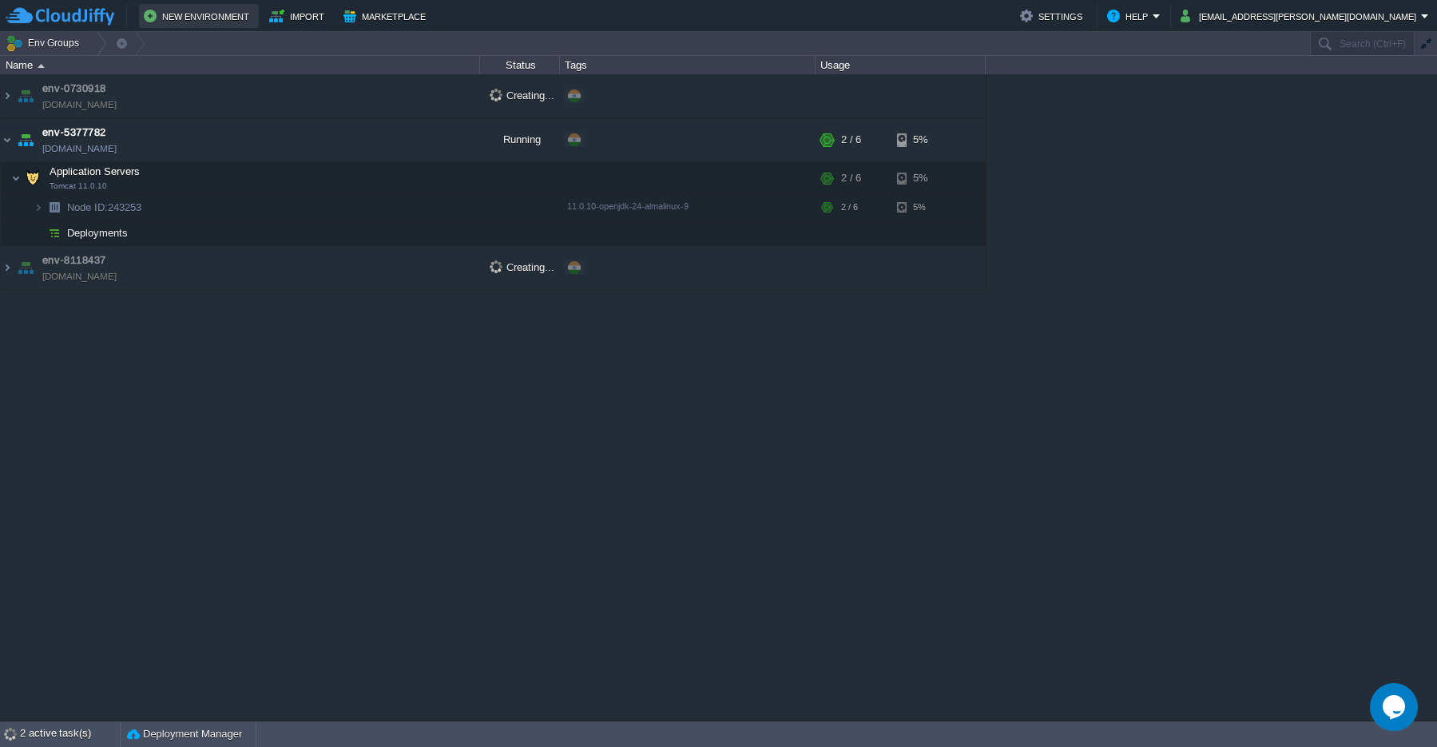
click at [168, 21] on button "New Environment" at bounding box center [199, 15] width 110 height 19
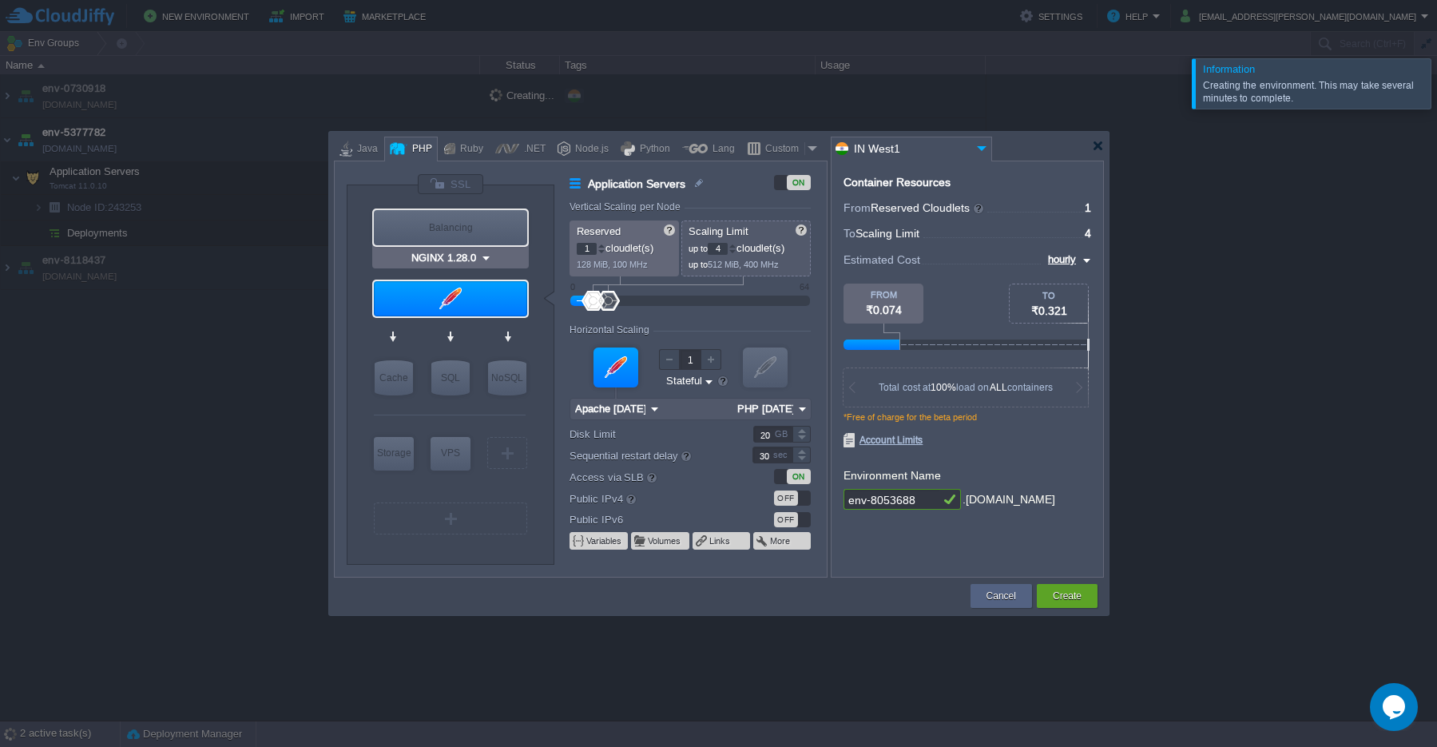
type input "Apache [DATE]"
click at [484, 331] on img at bounding box center [488, 329] width 12 height 16
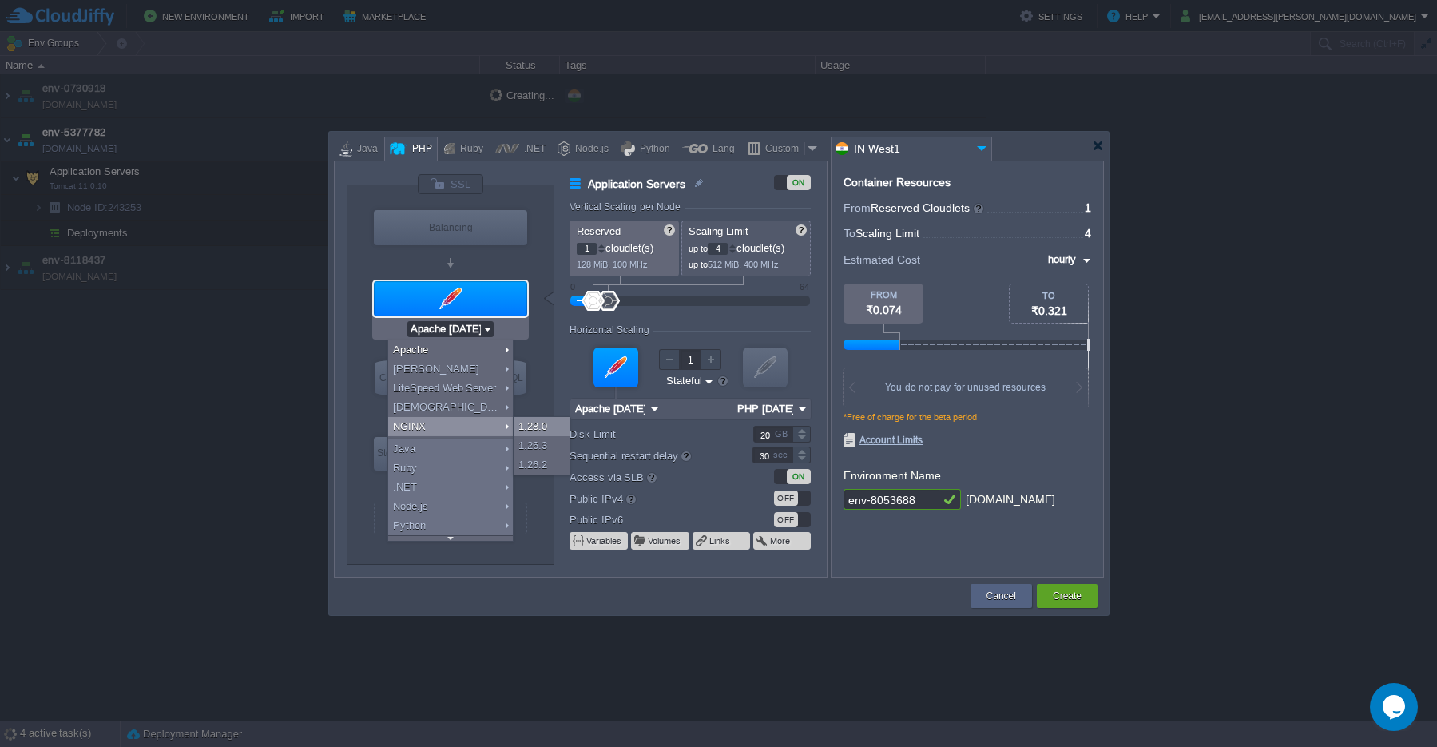
click at [540, 430] on div "1.28.0" at bounding box center [542, 426] width 56 height 19
type input "NGINX 1.28.0"
type input "PHP [DATE]"
type input "NGINX 1.28.0"
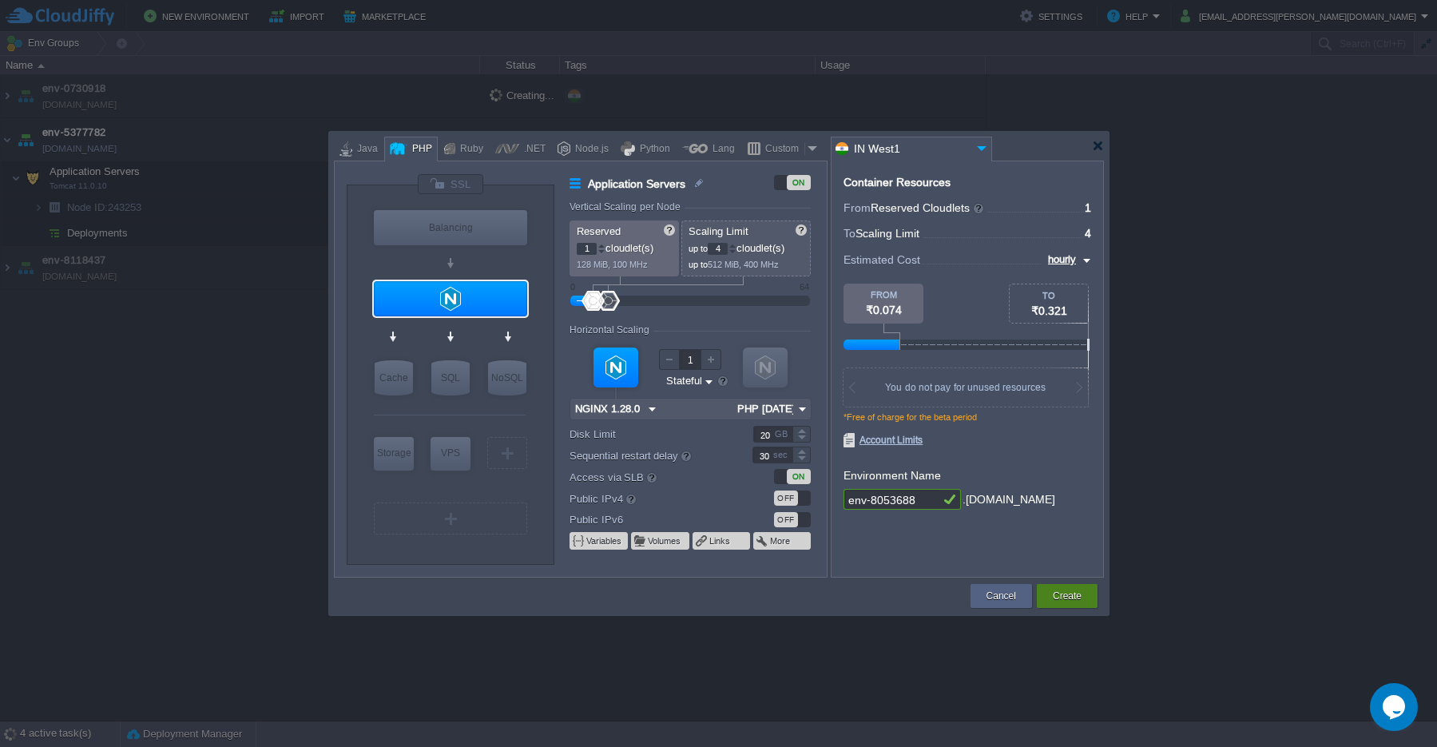
click at [1081, 597] on button "Create" at bounding box center [1067, 596] width 29 height 16
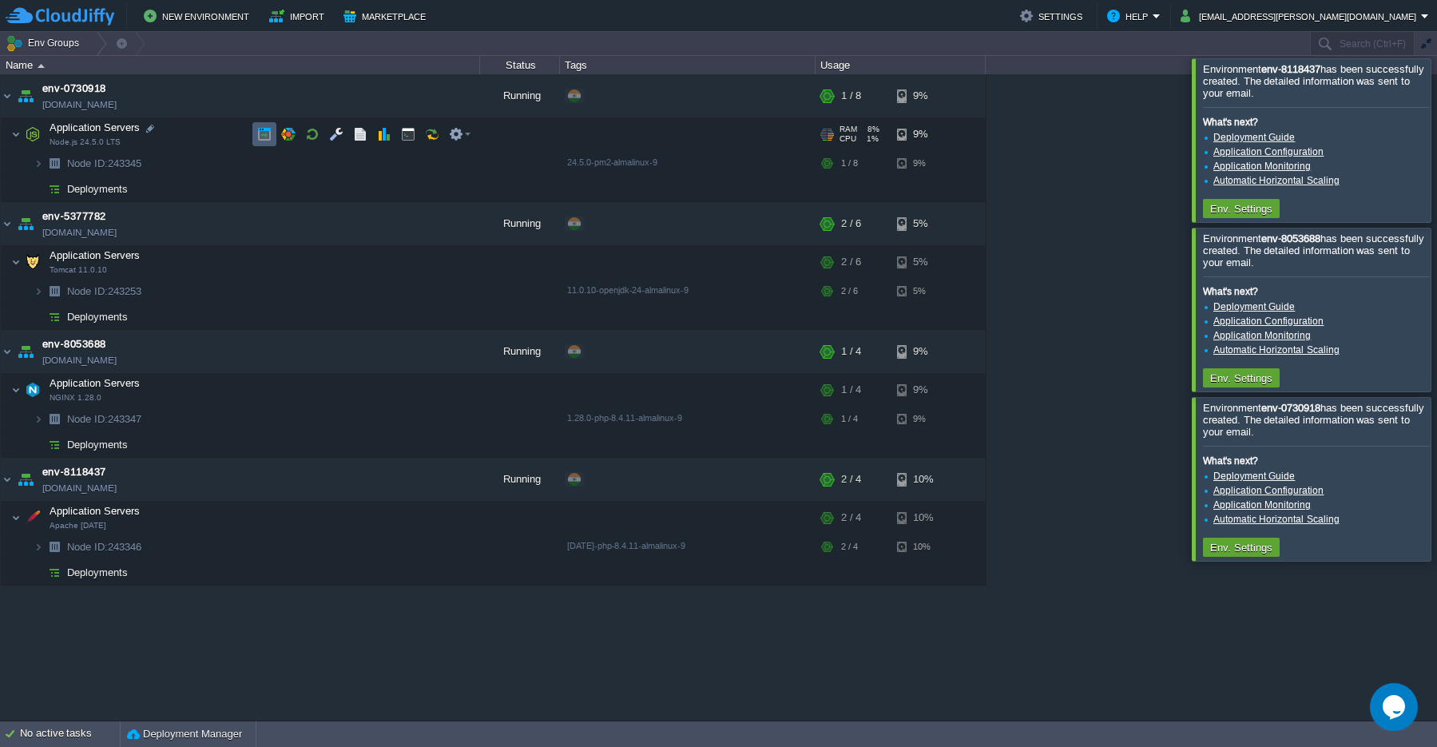
click at [267, 143] on td at bounding box center [264, 134] width 24 height 24
click at [406, 133] on button "button" at bounding box center [408, 134] width 14 height 14
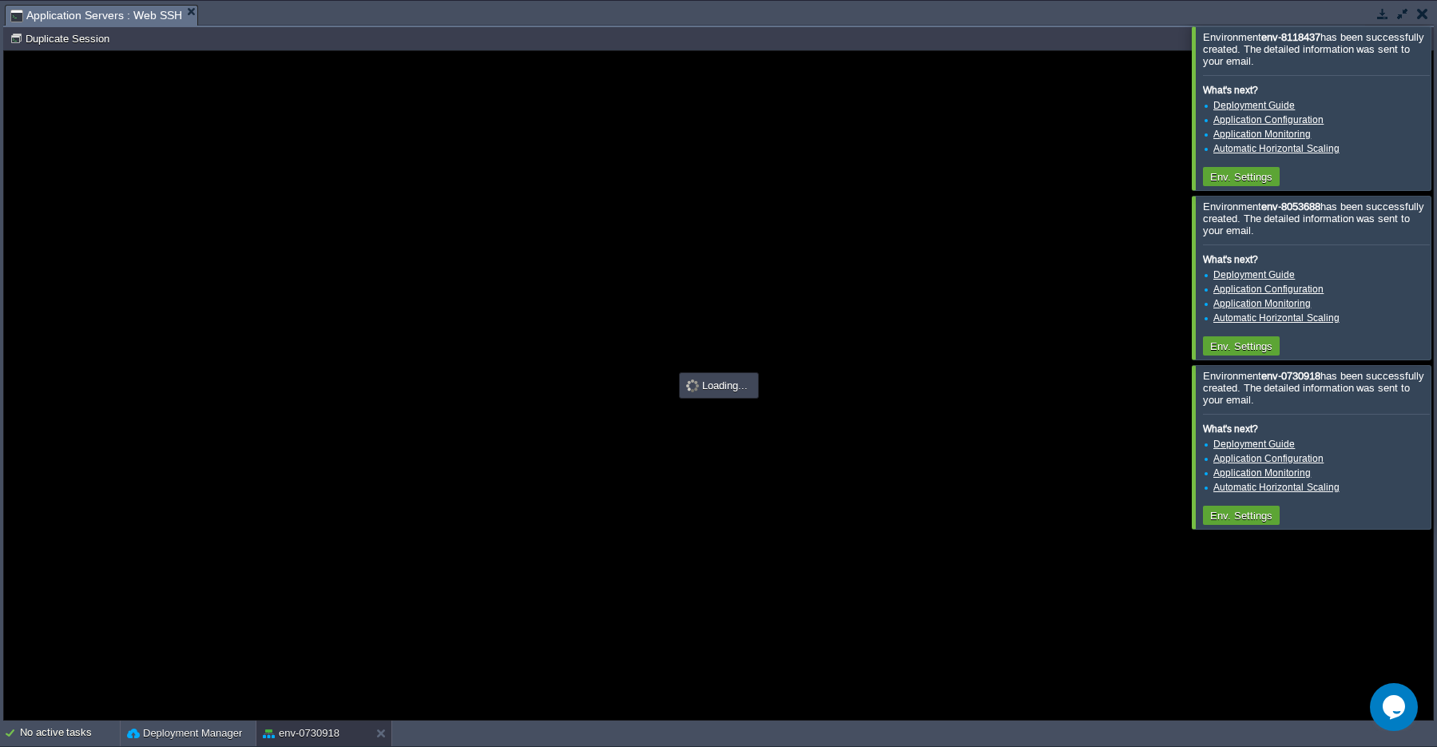
type input "#000000"
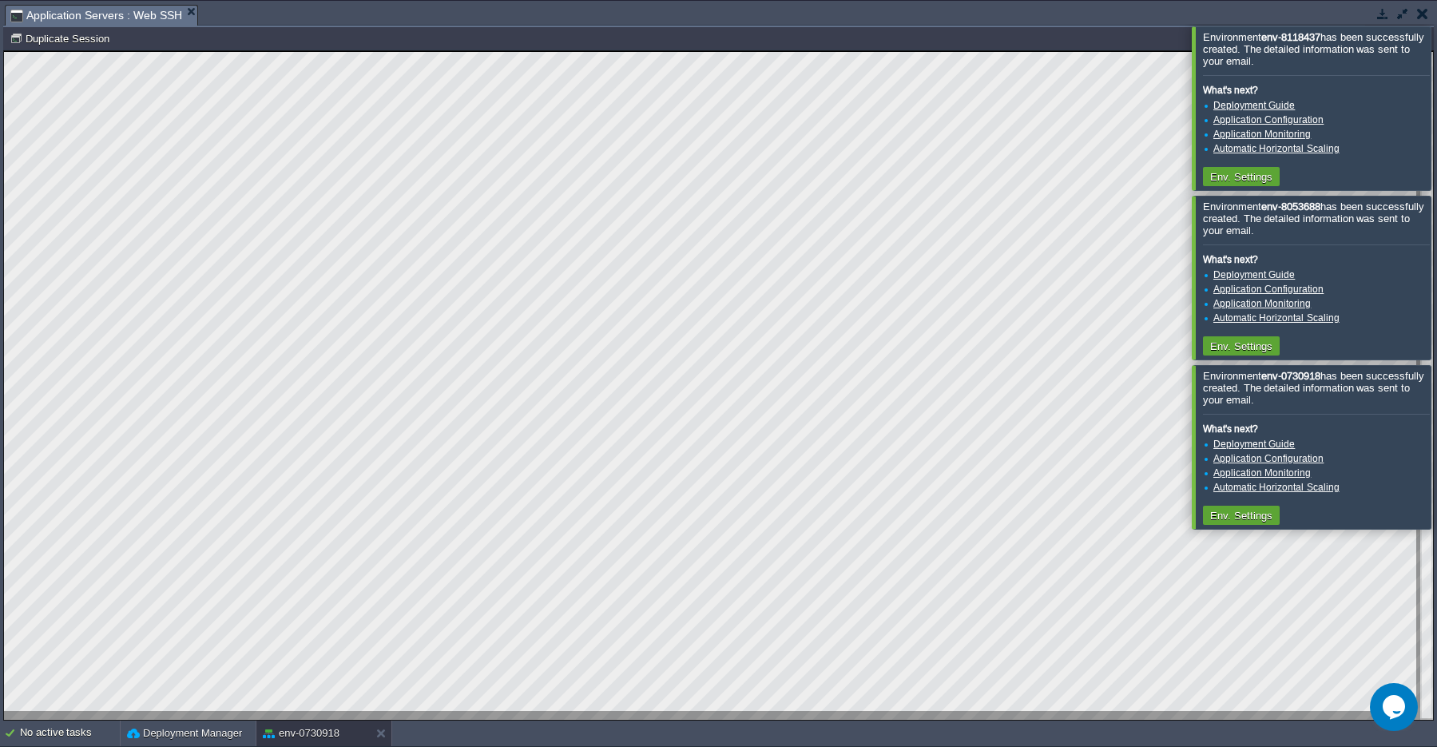
scroll to position [7, 0]
click at [1423, 17] on button "button" at bounding box center [1422, 13] width 11 height 14
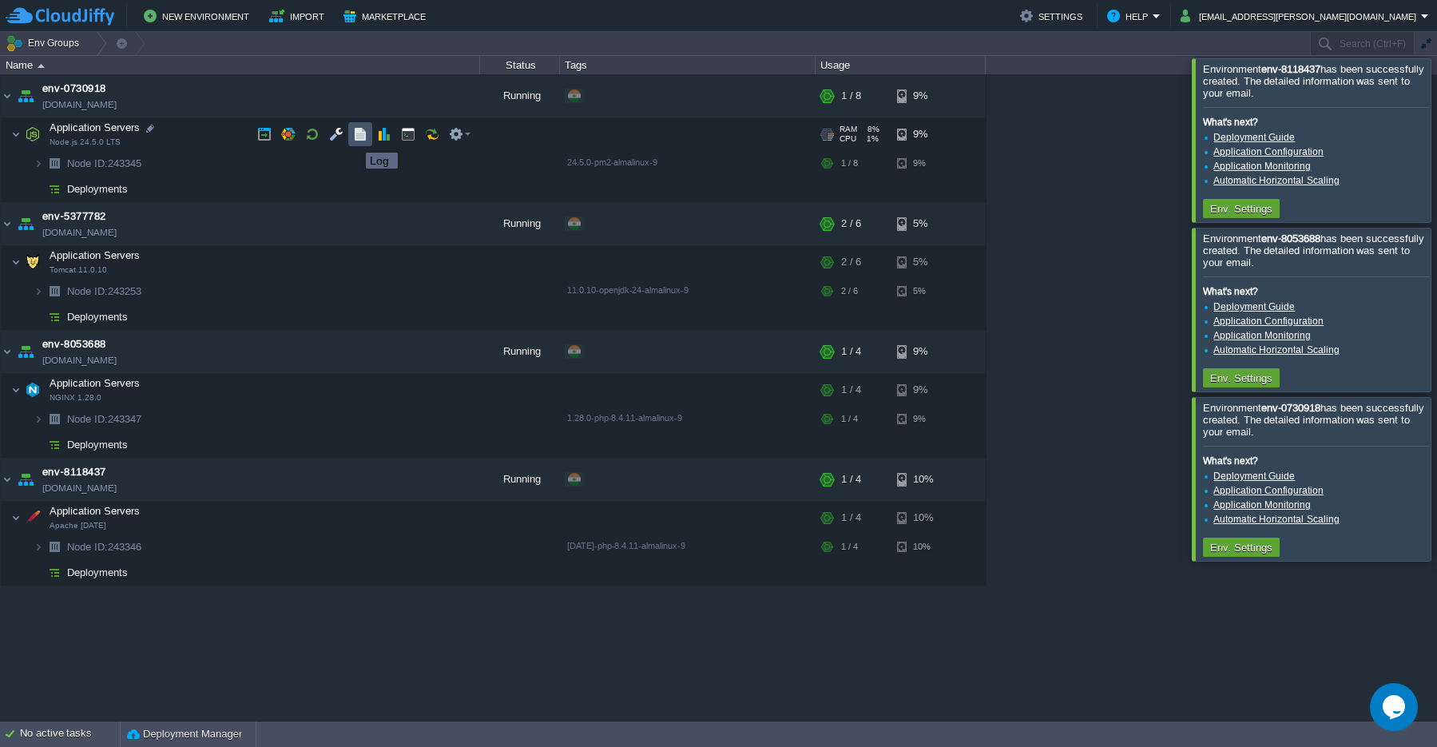
click at [355, 138] on button "button" at bounding box center [360, 134] width 14 height 14
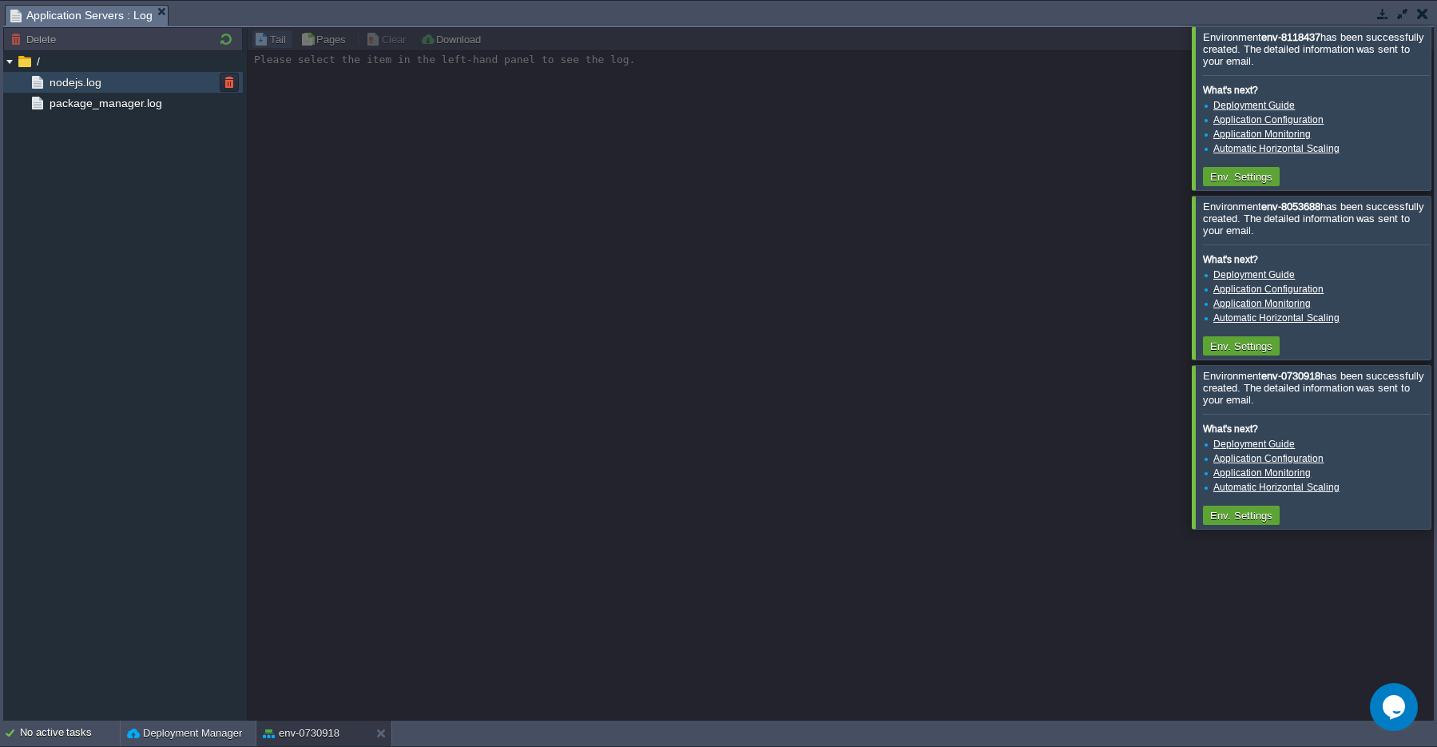
click at [75, 84] on span "nodejs.log" at bounding box center [75, 82] width 58 height 14
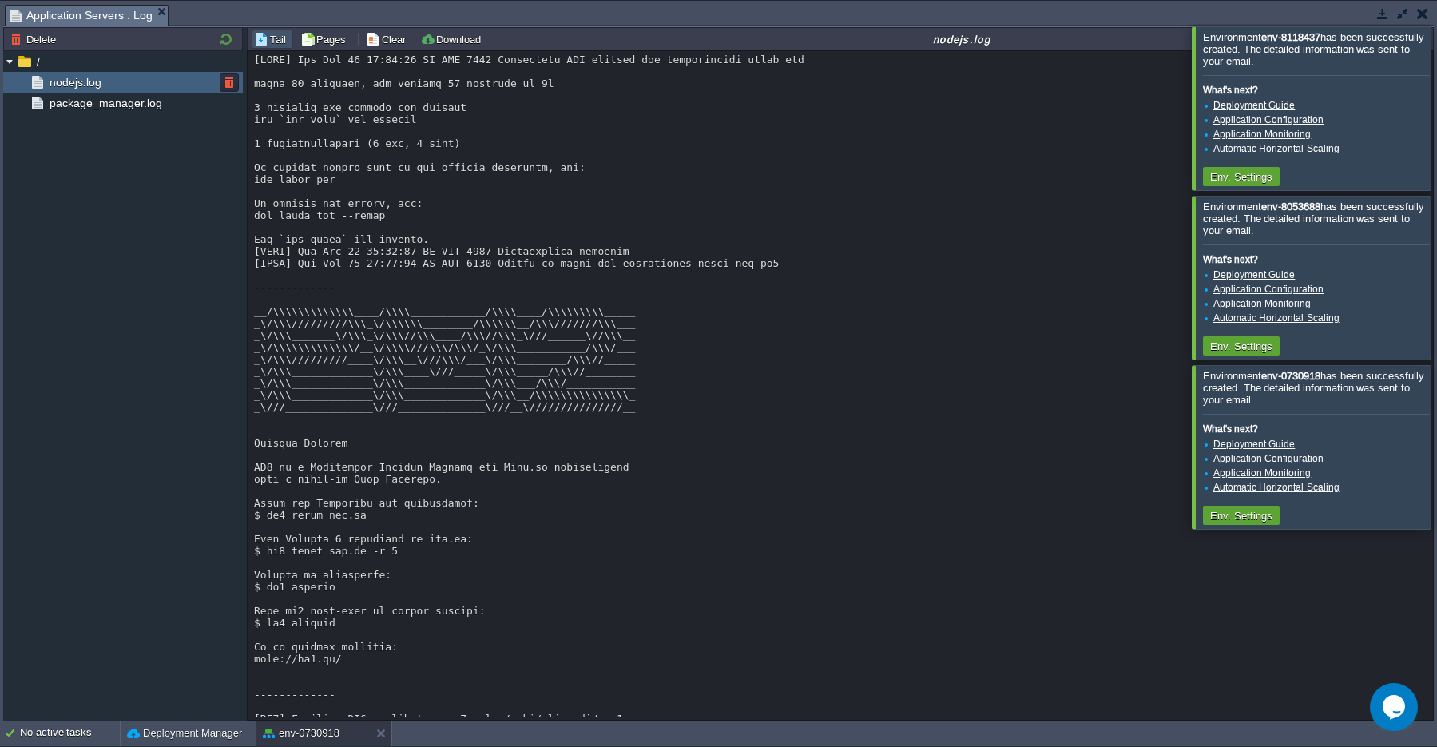
scroll to position [376, 0]
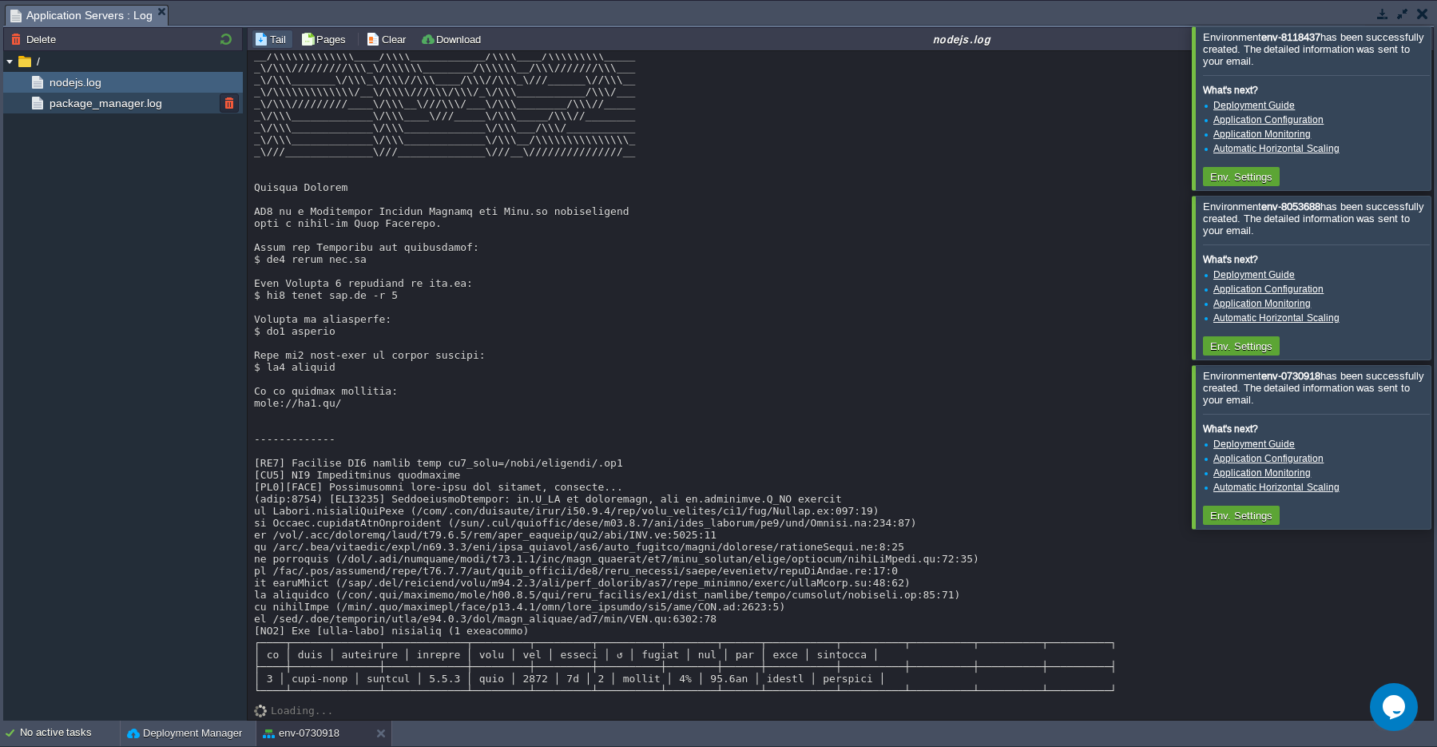
click at [105, 104] on span "package_manager.log" at bounding box center [105, 103] width 118 height 14
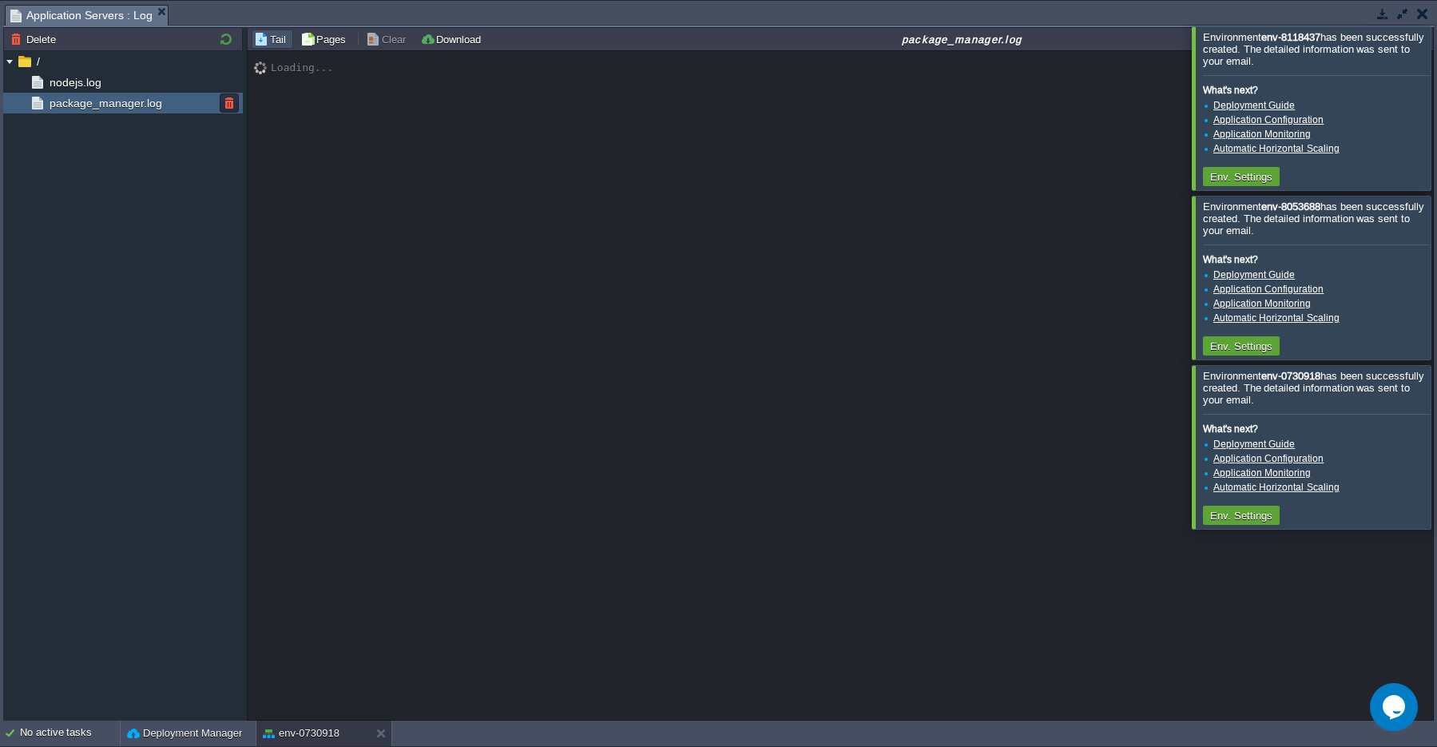
scroll to position [0, 0]
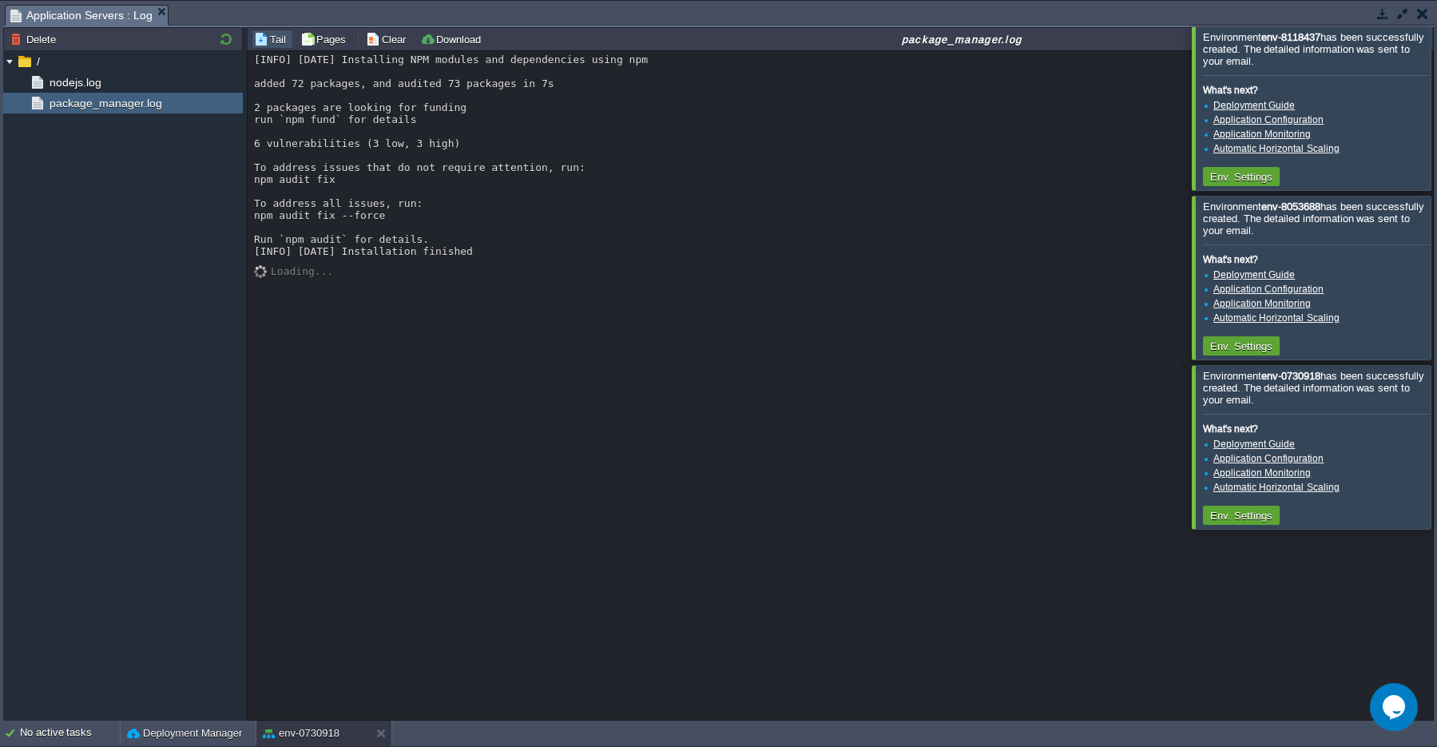
click at [1421, 18] on button "button" at bounding box center [1422, 13] width 11 height 14
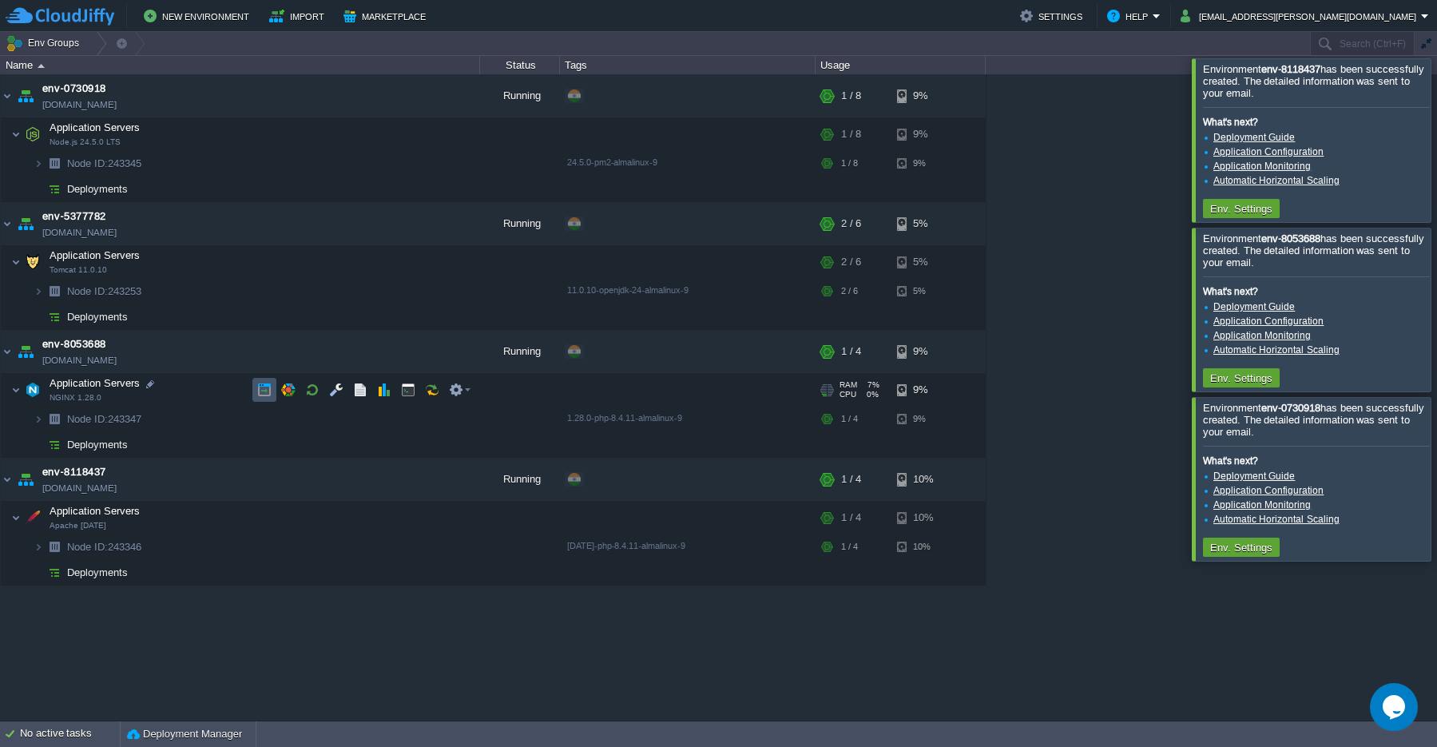
click at [266, 396] on button "button" at bounding box center [264, 390] width 14 height 14
click at [409, 391] on button "button" at bounding box center [408, 390] width 14 height 14
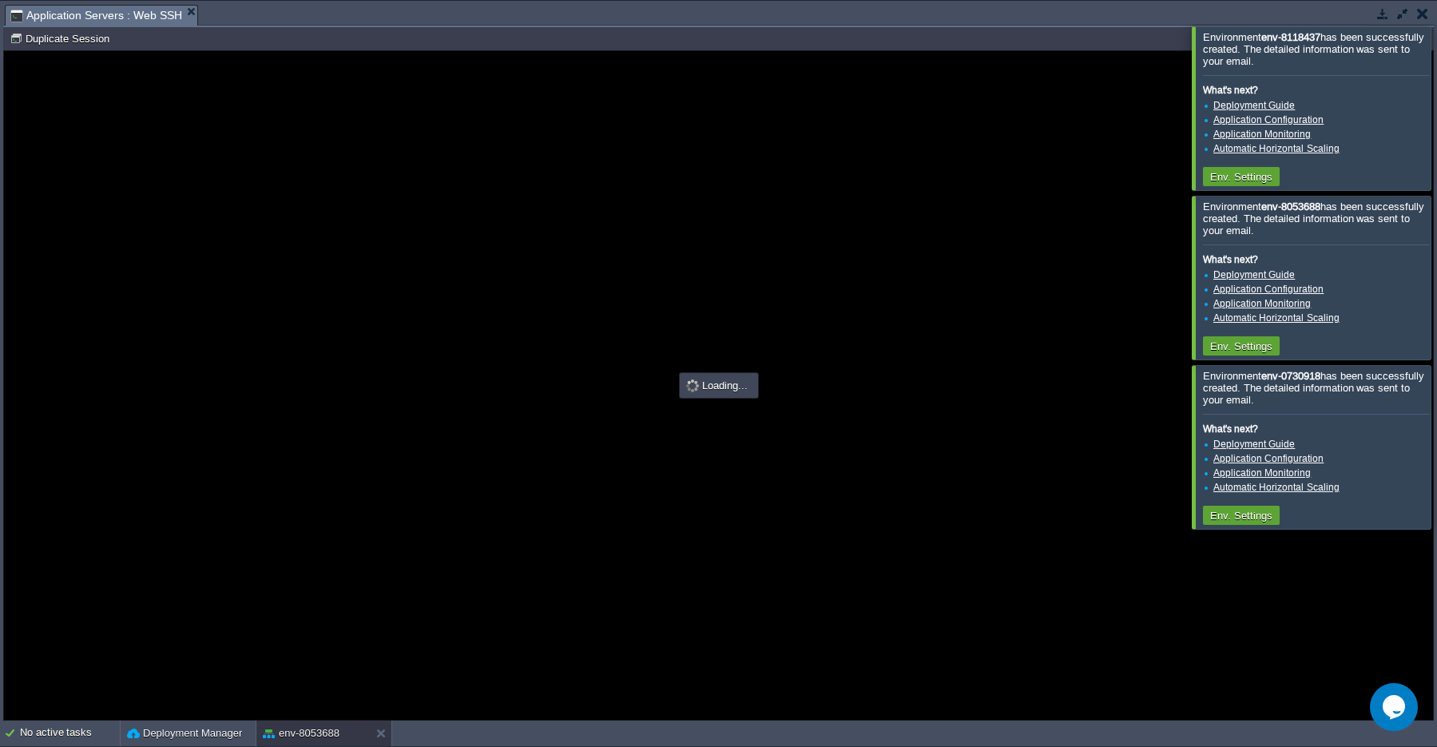
type input "#000000"
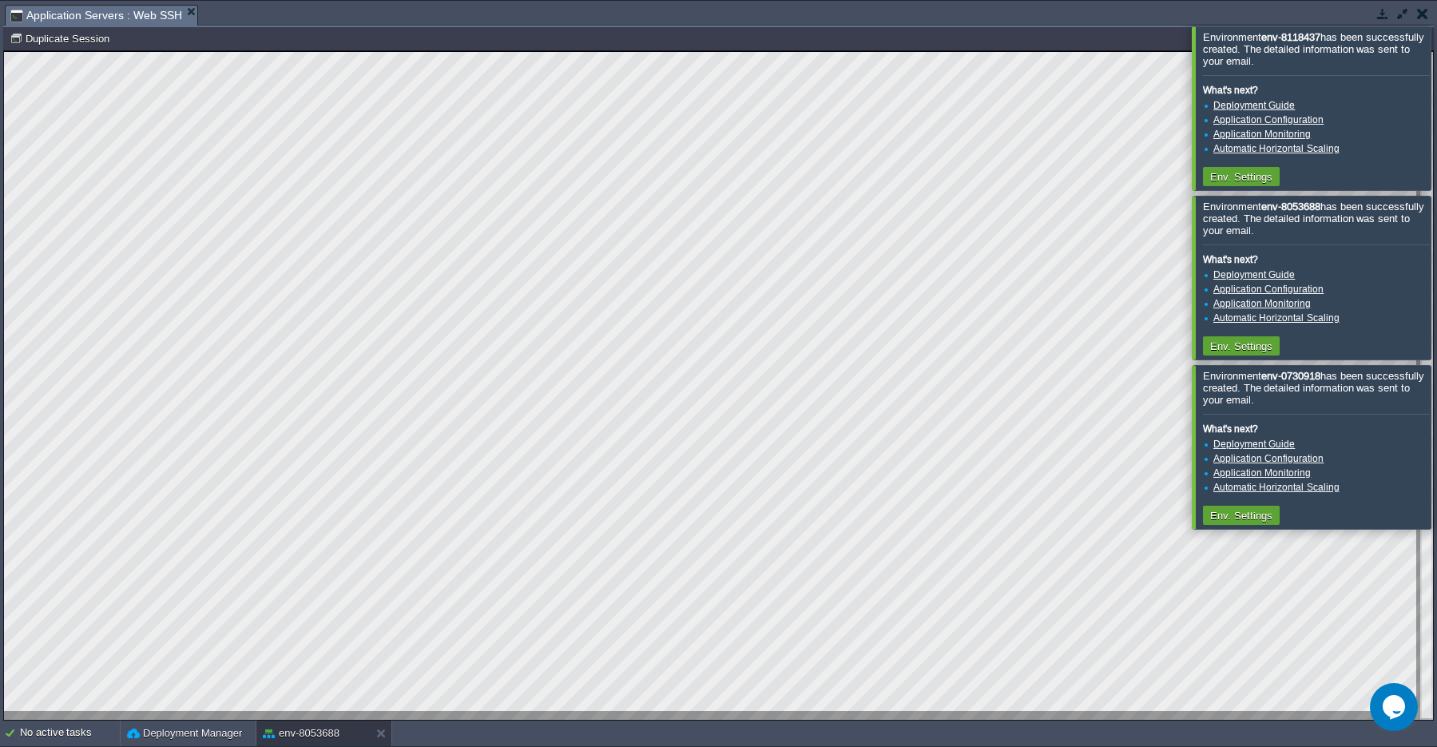
scroll to position [7, 0]
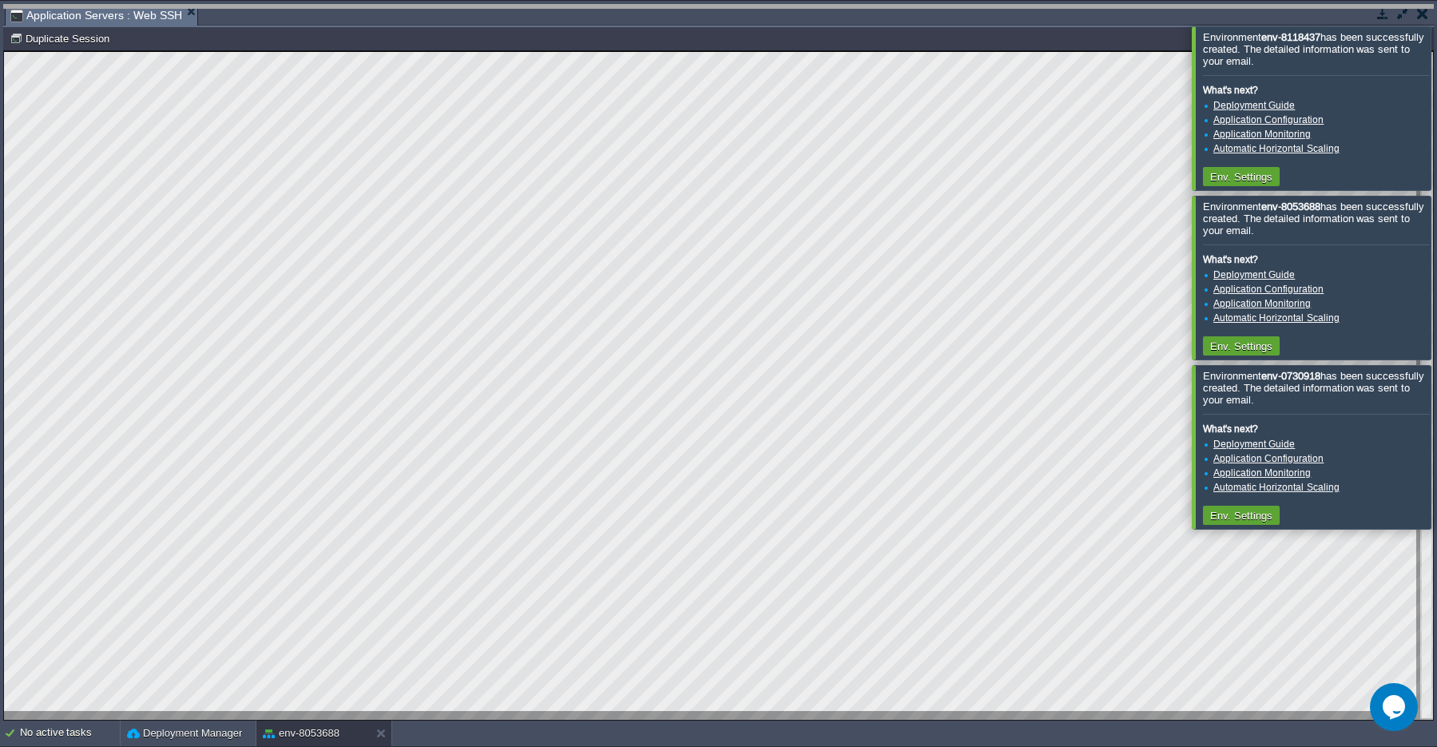
click at [1418, 14] on body "New Environment Import Marketplace Bonus ₹0.00 Upgrade Account Settings Help [E…" at bounding box center [718, 373] width 1437 height 747
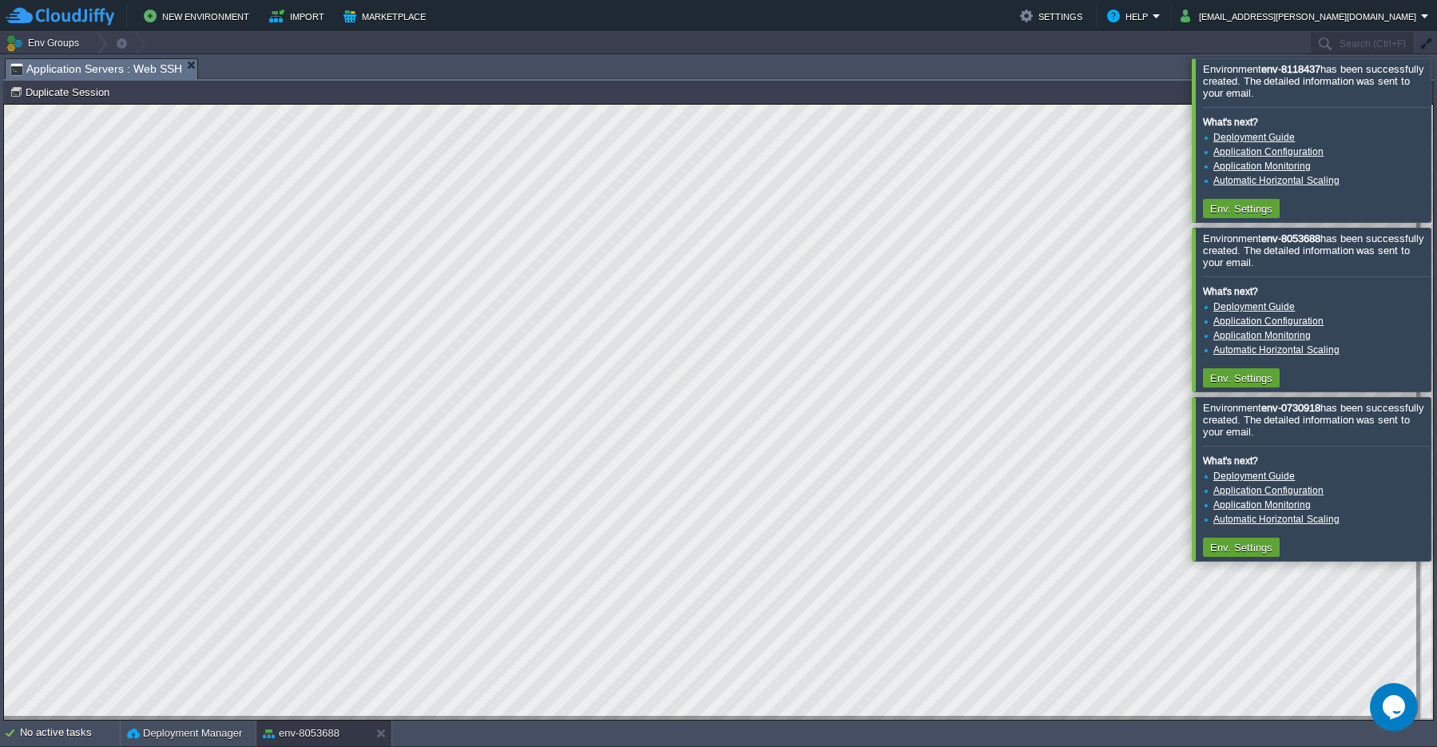
click at [1436, 145] on div at bounding box center [1456, 139] width 0 height 163
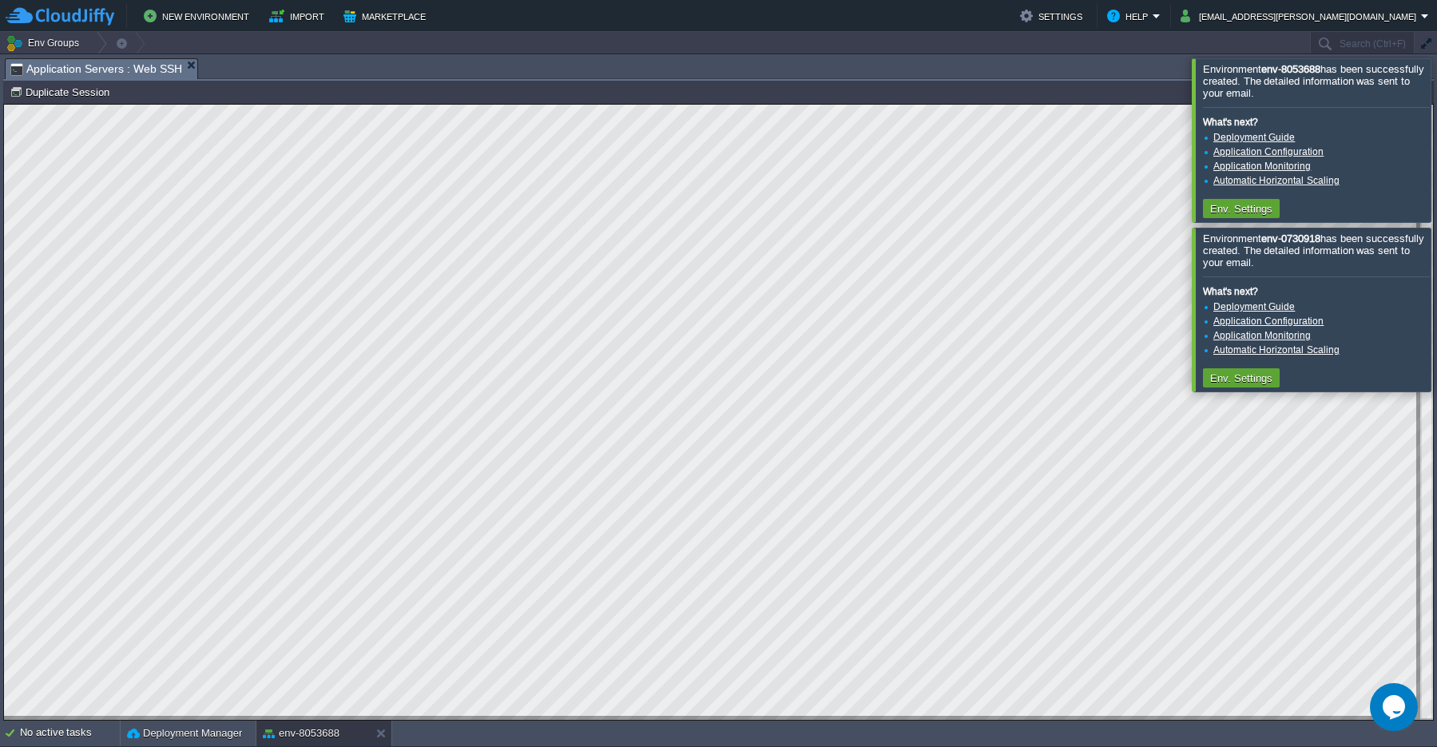
click at [1436, 134] on div at bounding box center [1456, 139] width 0 height 163
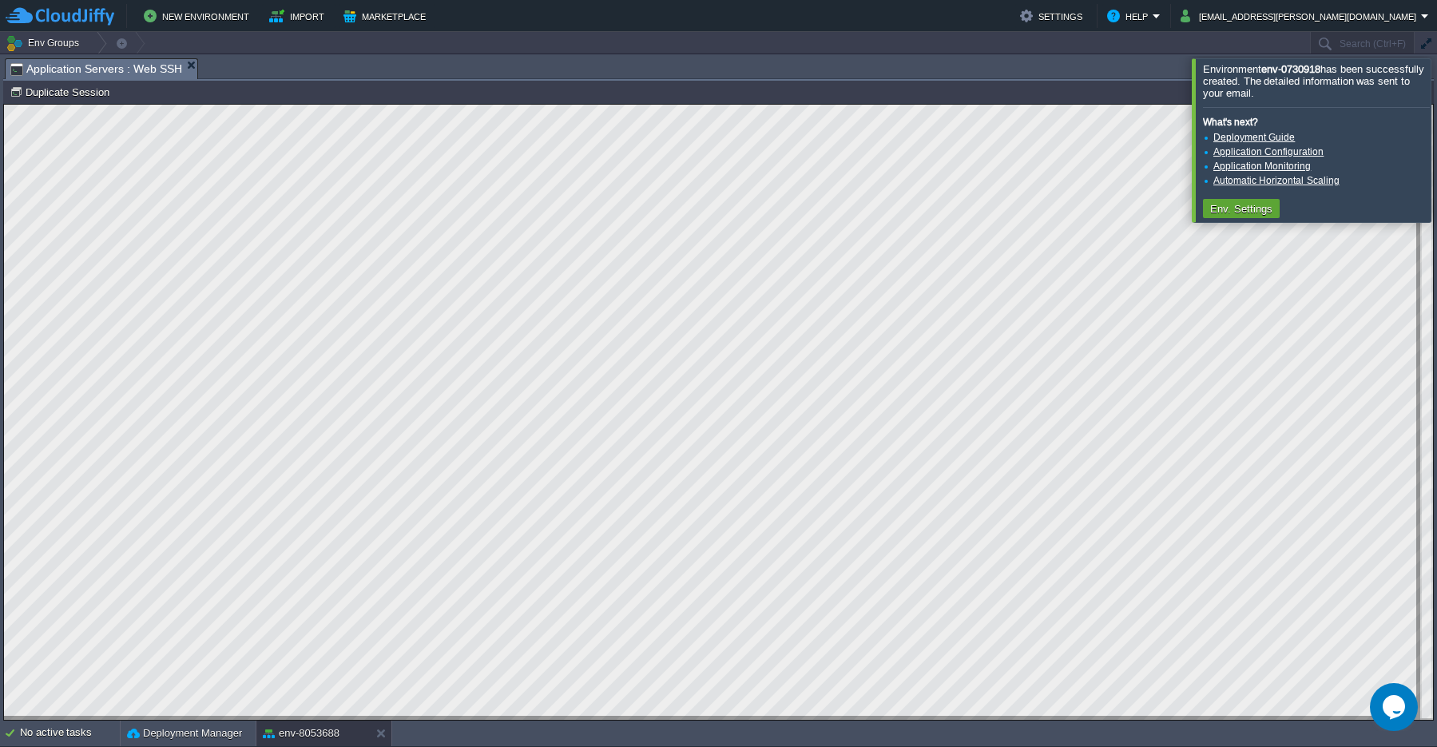
click at [1436, 150] on div at bounding box center [1456, 139] width 0 height 163
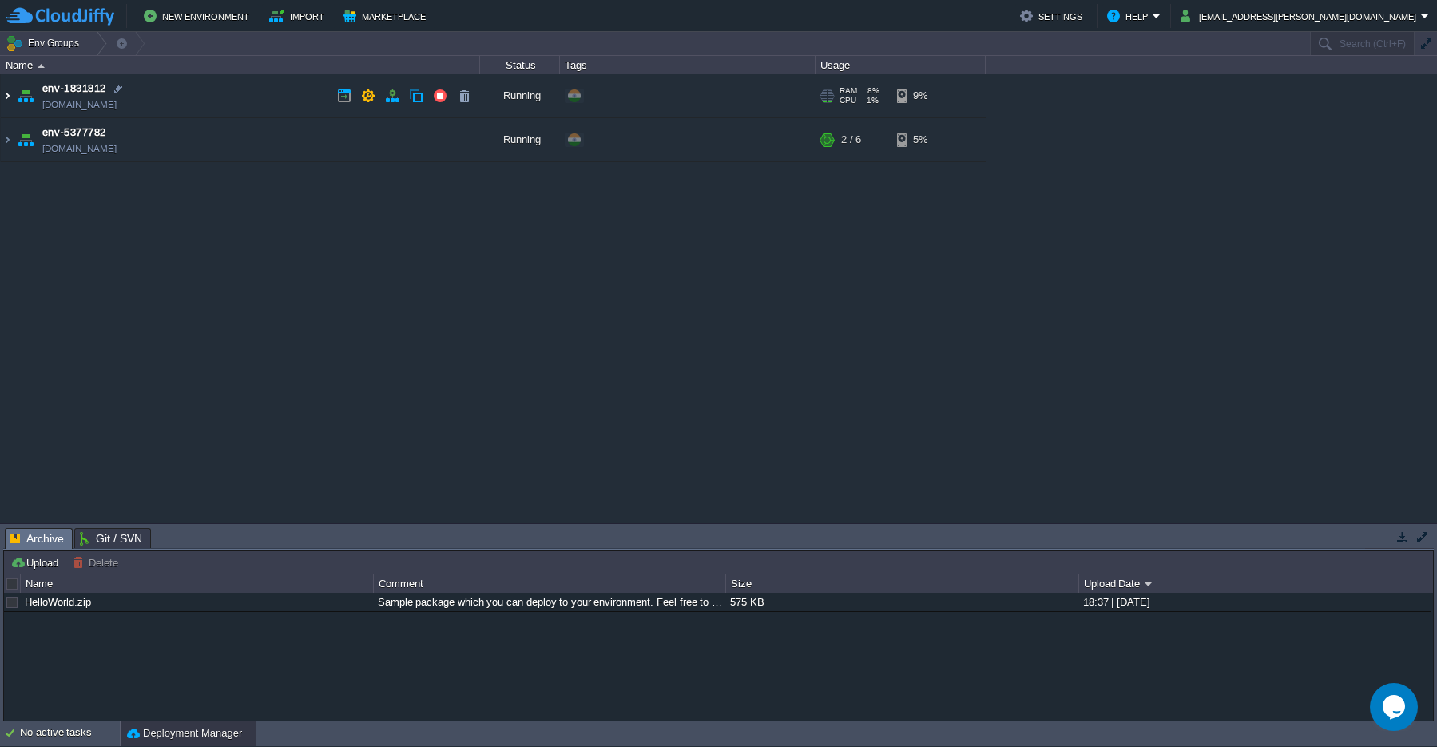
click at [6, 97] on img at bounding box center [7, 95] width 13 height 43
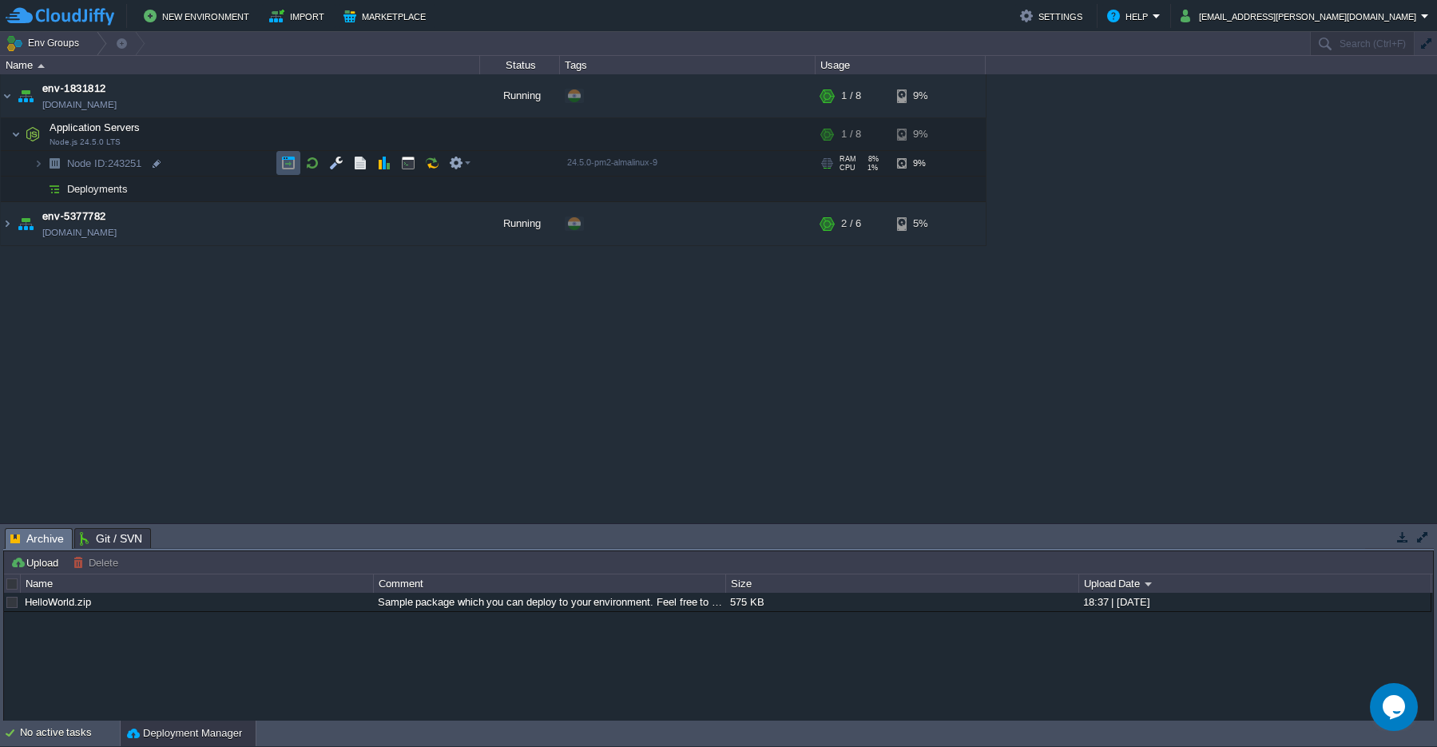
click at [286, 166] on button "button" at bounding box center [288, 163] width 14 height 14
click at [310, 137] on button "button" at bounding box center [312, 134] width 14 height 14
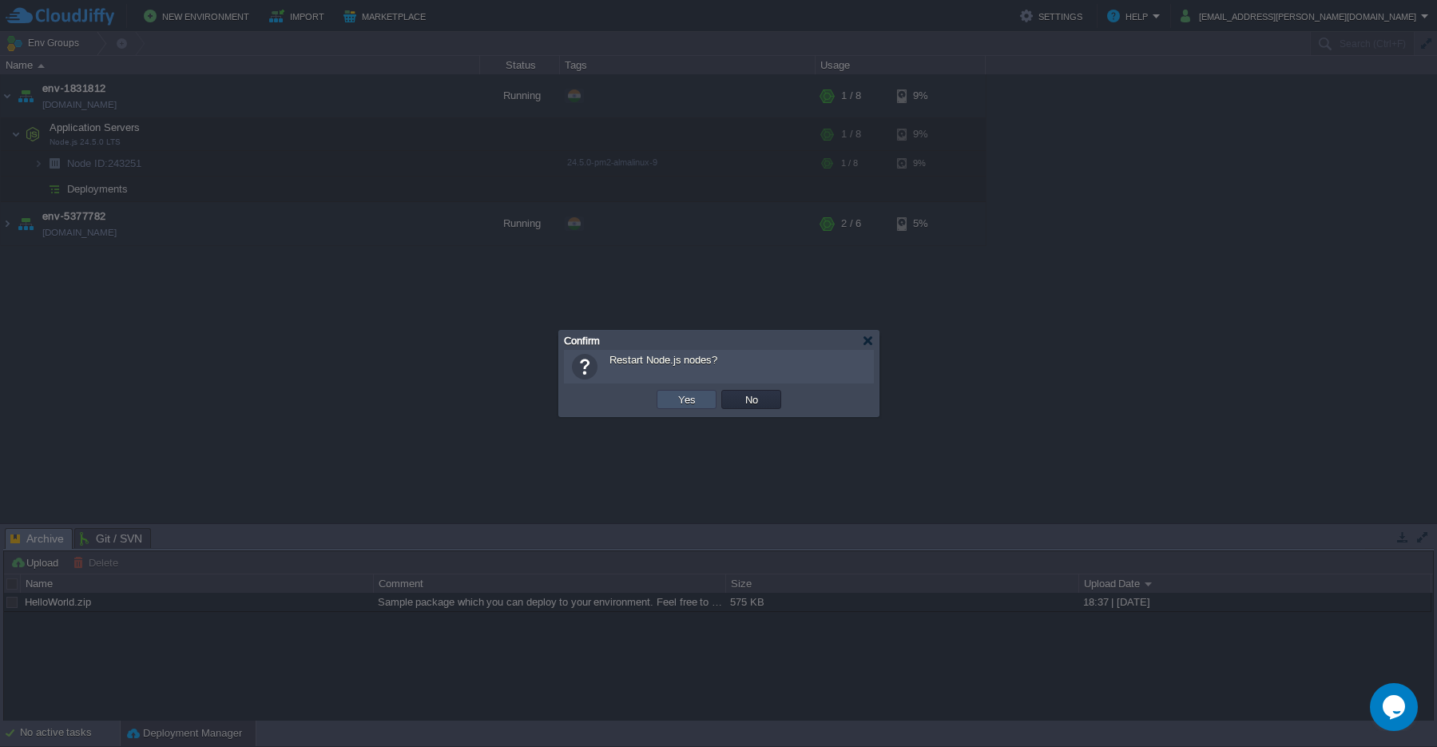
click at [687, 405] on button "Yes" at bounding box center [686, 399] width 27 height 14
